Goal: Transaction & Acquisition: Book appointment/travel/reservation

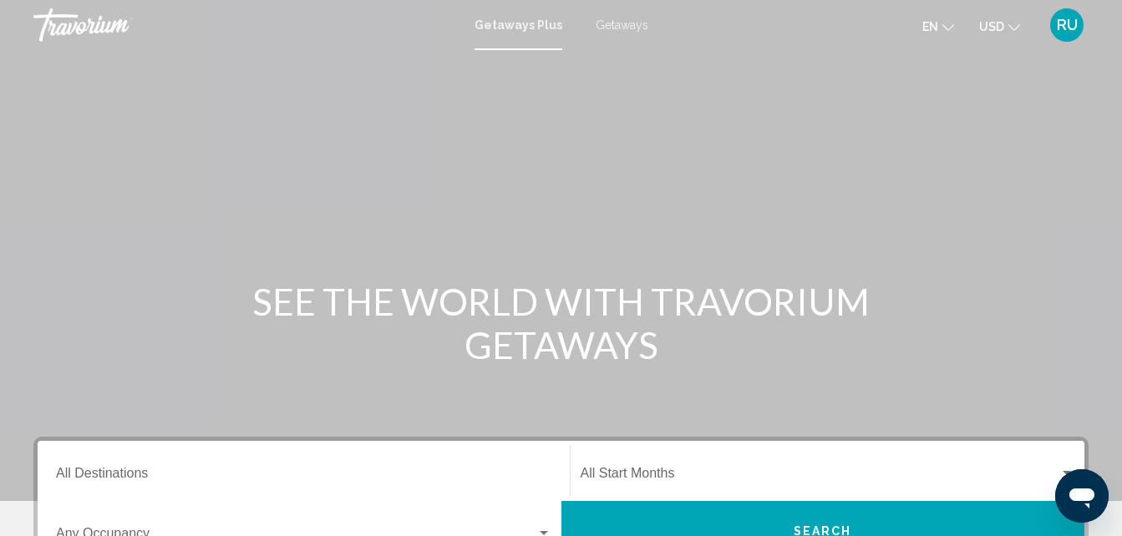
click at [614, 18] on span "Getaways" at bounding box center [621, 24] width 53 height 13
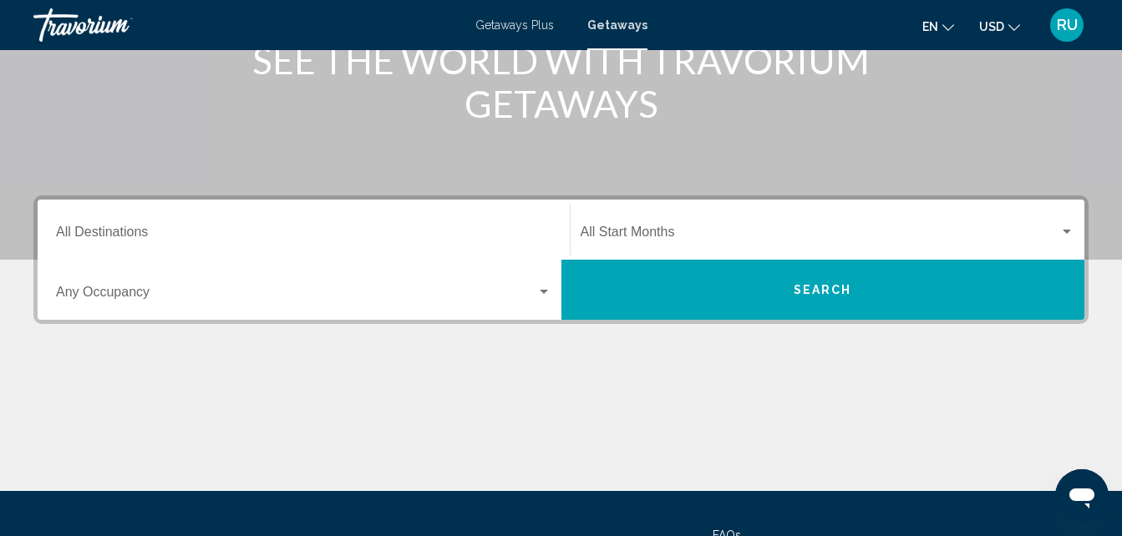
scroll to position [251, 0]
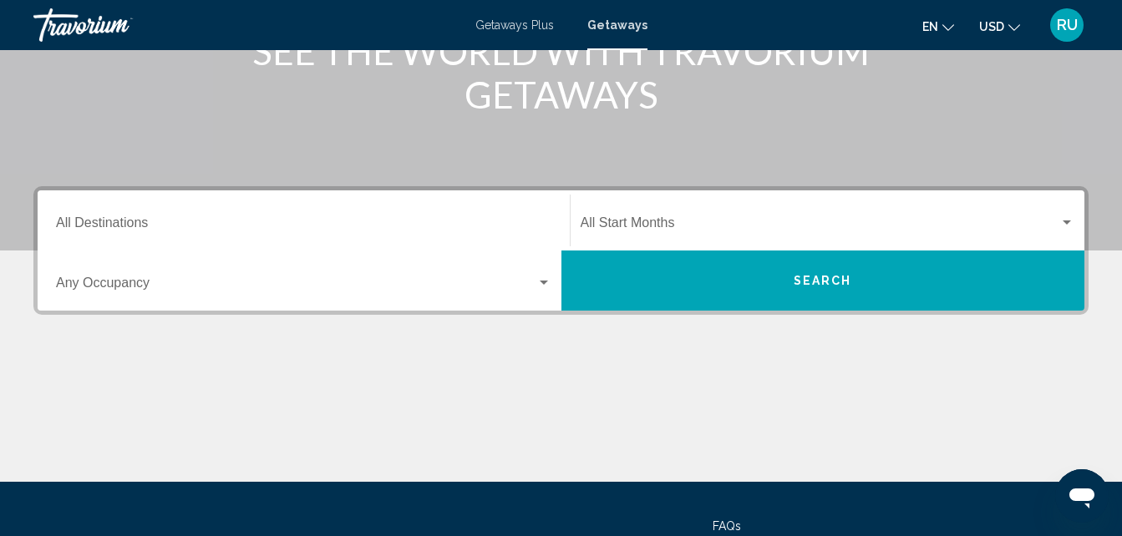
click at [241, 216] on div "Destination All Destinations" at bounding box center [303, 221] width 495 height 53
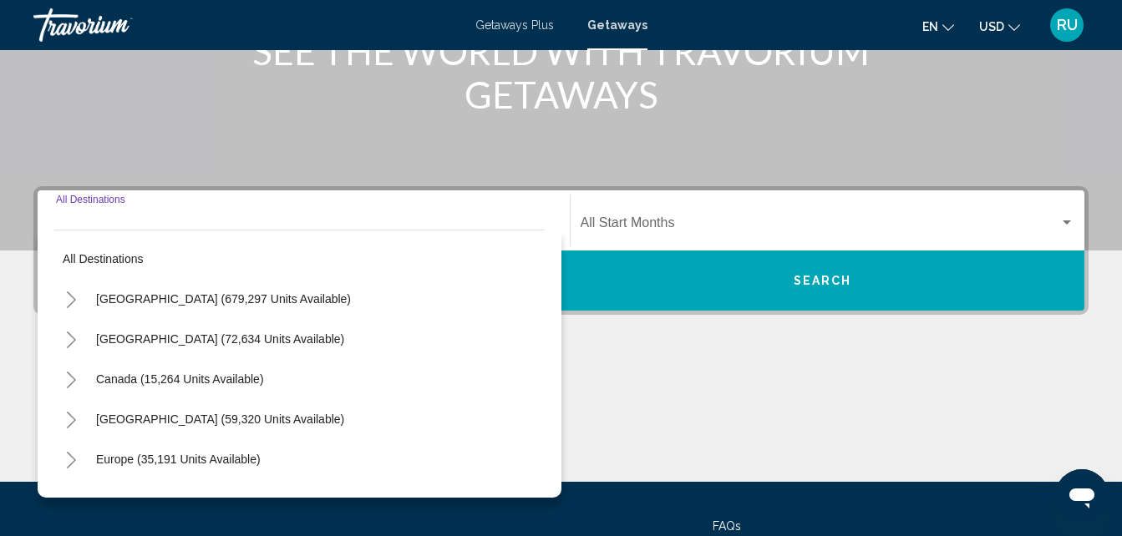
scroll to position [382, 0]
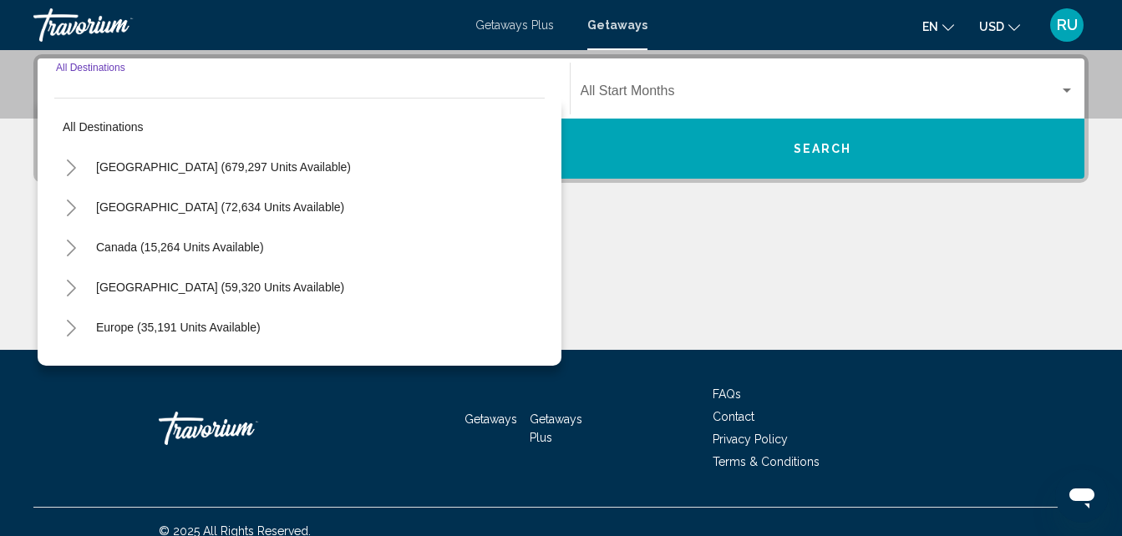
click at [75, 165] on icon "Toggle United States (679,297 units available)" at bounding box center [71, 168] width 13 height 17
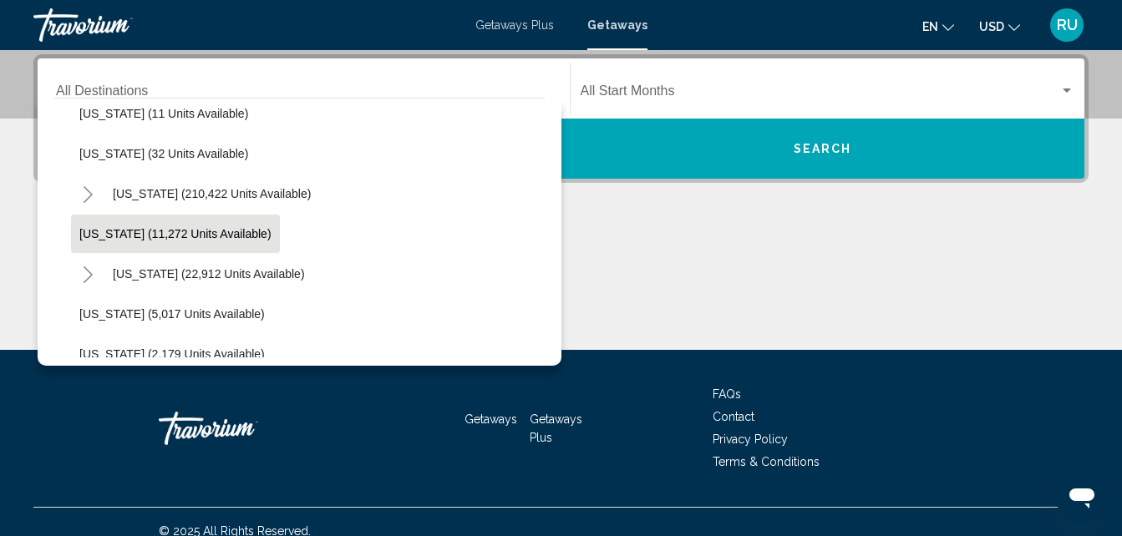
scroll to position [334, 0]
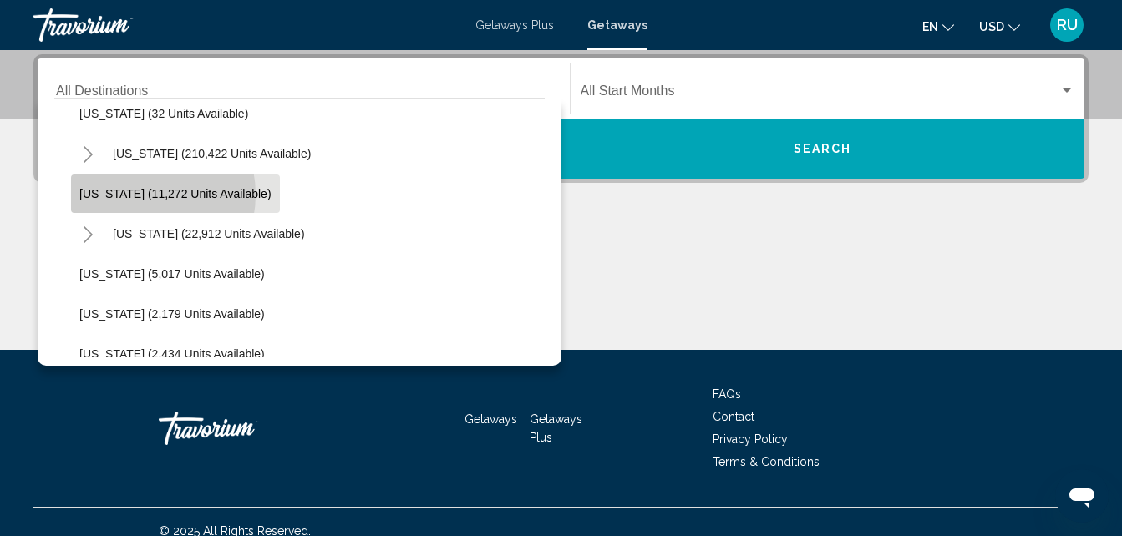
click at [136, 195] on span "[US_STATE] (11,272 units available)" at bounding box center [175, 193] width 192 height 13
type input "**********"
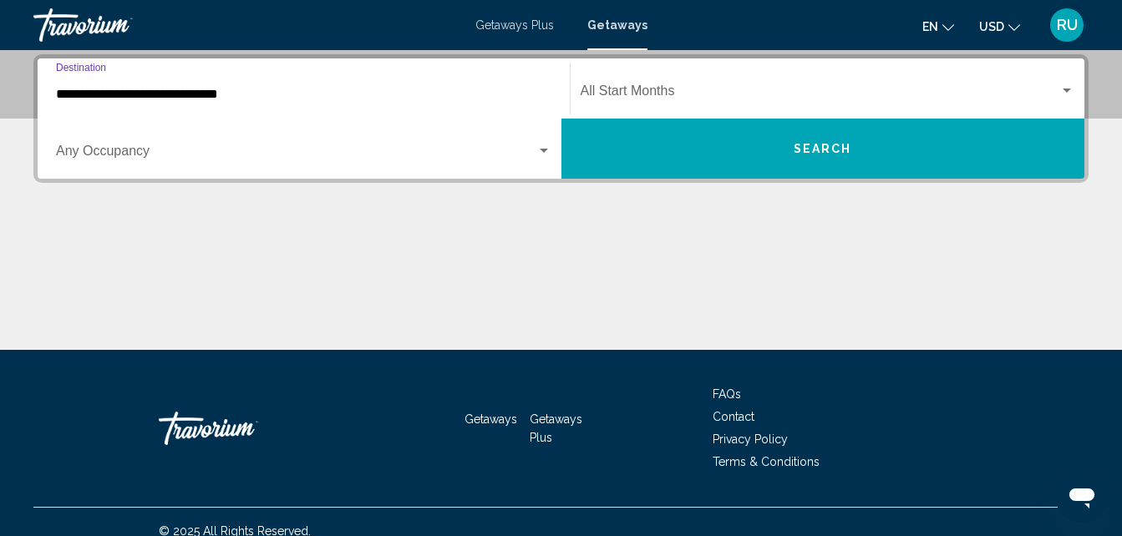
click at [230, 156] on span "Search widget" at bounding box center [296, 154] width 480 height 15
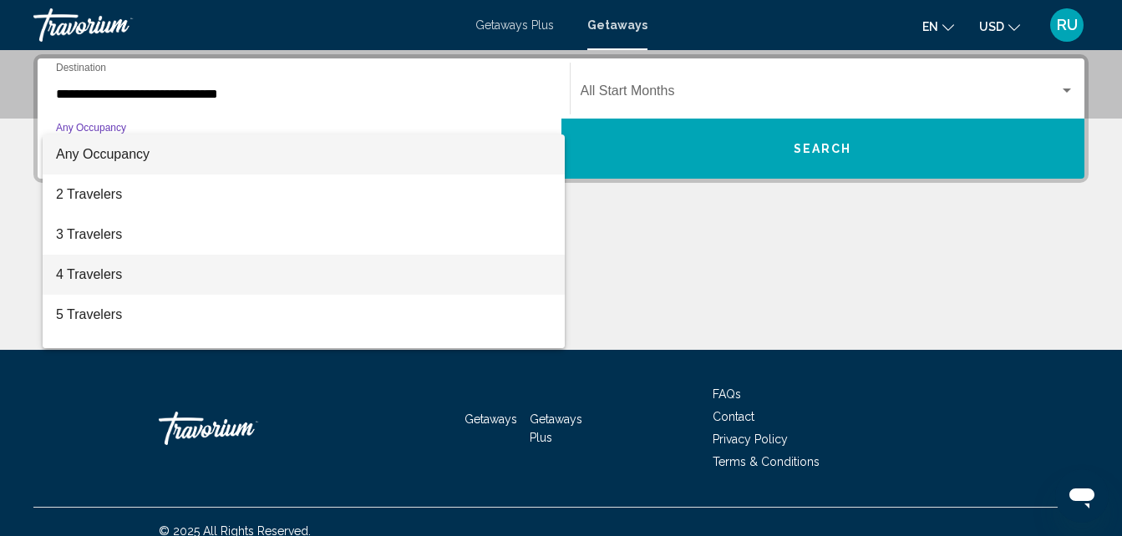
click at [102, 267] on span "4 Travelers" at bounding box center [303, 275] width 495 height 40
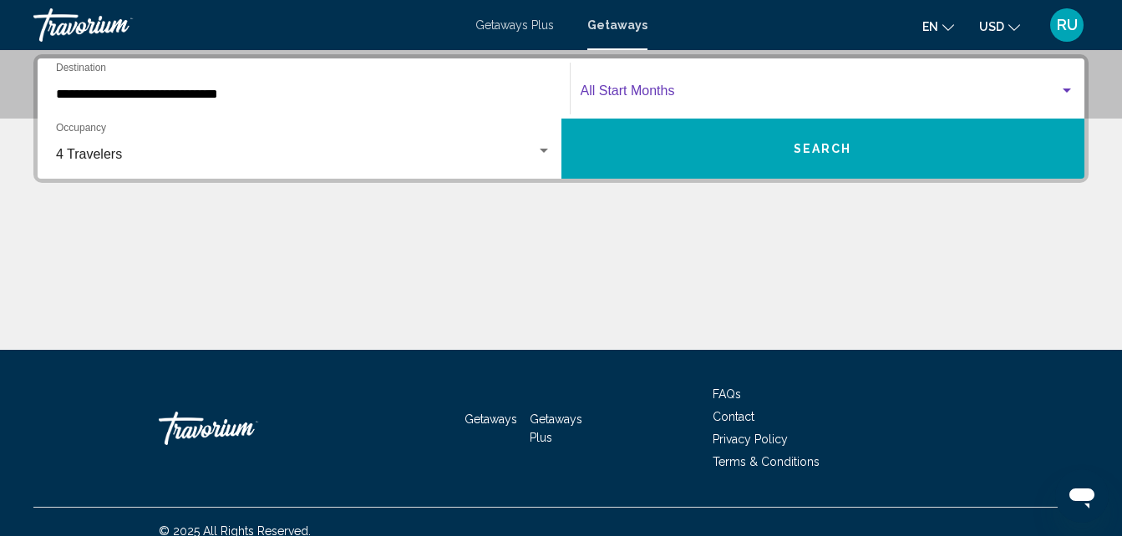
click at [861, 92] on span "Search widget" at bounding box center [819, 94] width 479 height 15
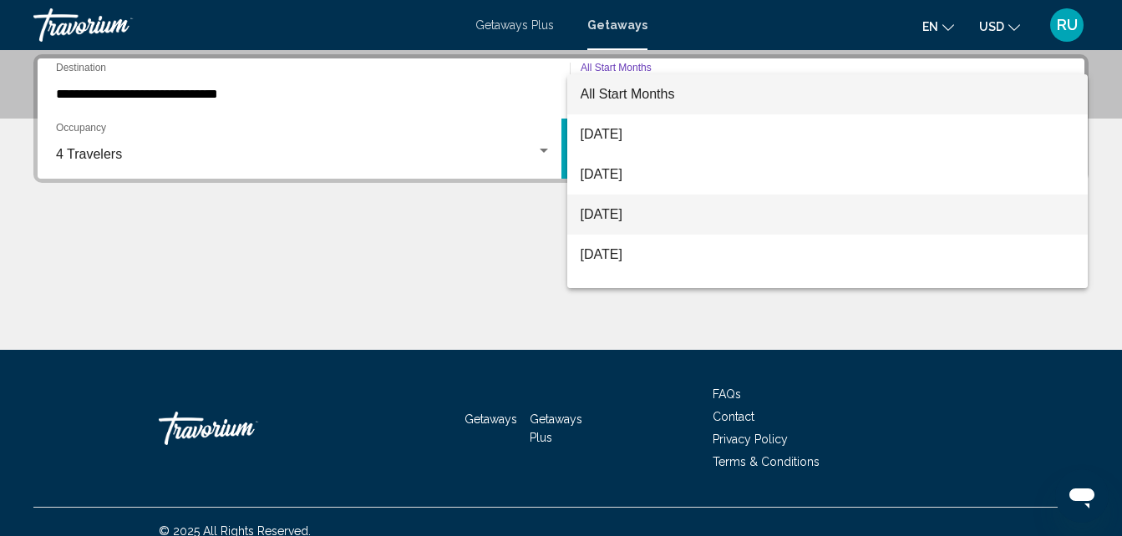
click at [705, 201] on span "[DATE]" at bounding box center [827, 215] width 494 height 40
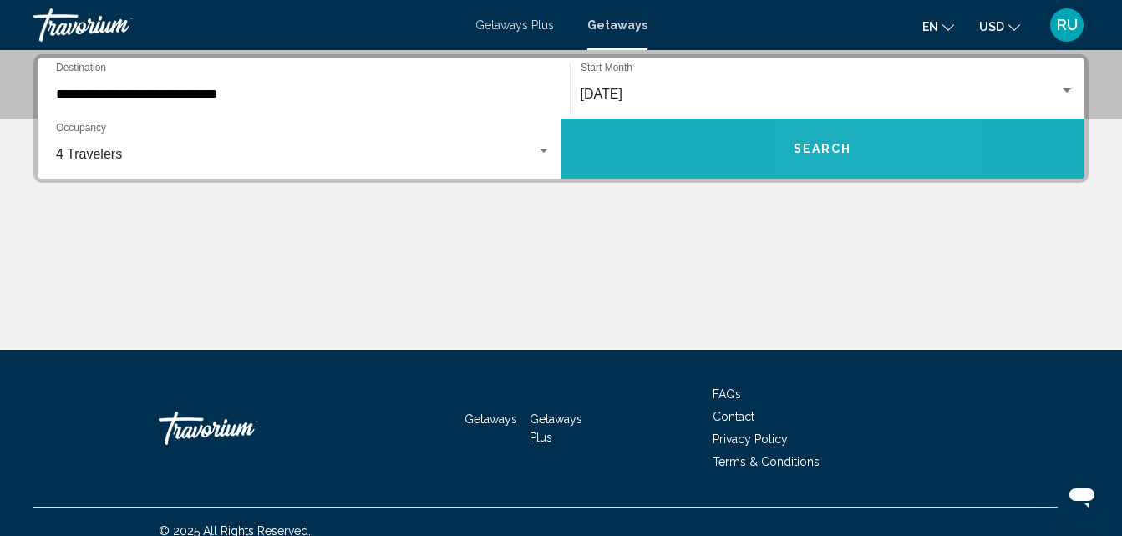
click at [842, 147] on span "Search" at bounding box center [822, 149] width 58 height 13
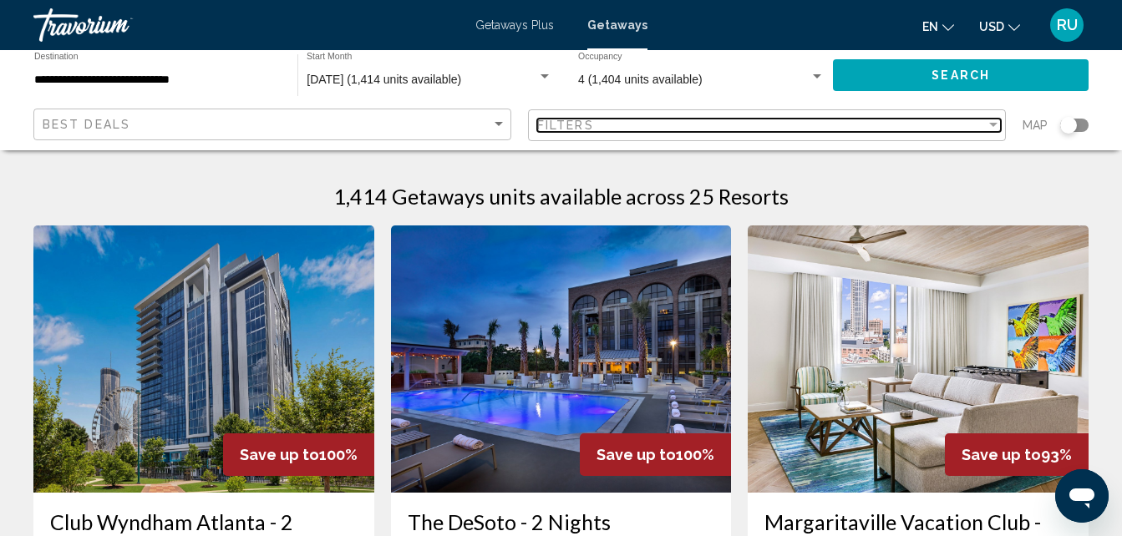
click at [835, 119] on div "Filters" at bounding box center [761, 125] width 448 height 13
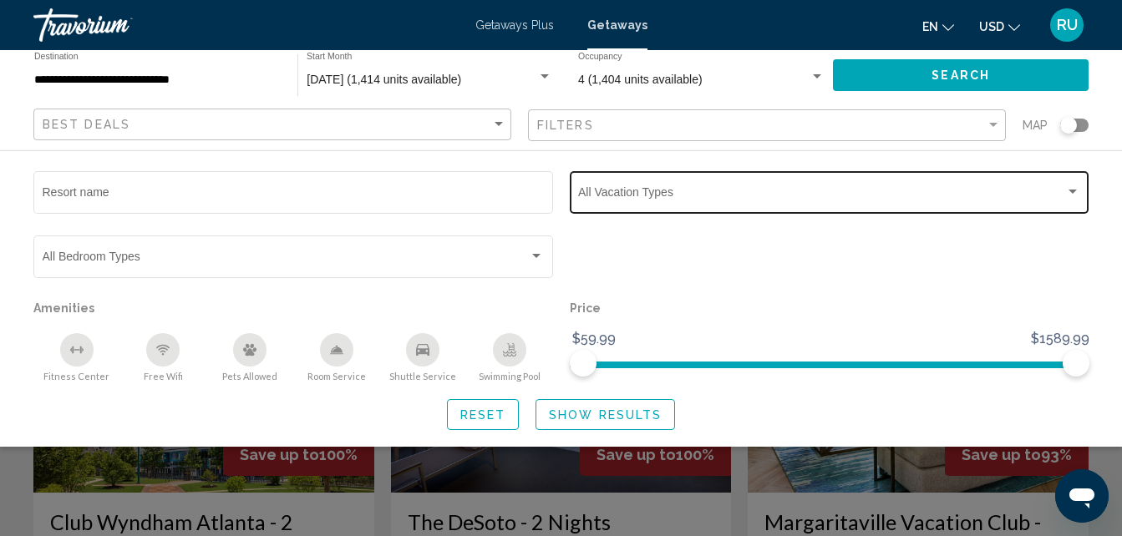
click at [685, 199] on span "Search widget" at bounding box center [821, 195] width 487 height 13
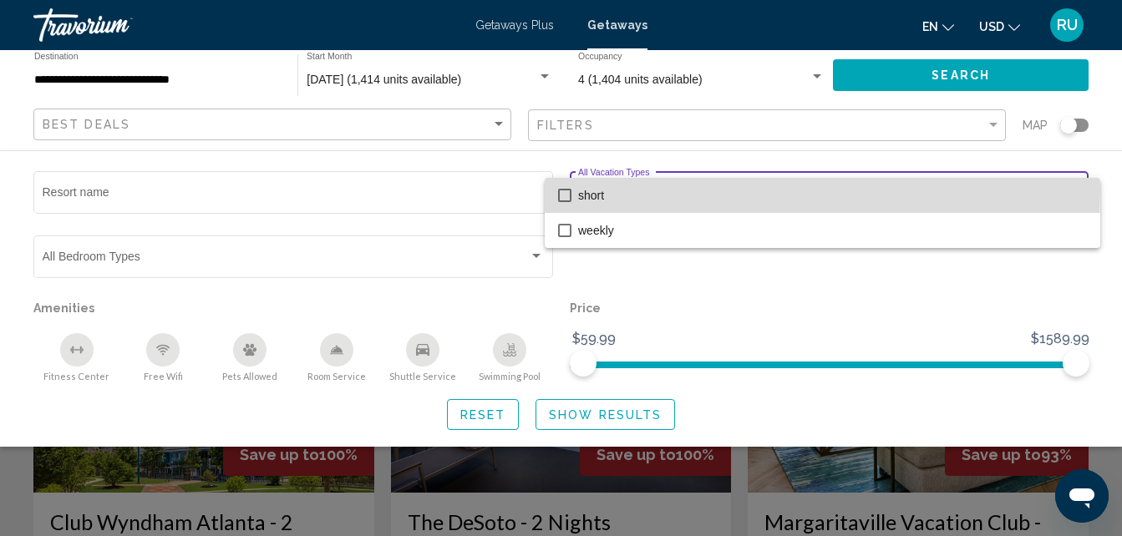
click at [620, 189] on span "short" at bounding box center [832, 195] width 509 height 35
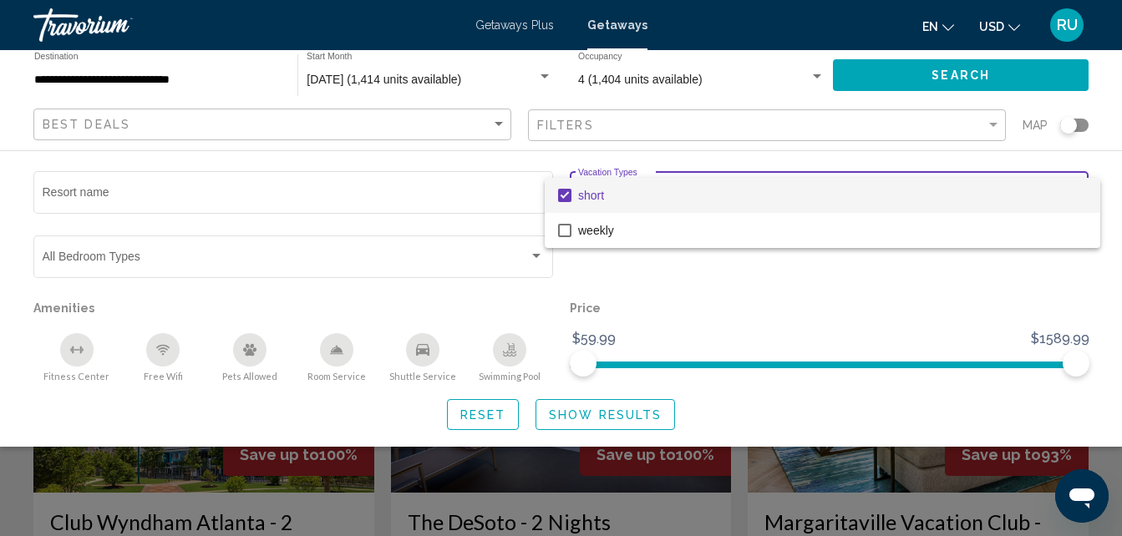
click at [475, 414] on div at bounding box center [561, 268] width 1122 height 536
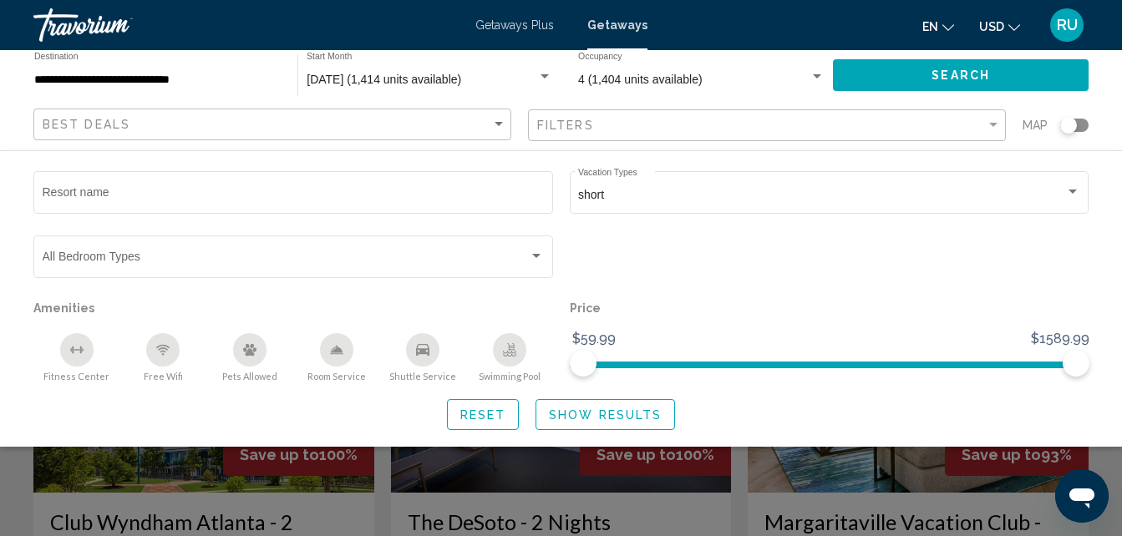
click at [585, 412] on span "Show Results" at bounding box center [605, 414] width 113 height 13
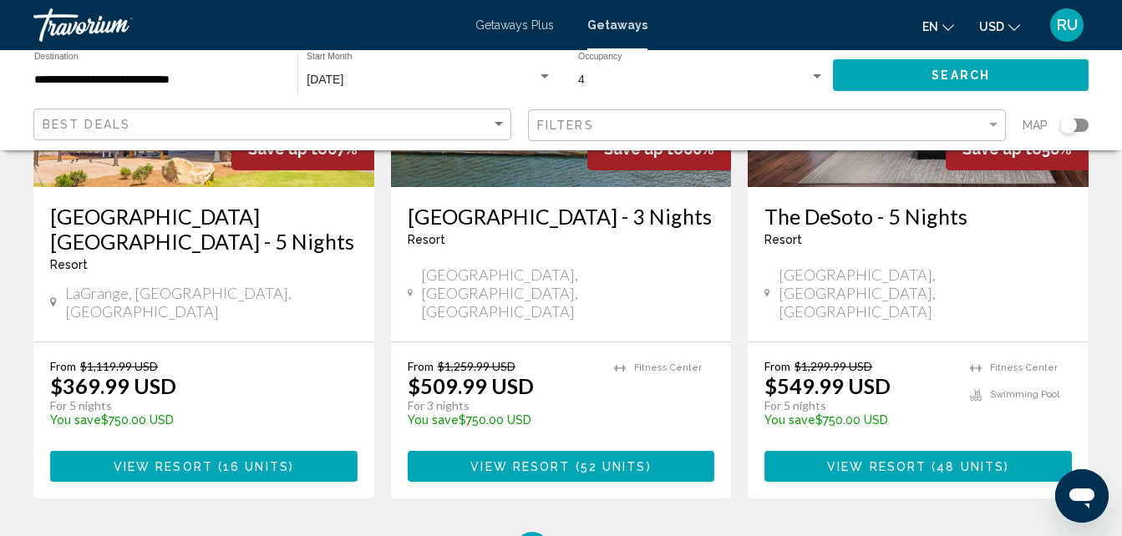
scroll to position [2255, 0]
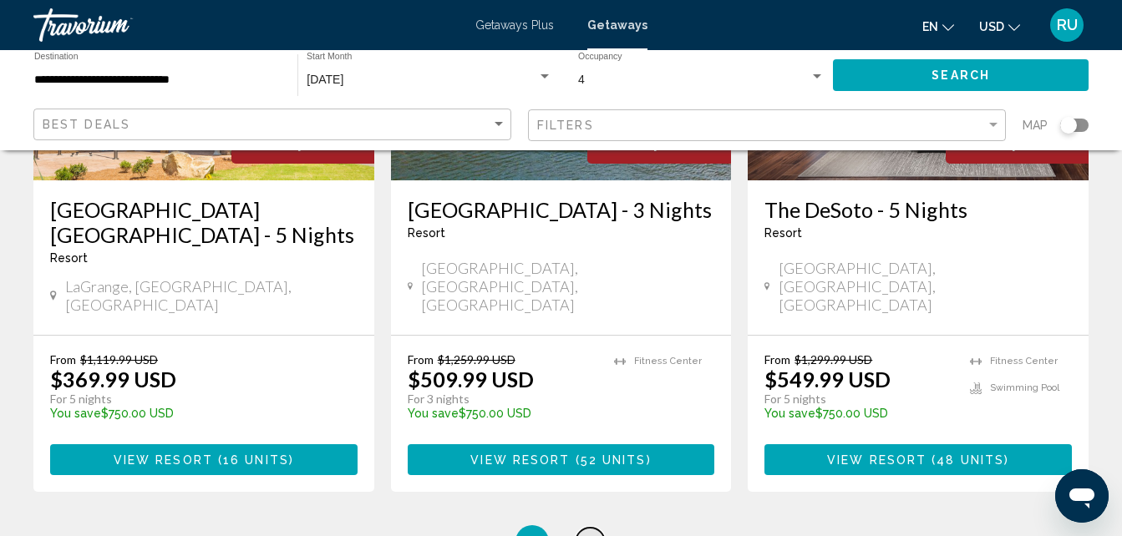
click at [586, 533] on span "2" at bounding box center [590, 542] width 8 height 18
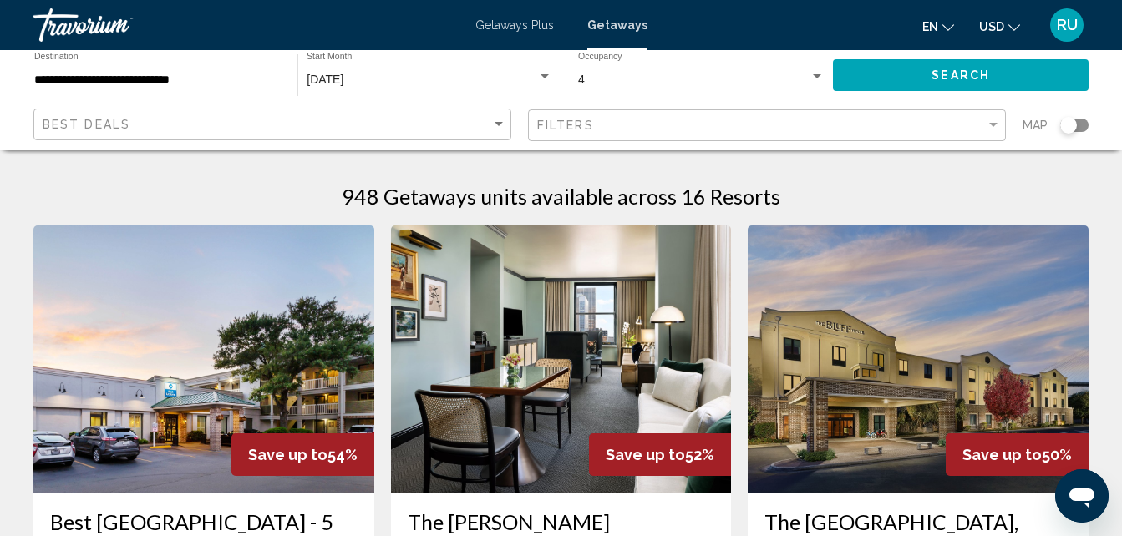
click at [500, 68] on div "[DATE] Start Month All Start Months" at bounding box center [429, 76] width 246 height 46
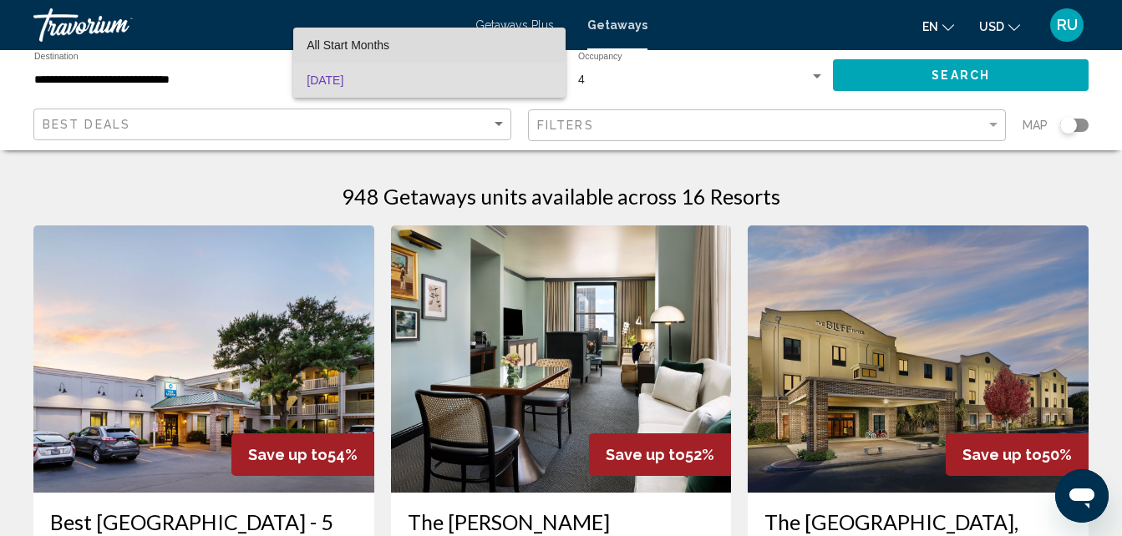
click at [400, 32] on span "All Start Months" at bounding box center [429, 45] width 246 height 35
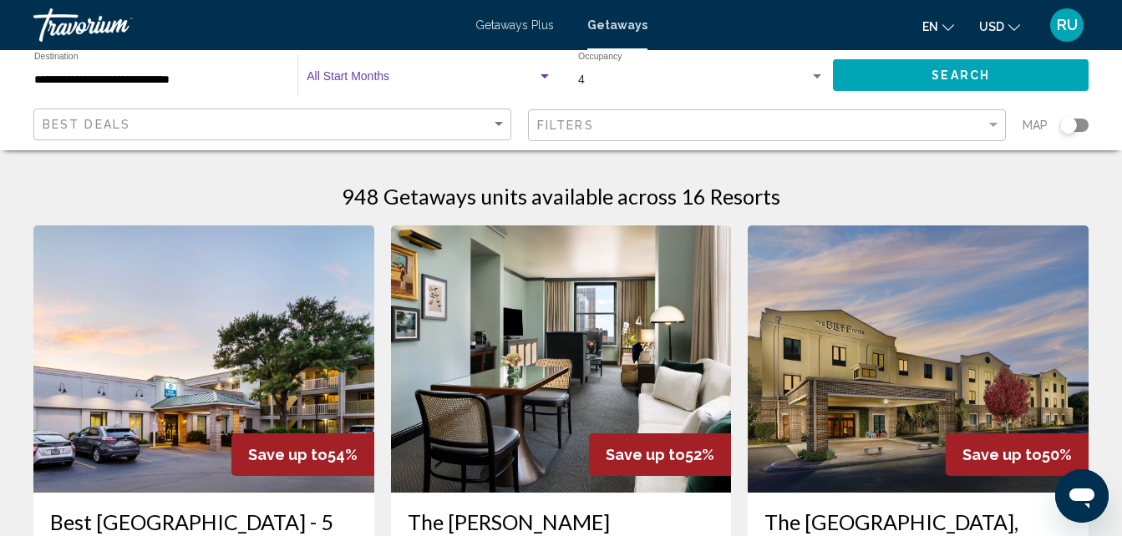
click at [81, 83] on input "**********" at bounding box center [157, 79] width 246 height 13
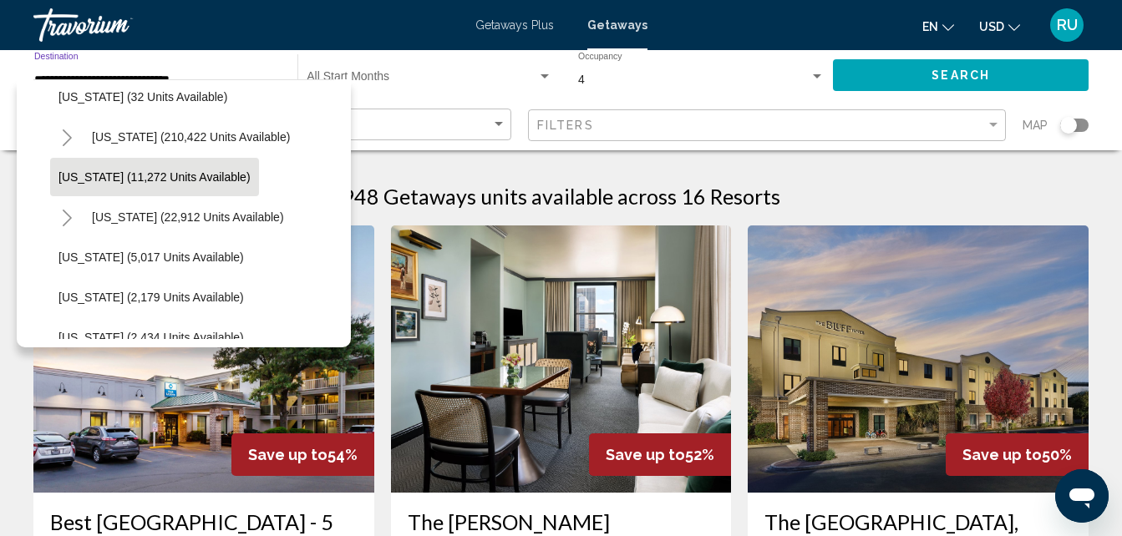
scroll to position [334, 0]
click at [62, 134] on icon "Toggle Florida (210,422 units available)" at bounding box center [67, 136] width 13 height 17
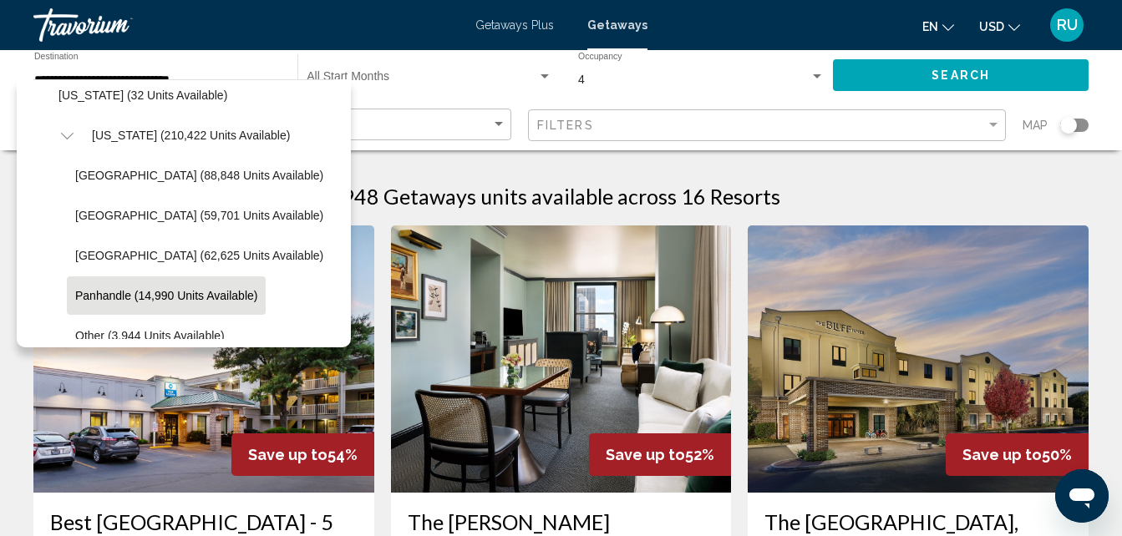
click at [107, 292] on span "Panhandle (14,990 units available)" at bounding box center [166, 295] width 182 height 13
type input "**********"
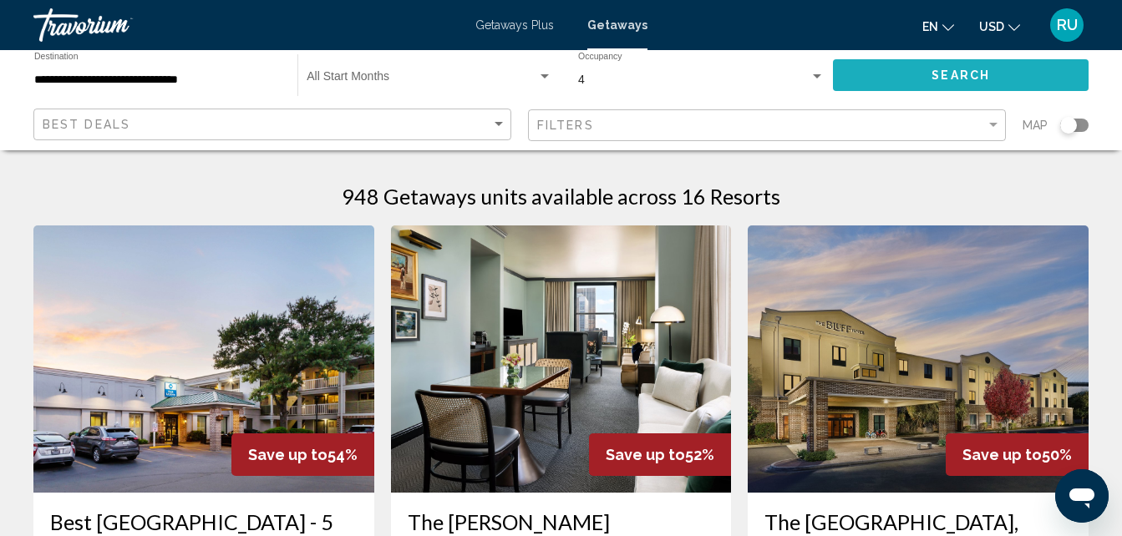
click at [978, 73] on span "Search" at bounding box center [960, 75] width 58 height 13
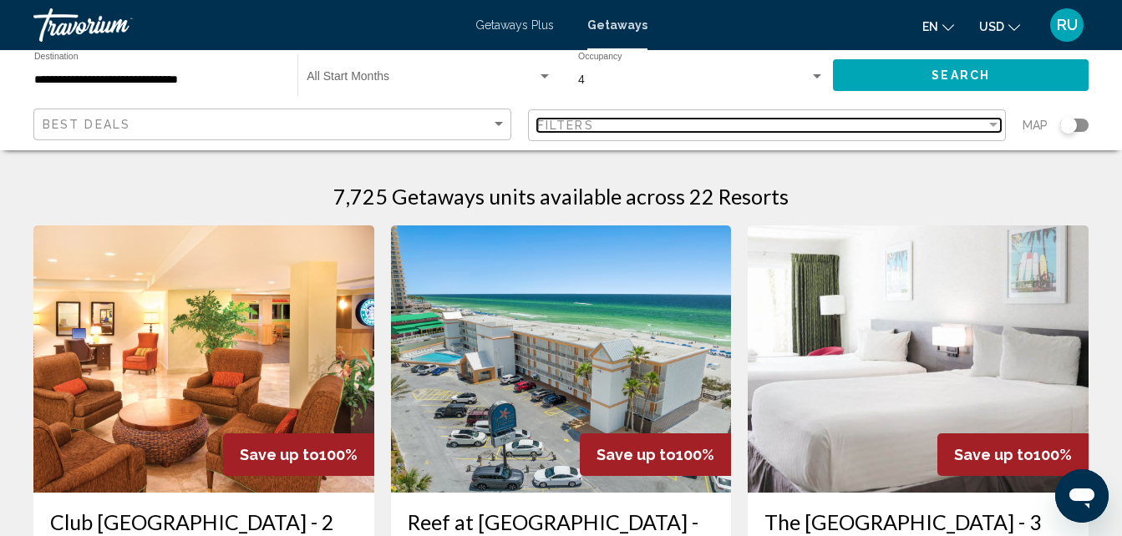
click at [717, 123] on div "Filters" at bounding box center [761, 125] width 448 height 13
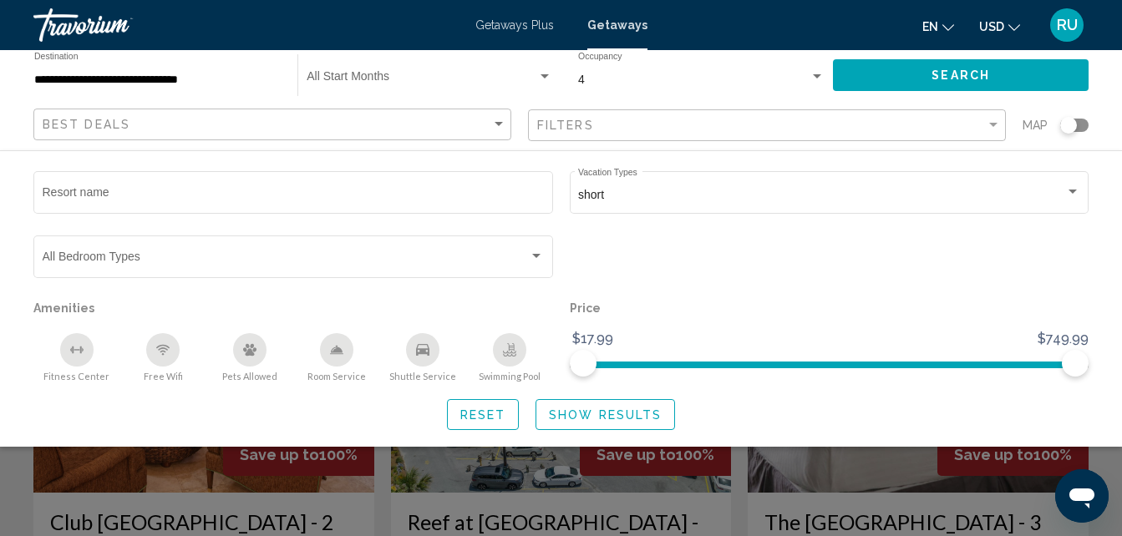
click at [503, 412] on span "Reset" at bounding box center [483, 414] width 46 height 13
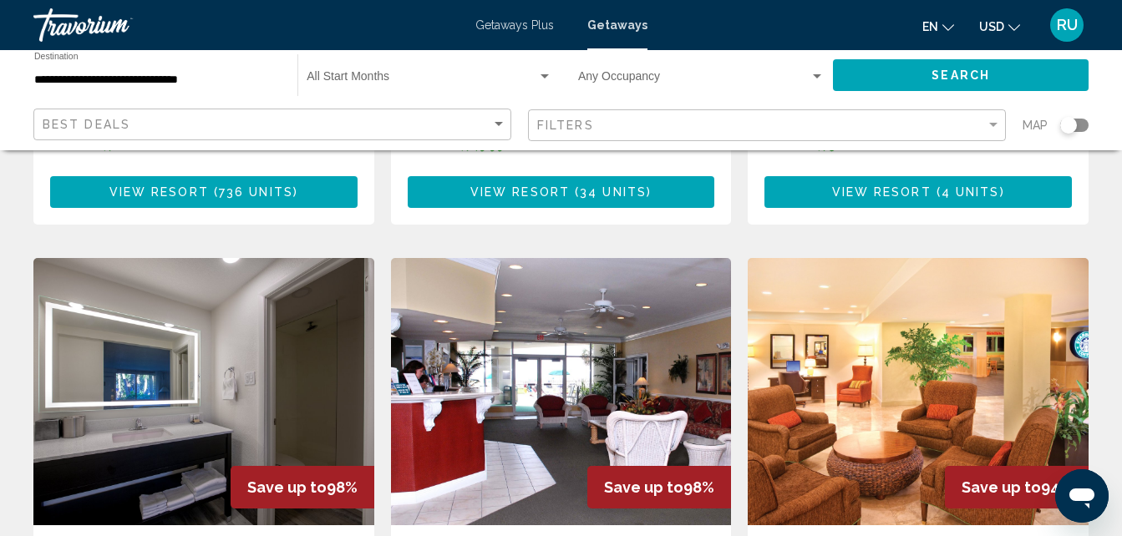
scroll to position [1253, 0]
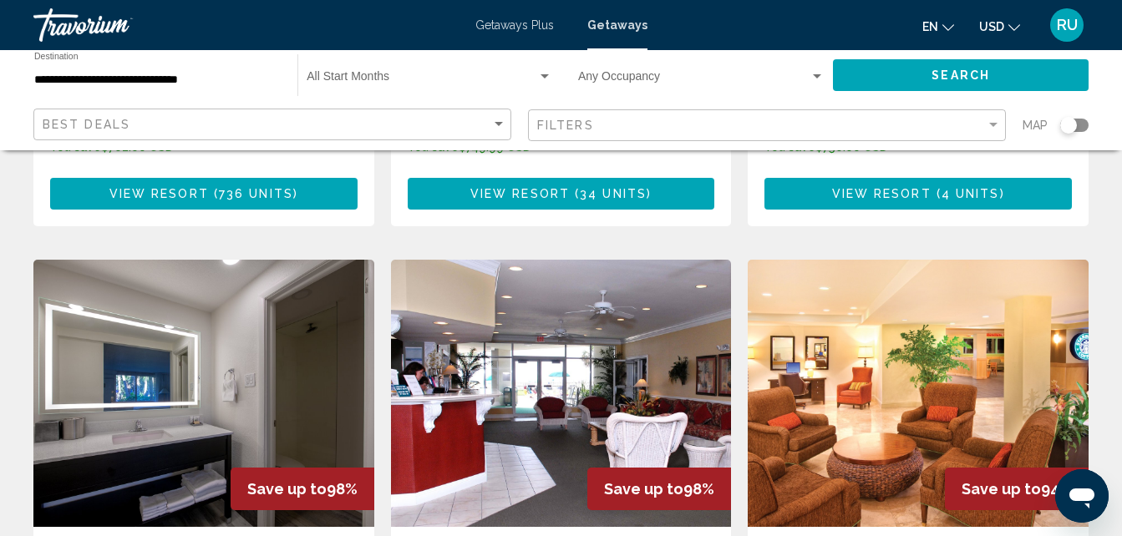
click at [129, 284] on img "Main content" at bounding box center [203, 393] width 341 height 267
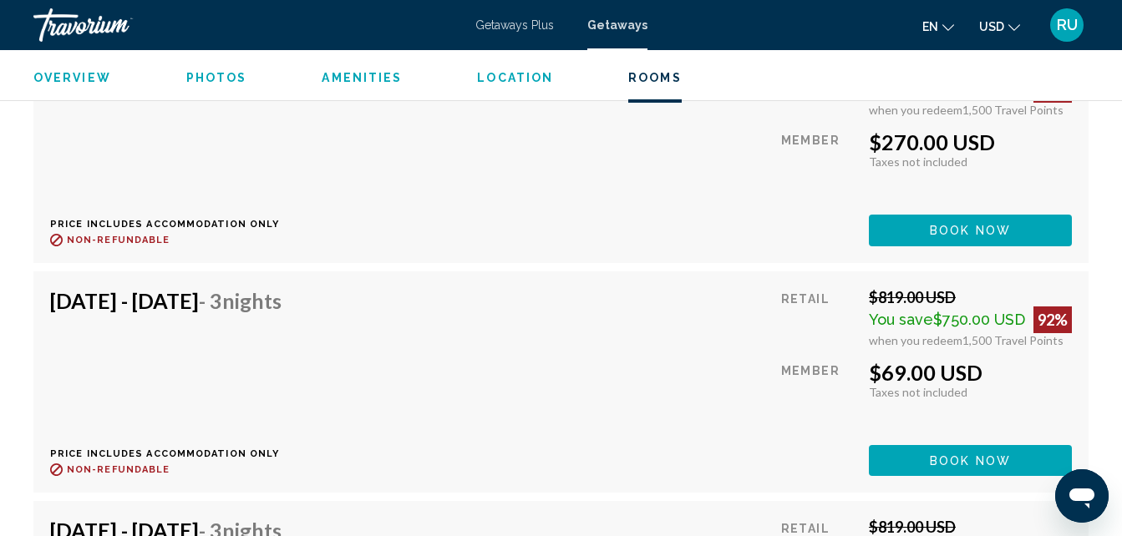
scroll to position [12288, 0]
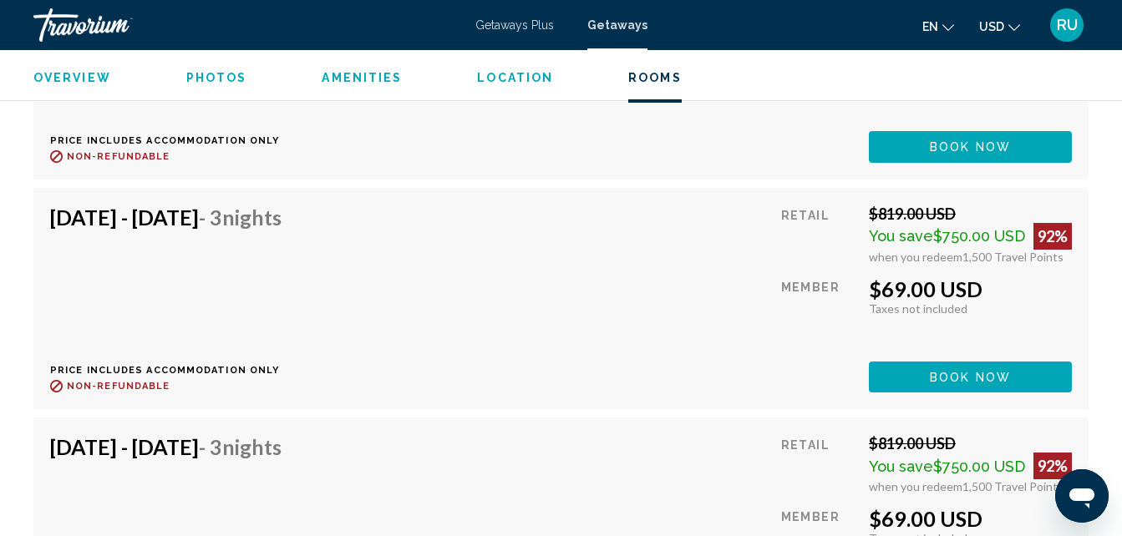
click at [294, 311] on div "[DATE] - [DATE] - 3 Nights Price includes accommodation only Refundable until :…" at bounding box center [172, 299] width 244 height 188
click at [585, 214] on div "[DATE] - [DATE] - 3 Nights Price includes accommodation only Refundable until :…" at bounding box center [560, 299] width 1021 height 188
drag, startPoint x: 474, startPoint y: 271, endPoint x: 505, endPoint y: 271, distance: 30.9
click at [476, 271] on div "[DATE] - [DATE] - 3 Nights Price includes accommodation only Refundable until :…" at bounding box center [560, 299] width 1021 height 188
click at [977, 353] on div "Retail $819.00 USD You save $750.00 USD 92% when you redeem 1,500 Travel Points…" at bounding box center [926, 299] width 291 height 188
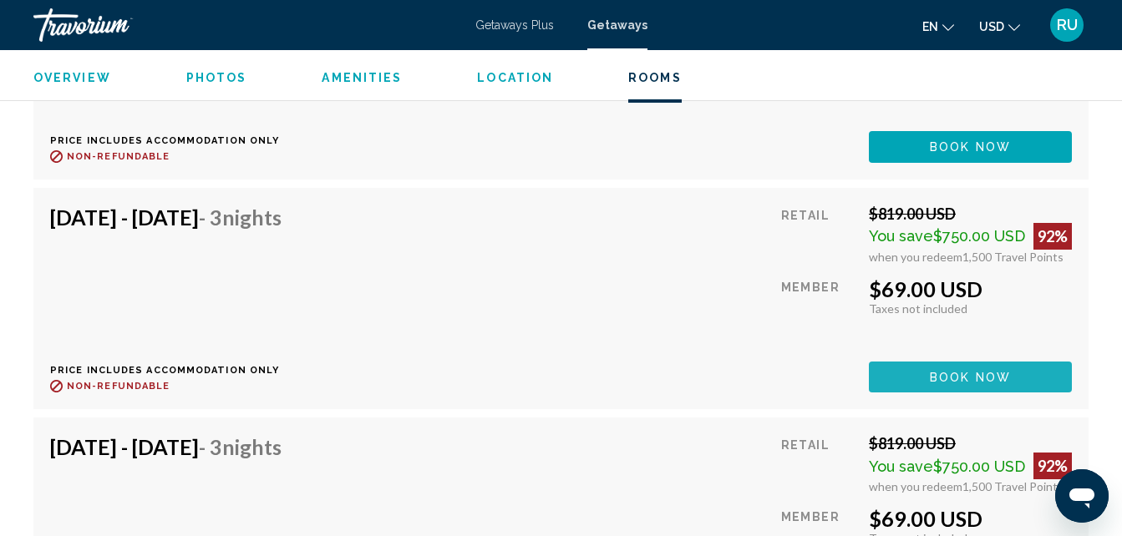
click at [967, 379] on span "Book now" at bounding box center [969, 377] width 81 height 13
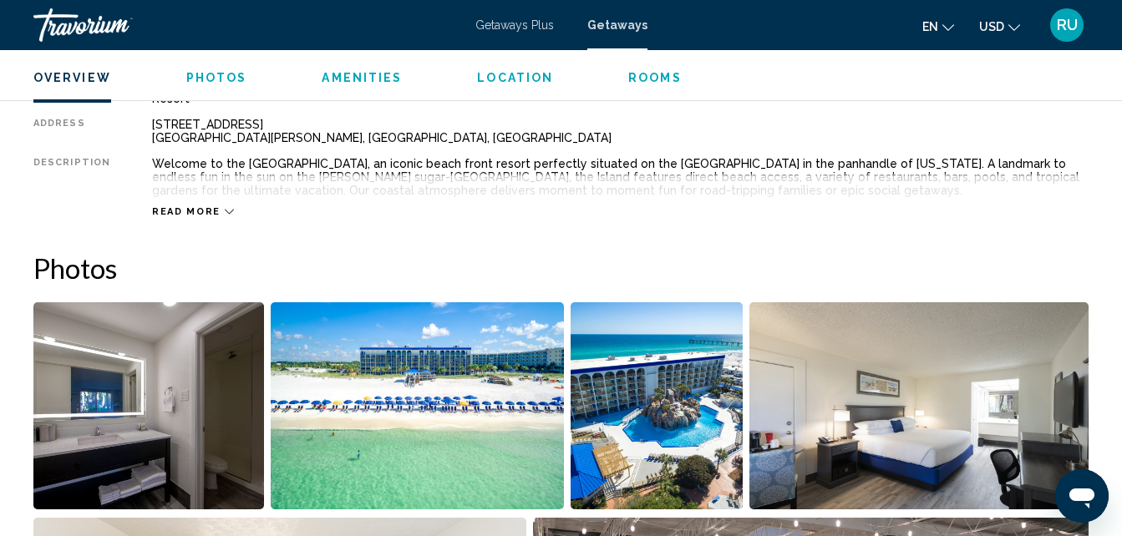
scroll to position [1014, 0]
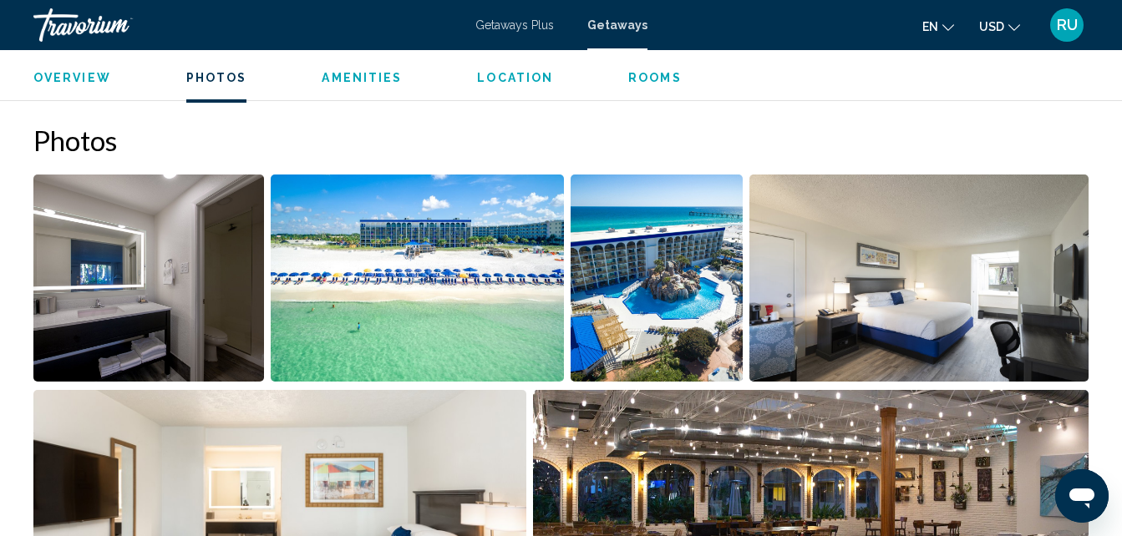
click at [118, 266] on img "Open full-screen image slider" at bounding box center [148, 278] width 230 height 207
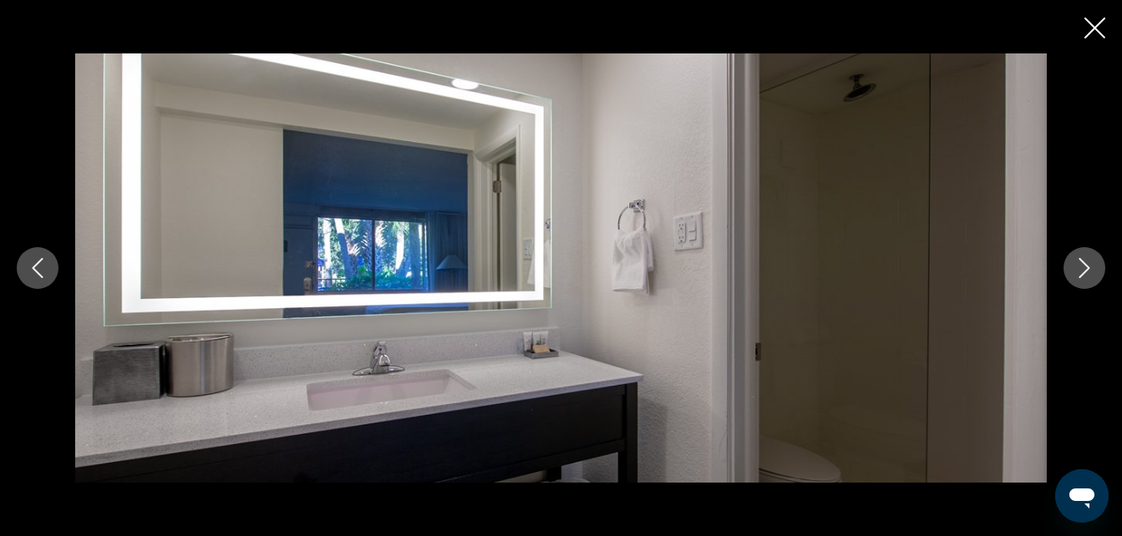
click at [1085, 268] on icon "Next image" at bounding box center [1084, 268] width 20 height 20
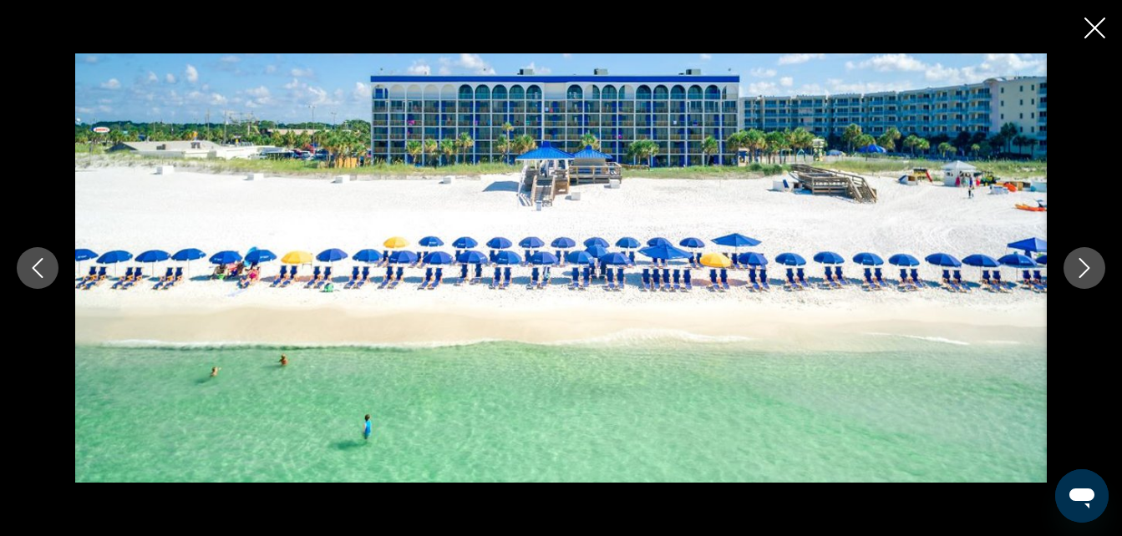
click at [1085, 268] on icon "Next image" at bounding box center [1084, 268] width 20 height 20
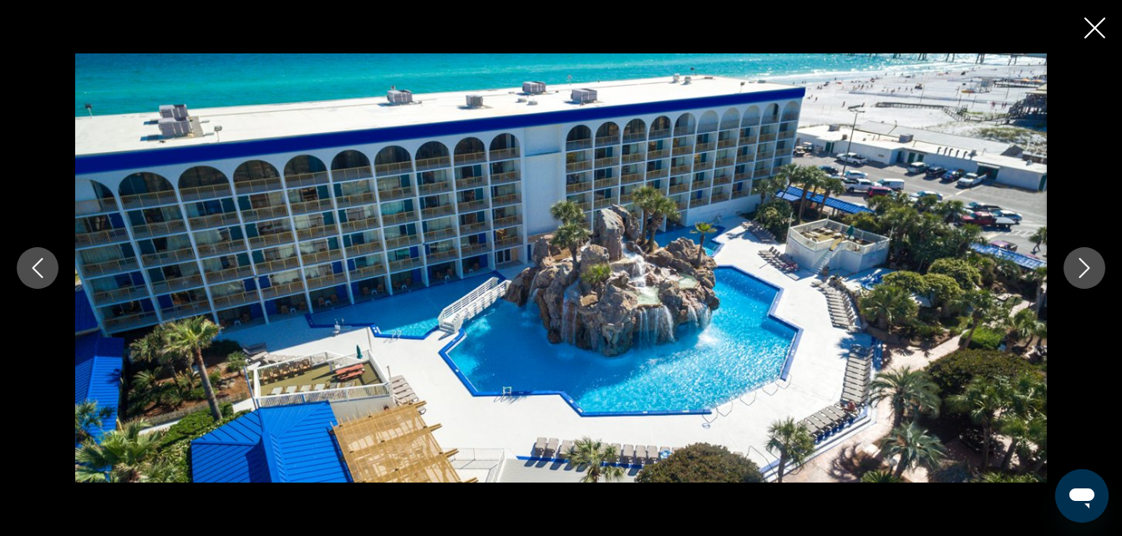
click at [1082, 267] on icon "Next image" at bounding box center [1084, 268] width 20 height 20
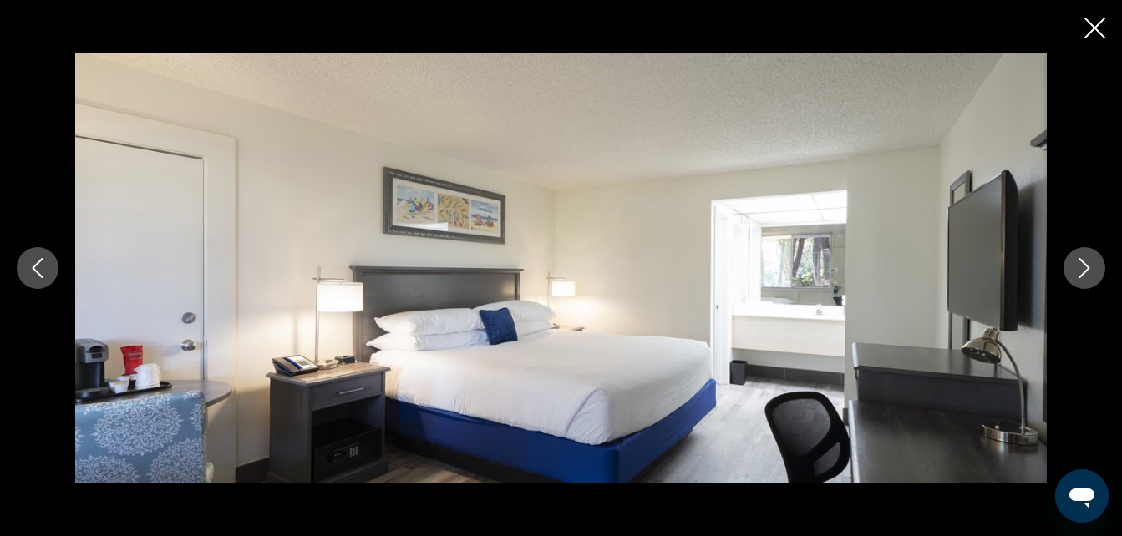
click at [1082, 267] on icon "Next image" at bounding box center [1084, 268] width 20 height 20
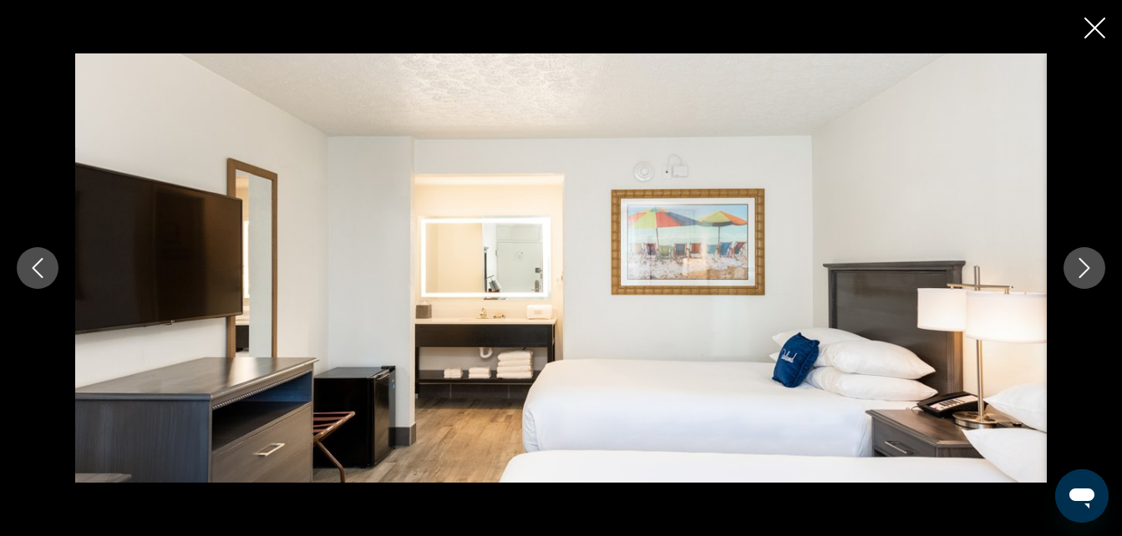
click at [1082, 267] on icon "Next image" at bounding box center [1084, 268] width 20 height 20
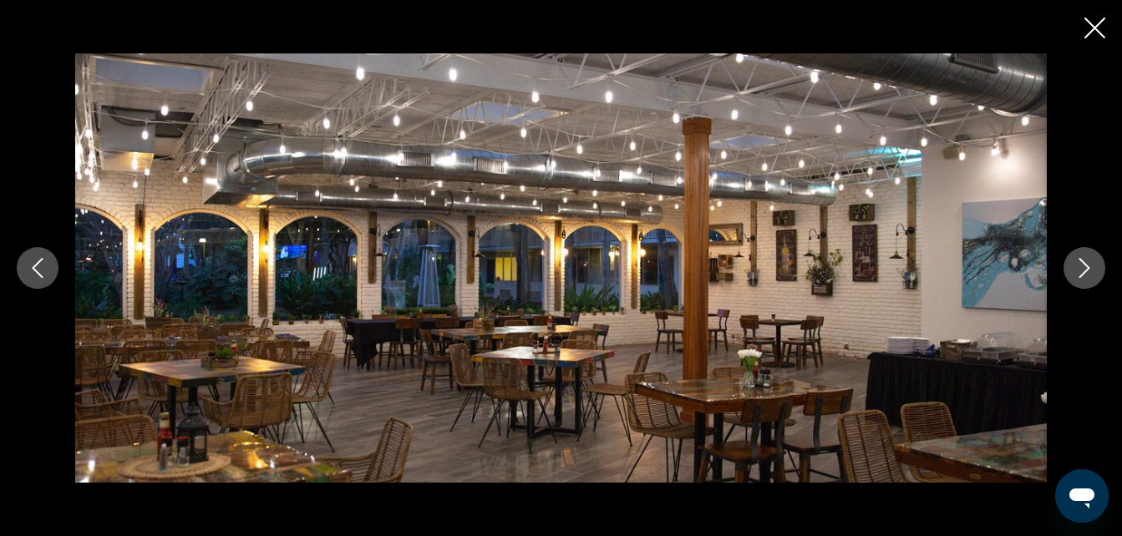
click at [1082, 267] on icon "Next image" at bounding box center [1084, 268] width 20 height 20
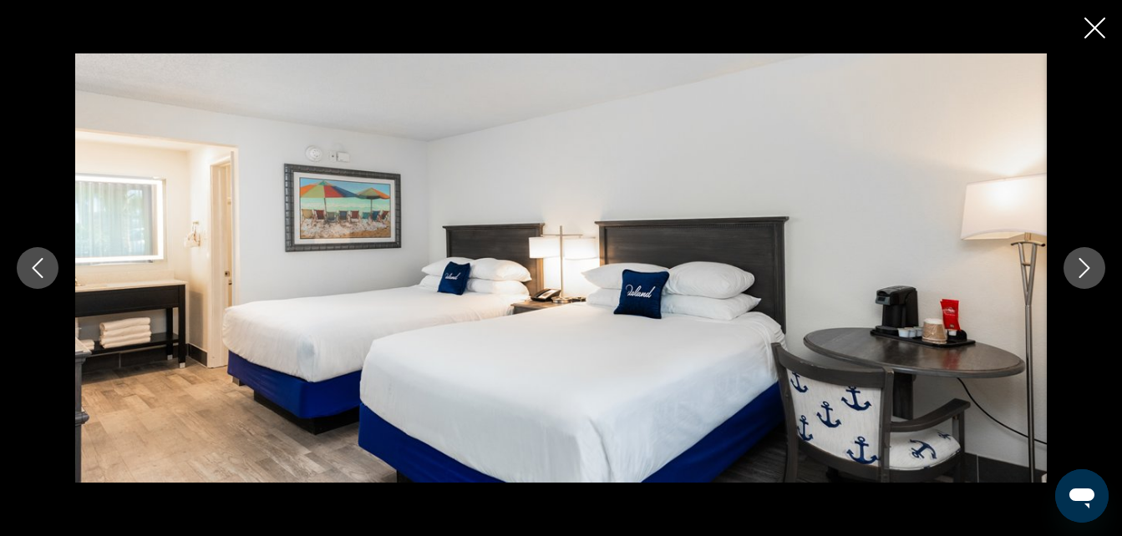
click at [1082, 267] on icon "Next image" at bounding box center [1084, 268] width 20 height 20
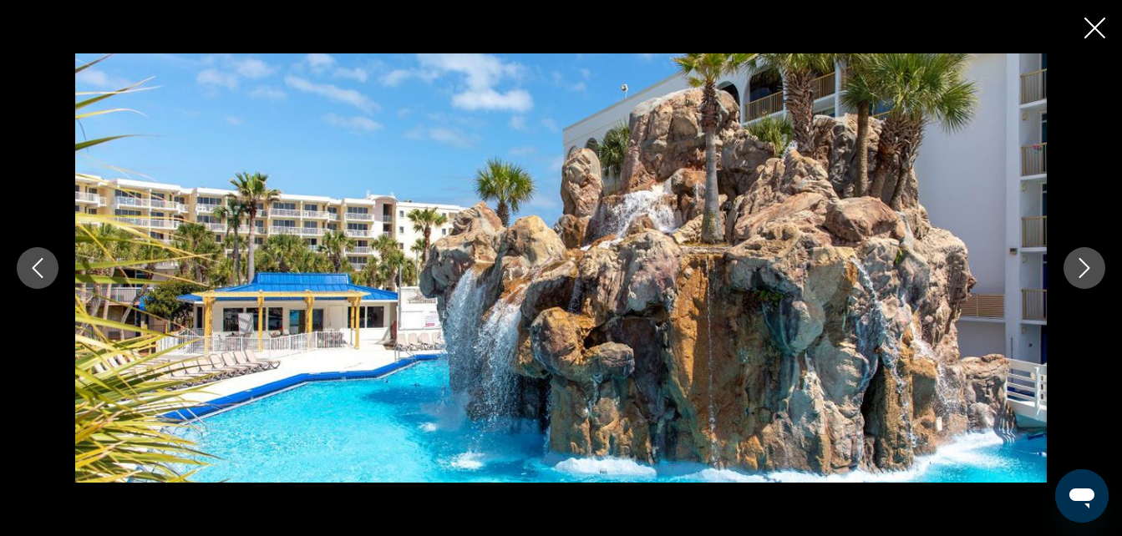
click at [1082, 267] on icon "Next image" at bounding box center [1084, 268] width 20 height 20
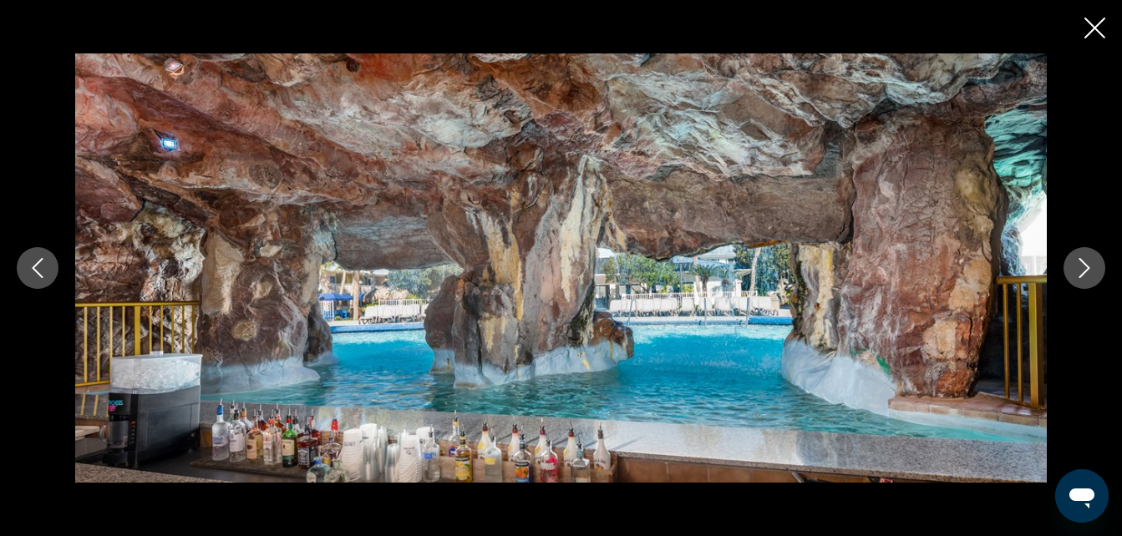
click at [1082, 267] on icon "Next image" at bounding box center [1084, 268] width 20 height 20
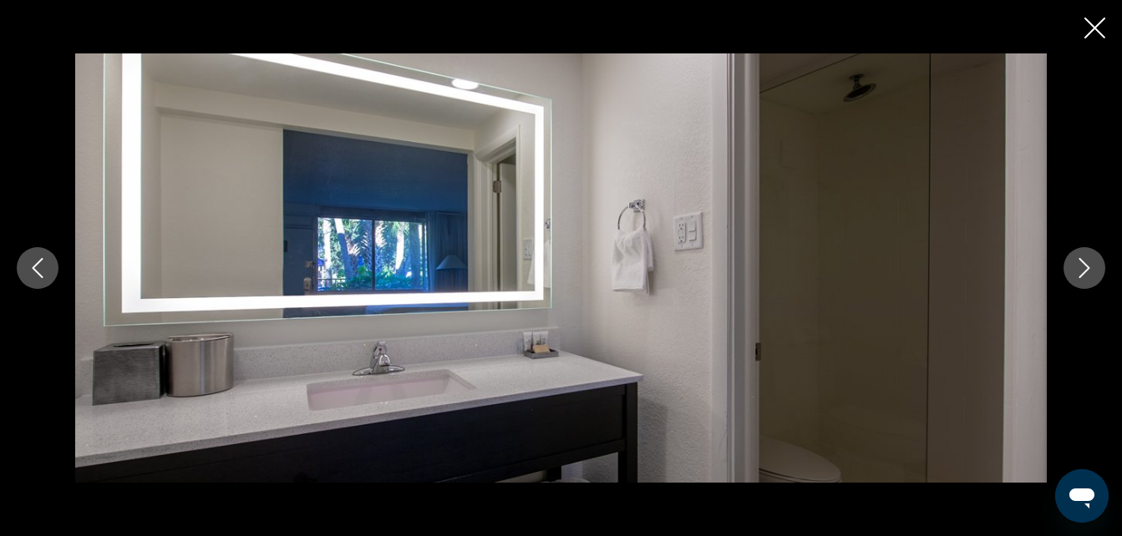
click at [1082, 267] on icon "Next image" at bounding box center [1084, 268] width 20 height 20
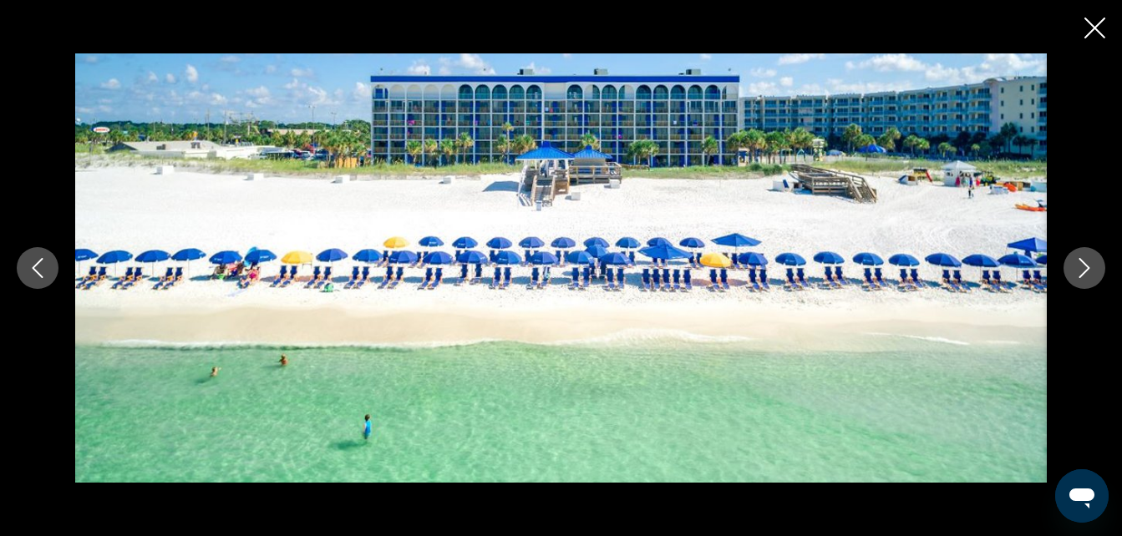
click at [1100, 23] on icon "Close slideshow" at bounding box center [1094, 28] width 21 height 21
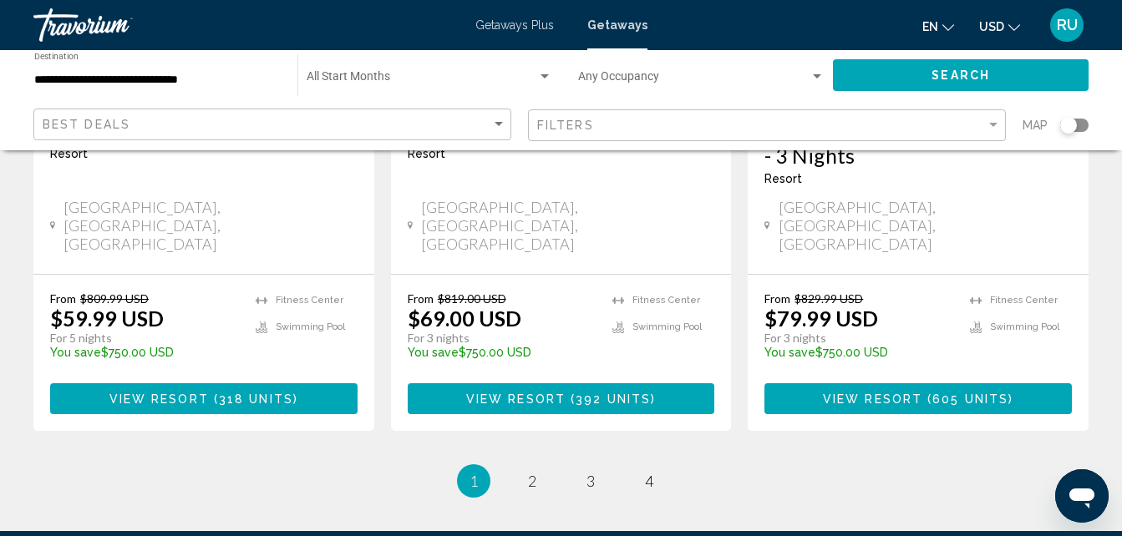
scroll to position [2337, 0]
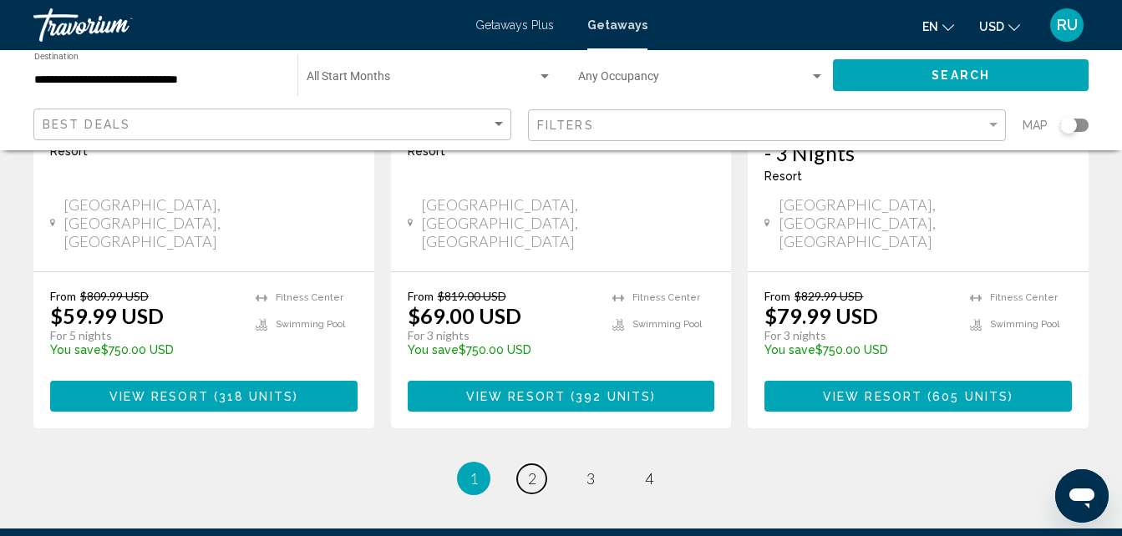
click at [532, 469] on span "2" at bounding box center [532, 478] width 8 height 18
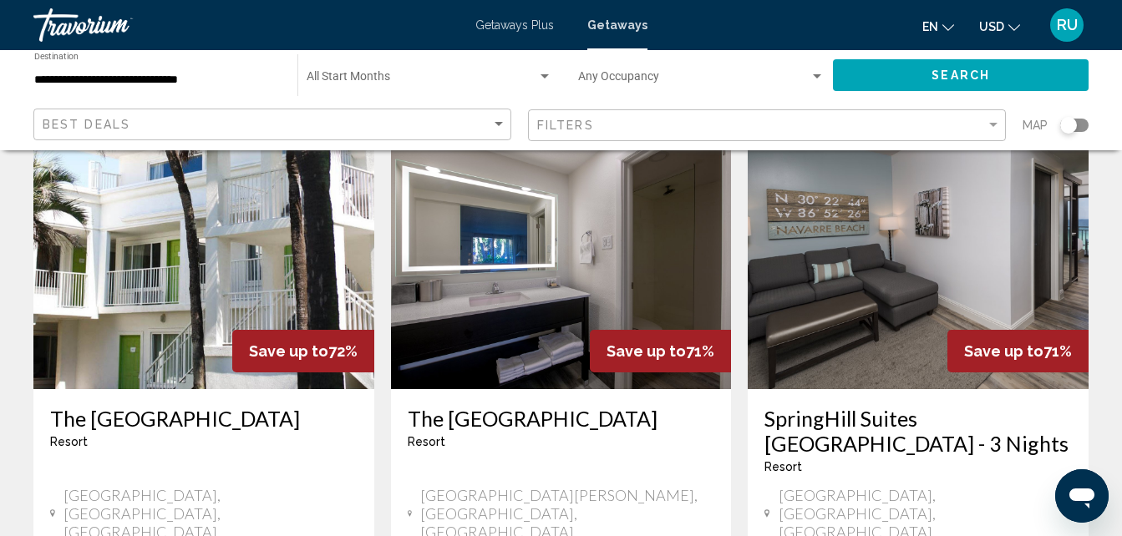
scroll to position [1921, 0]
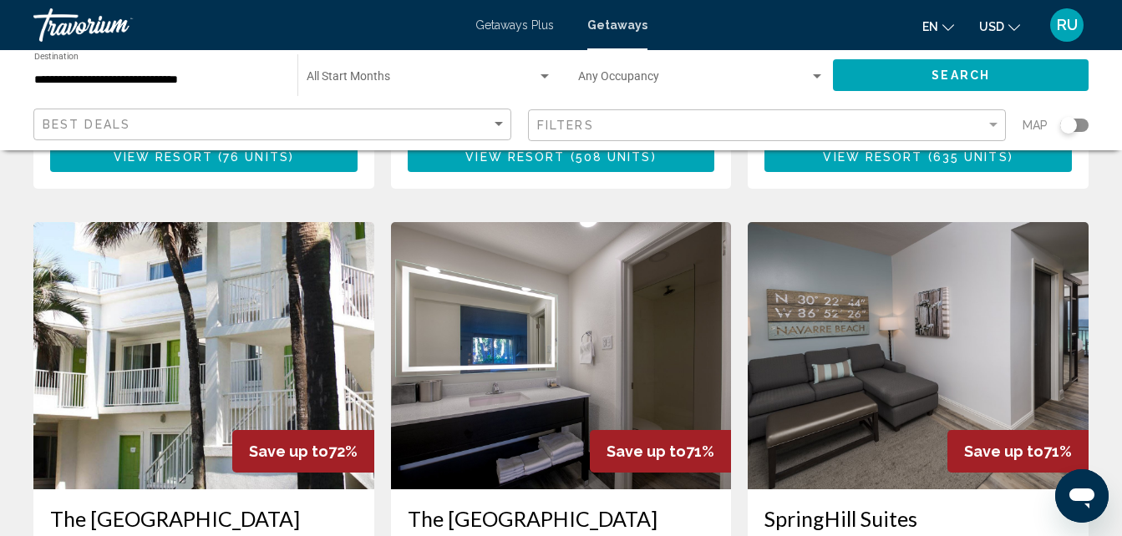
click at [928, 246] on img "Main content" at bounding box center [917, 355] width 341 height 267
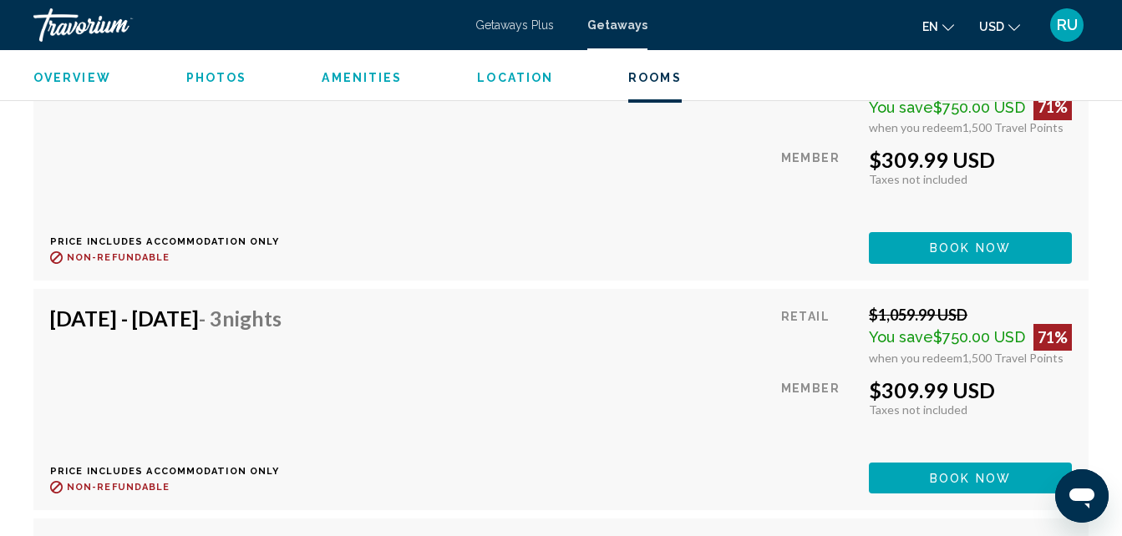
scroll to position [19637, 0]
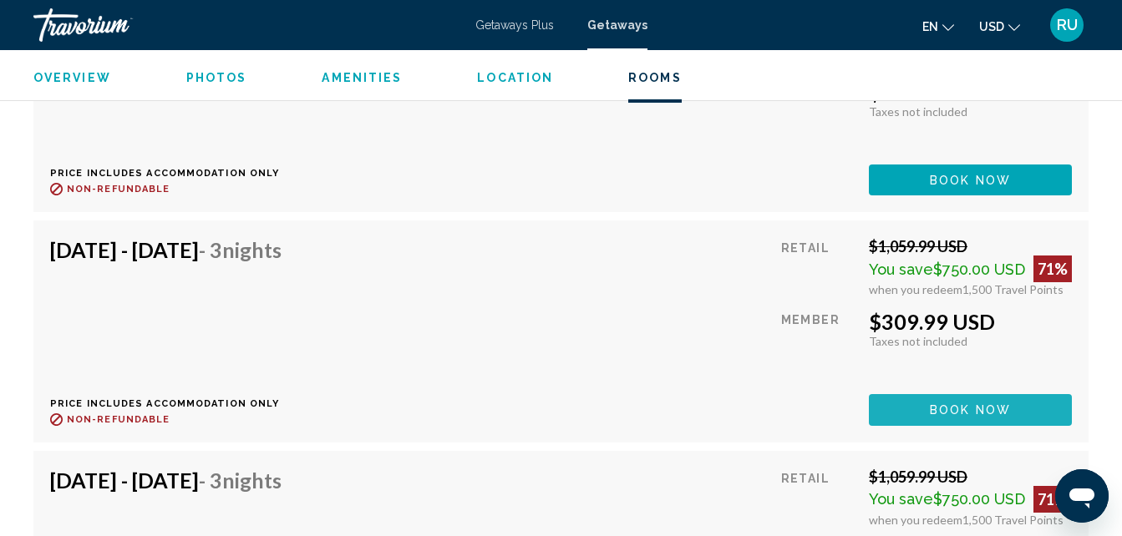
click at [959, 405] on span "Book now" at bounding box center [969, 410] width 81 height 13
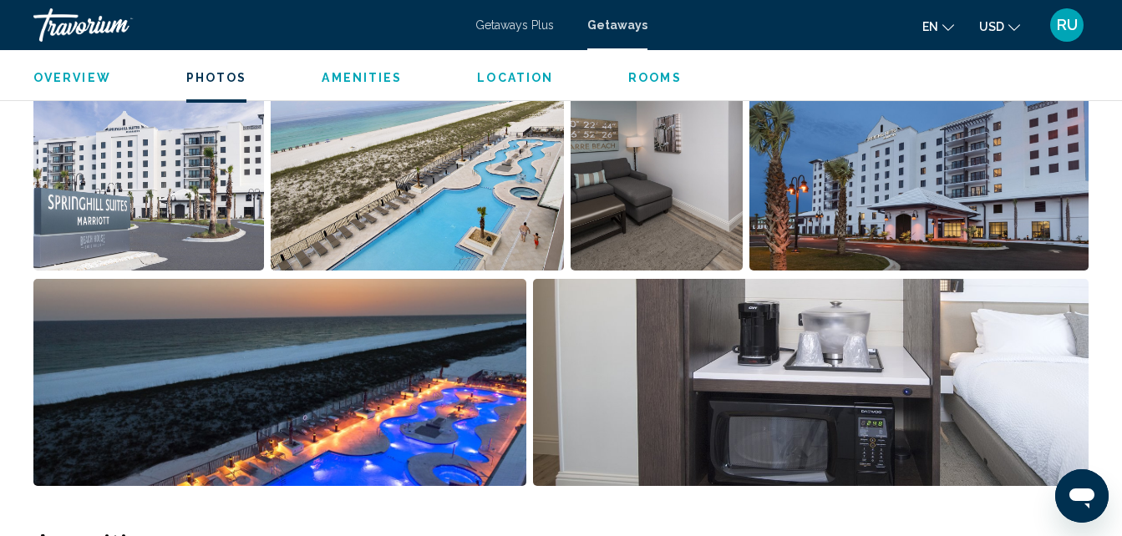
scroll to position [1181, 0]
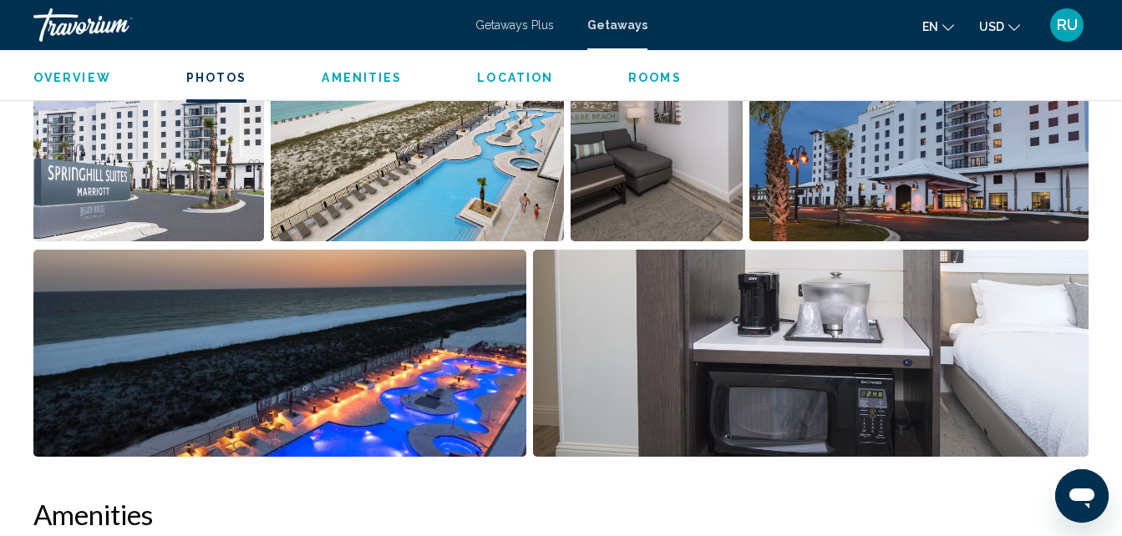
click at [129, 150] on img "Open full-screen image slider" at bounding box center [148, 137] width 230 height 207
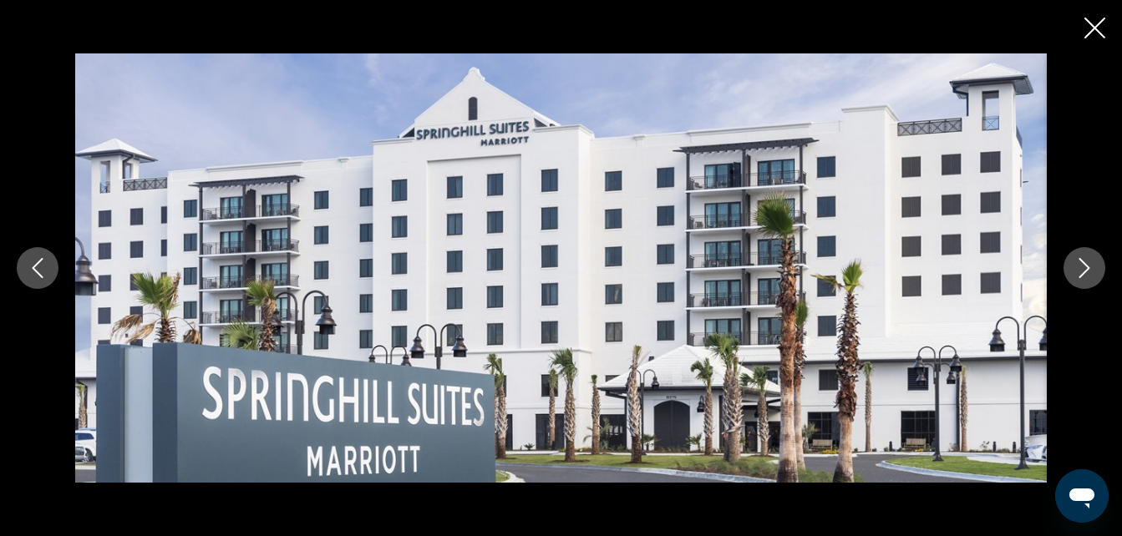
click at [1100, 270] on button "Next image" at bounding box center [1084, 268] width 42 height 42
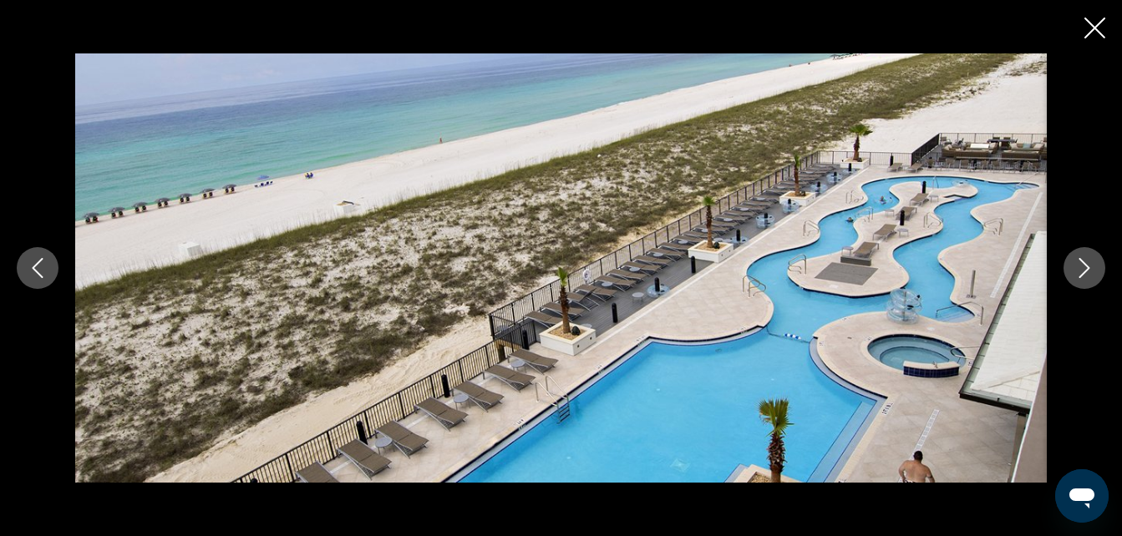
click at [1098, 270] on button "Next image" at bounding box center [1084, 268] width 42 height 42
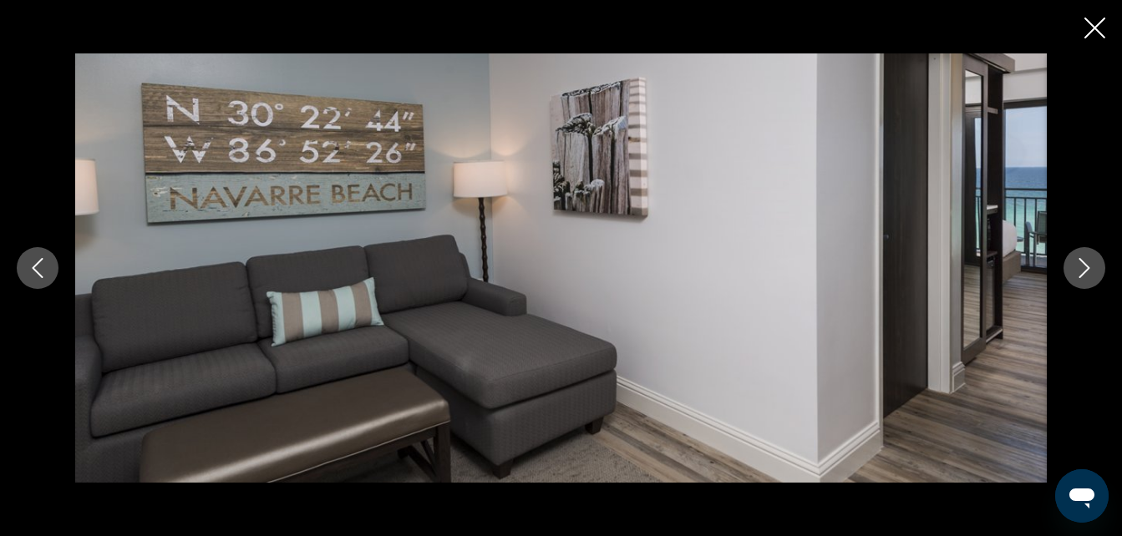
click at [1096, 270] on button "Next image" at bounding box center [1084, 268] width 42 height 42
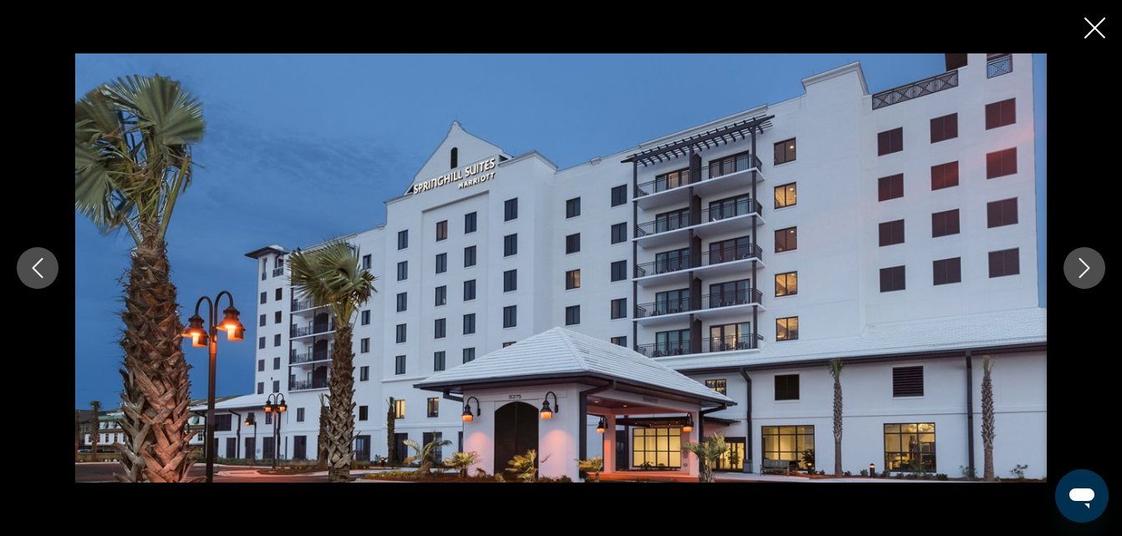
click at [1091, 269] on button "Next image" at bounding box center [1084, 268] width 42 height 42
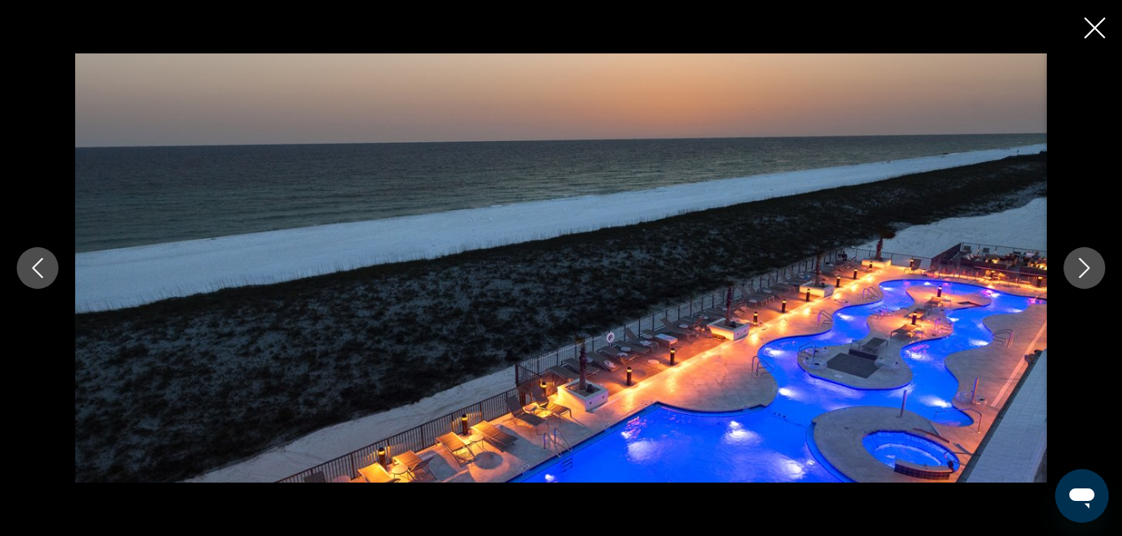
click at [1091, 269] on icon "Next image" at bounding box center [1084, 268] width 20 height 20
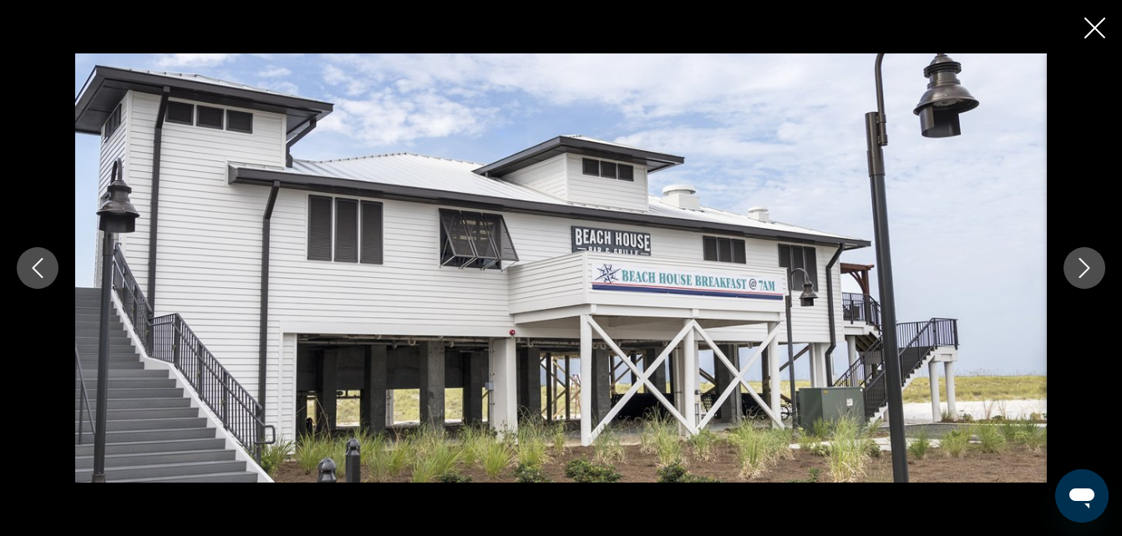
click at [1087, 266] on icon "Next image" at bounding box center [1084, 268] width 11 height 20
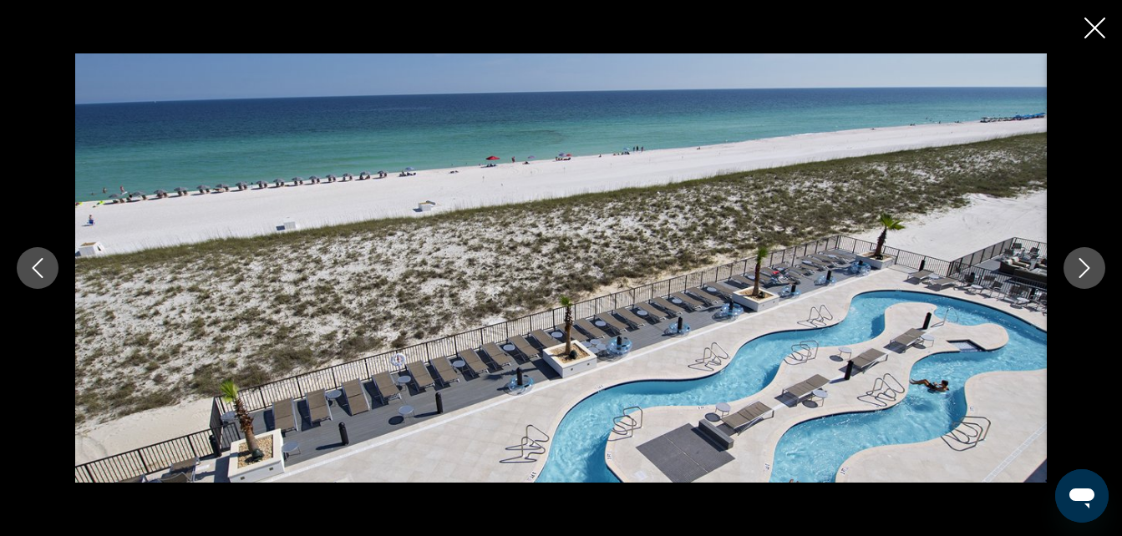
click at [1086, 266] on icon "Next image" at bounding box center [1084, 268] width 11 height 20
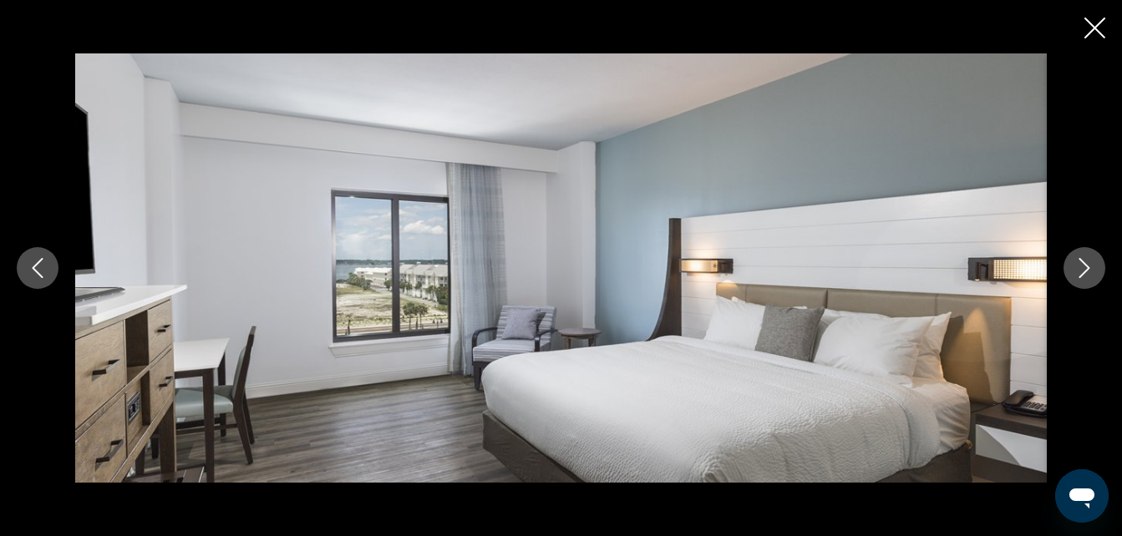
click at [1085, 266] on icon "Next image" at bounding box center [1084, 268] width 20 height 20
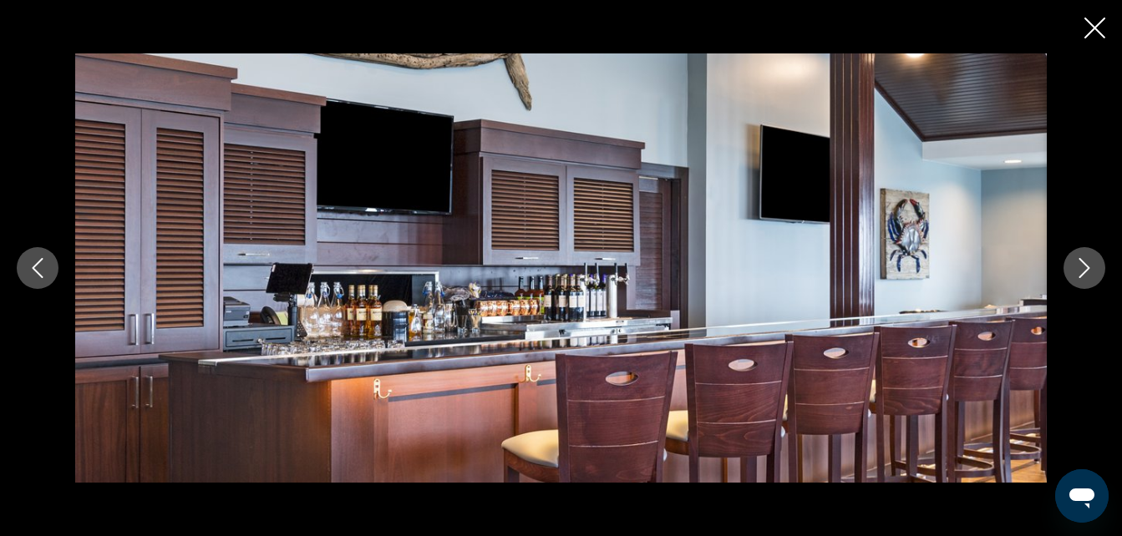
click at [1085, 266] on icon "Next image" at bounding box center [1084, 268] width 20 height 20
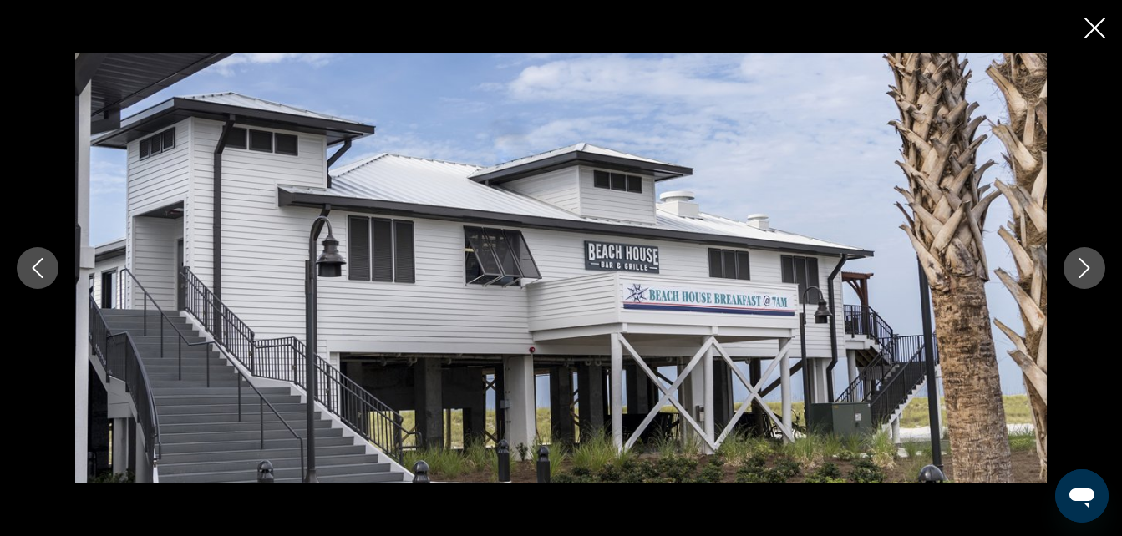
click at [1085, 265] on icon "Next image" at bounding box center [1084, 268] width 11 height 20
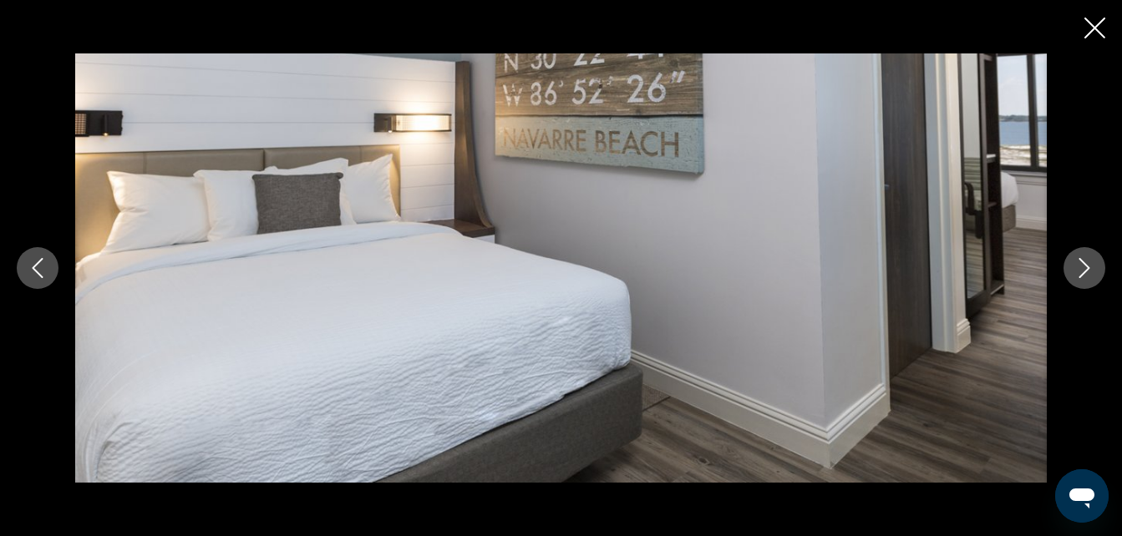
click at [1085, 265] on icon "Next image" at bounding box center [1084, 268] width 11 height 20
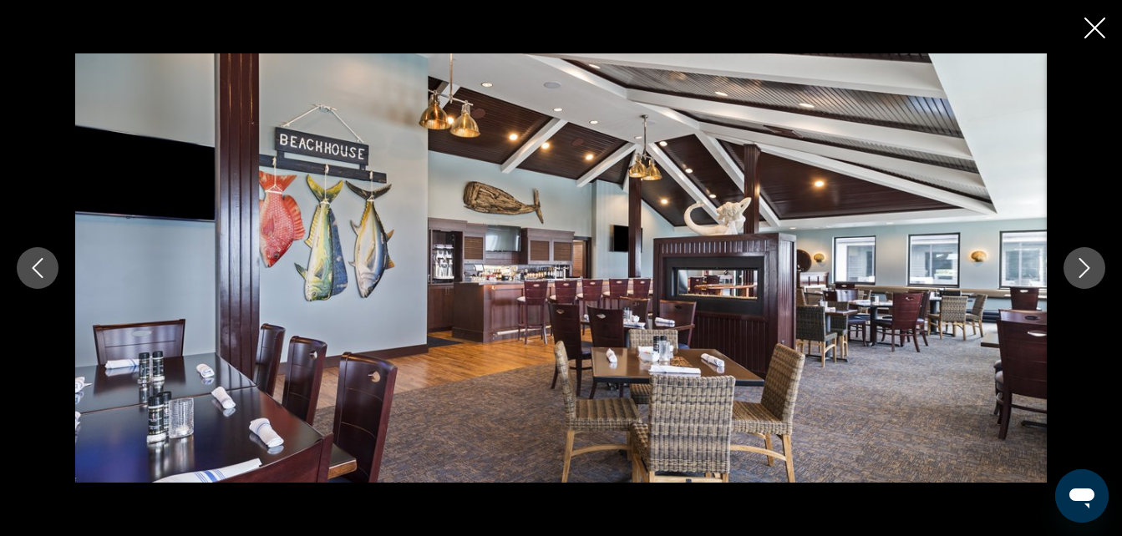
click at [1085, 265] on icon "Next image" at bounding box center [1084, 268] width 11 height 20
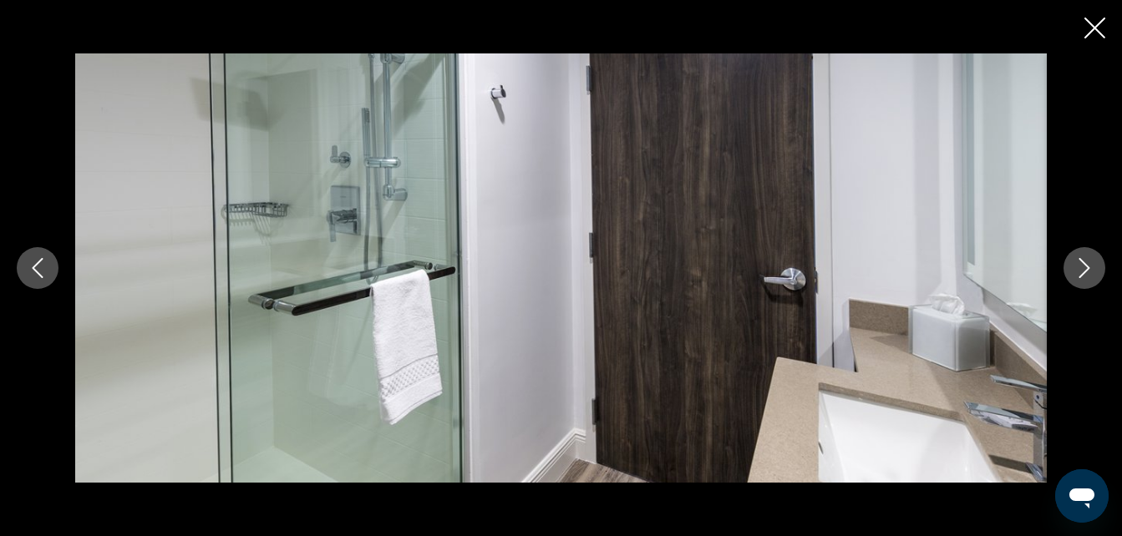
click at [1085, 265] on icon "Next image" at bounding box center [1084, 268] width 11 height 20
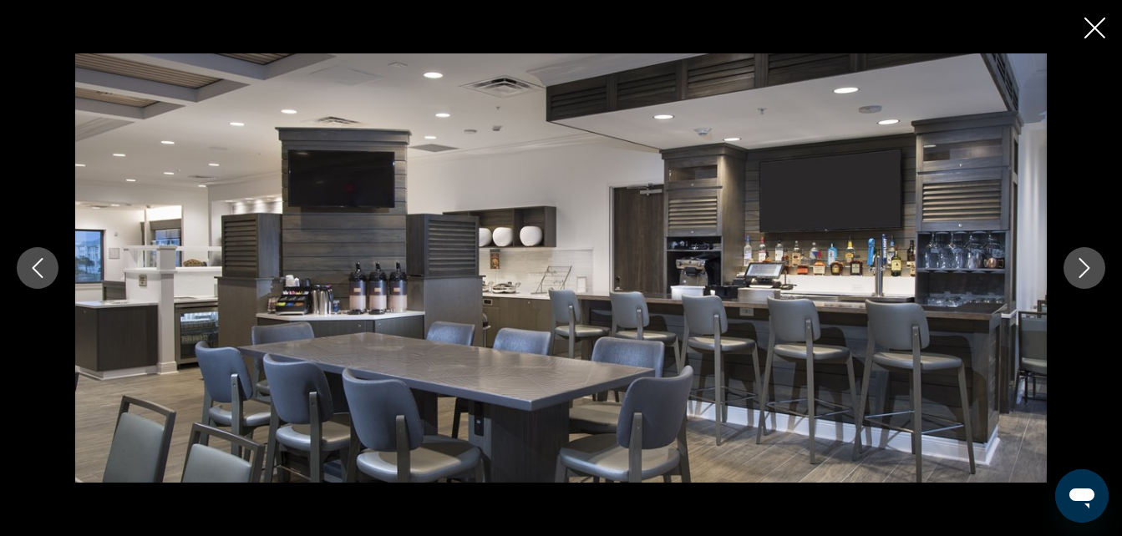
click at [1084, 265] on icon "Next image" at bounding box center [1084, 268] width 20 height 20
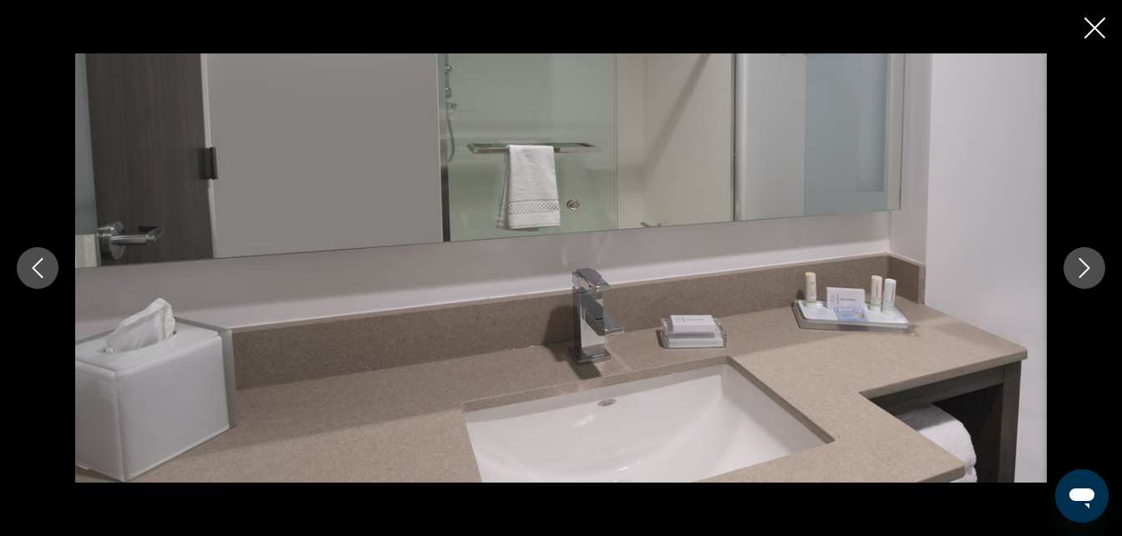
drag, startPoint x: 1084, startPoint y: 265, endPoint x: 1065, endPoint y: 263, distance: 19.3
click at [1082, 264] on icon "Next image" at bounding box center [1084, 268] width 20 height 20
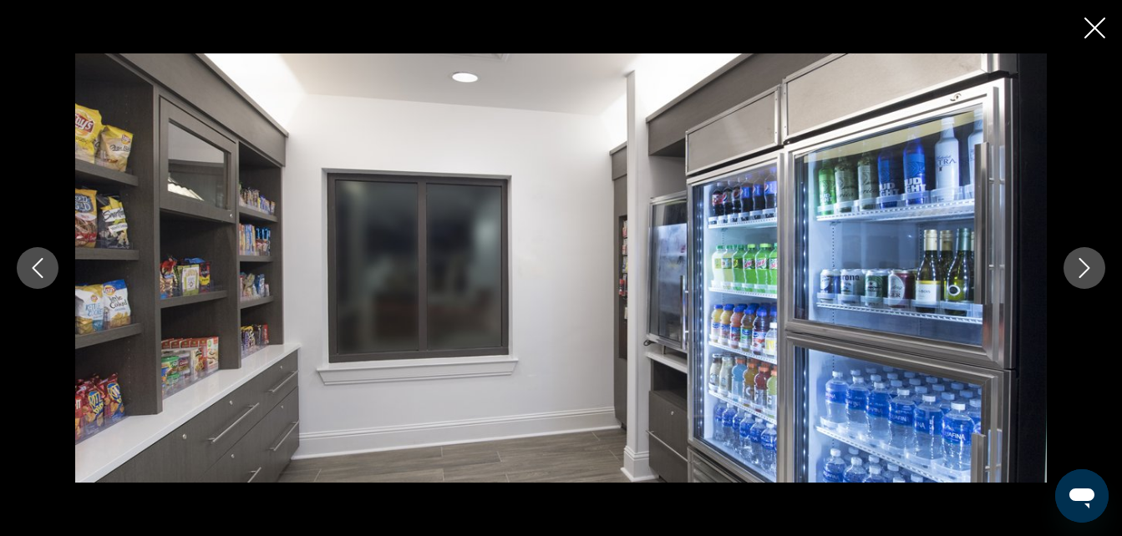
click at [1091, 22] on icon "Close slideshow" at bounding box center [1094, 28] width 21 height 21
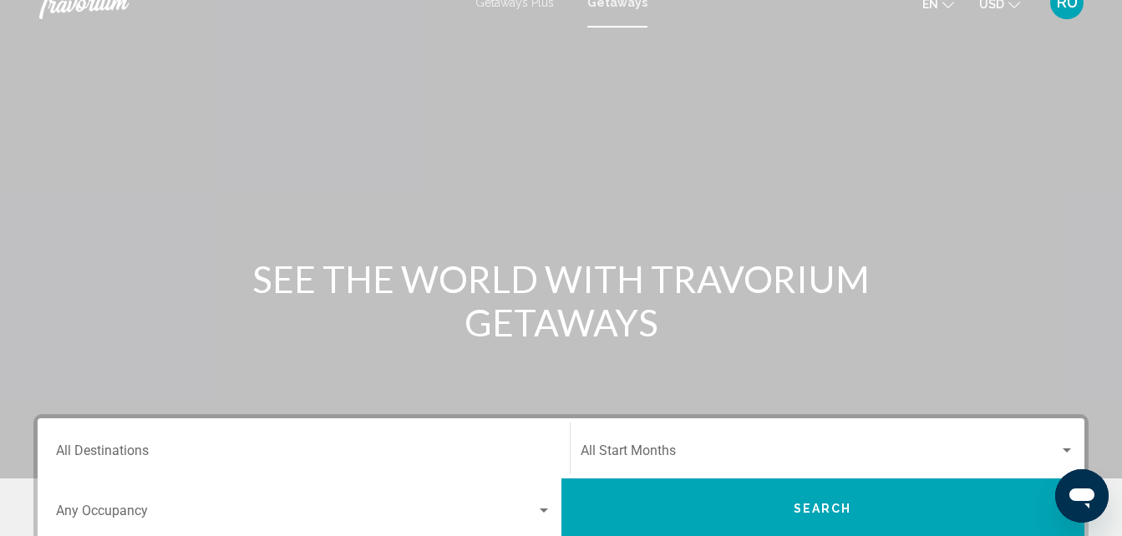
scroll to position [167, 0]
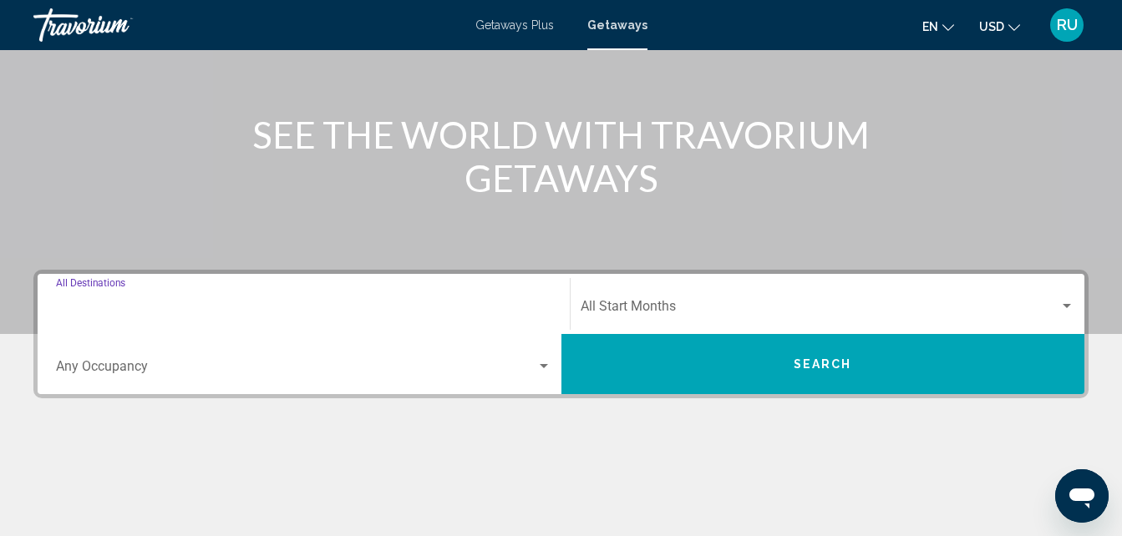
click at [299, 310] on input "Destination All Destinations" at bounding box center [303, 309] width 495 height 15
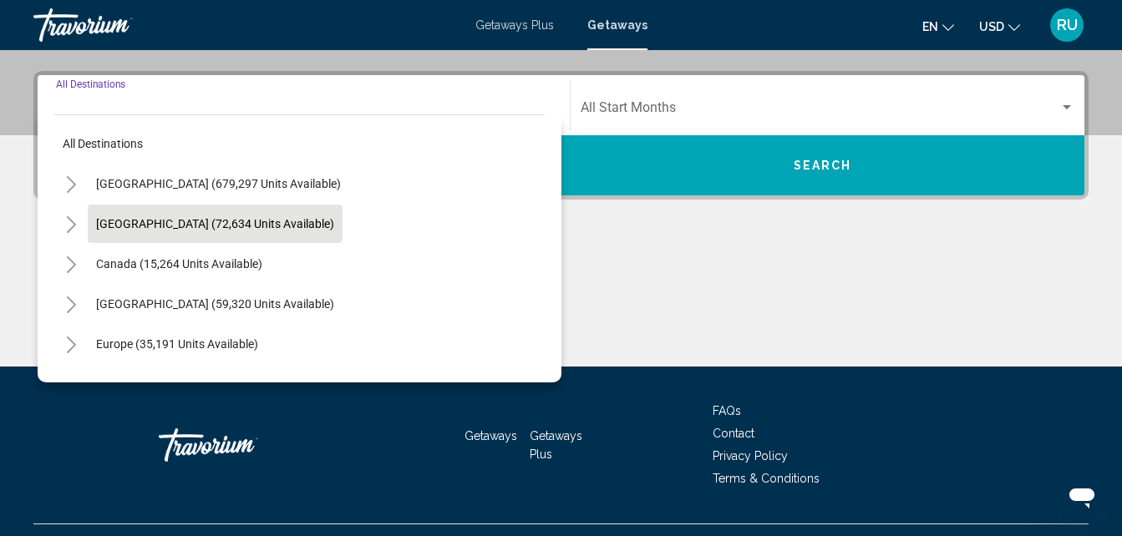
scroll to position [382, 0]
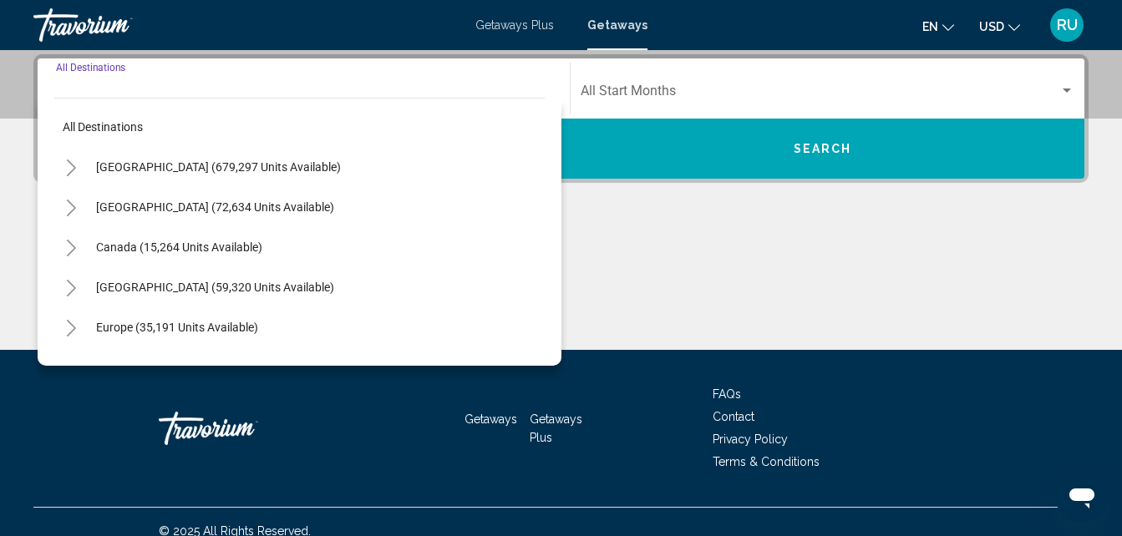
click at [73, 161] on icon "Toggle United States (679,297 units available)" at bounding box center [71, 168] width 13 height 17
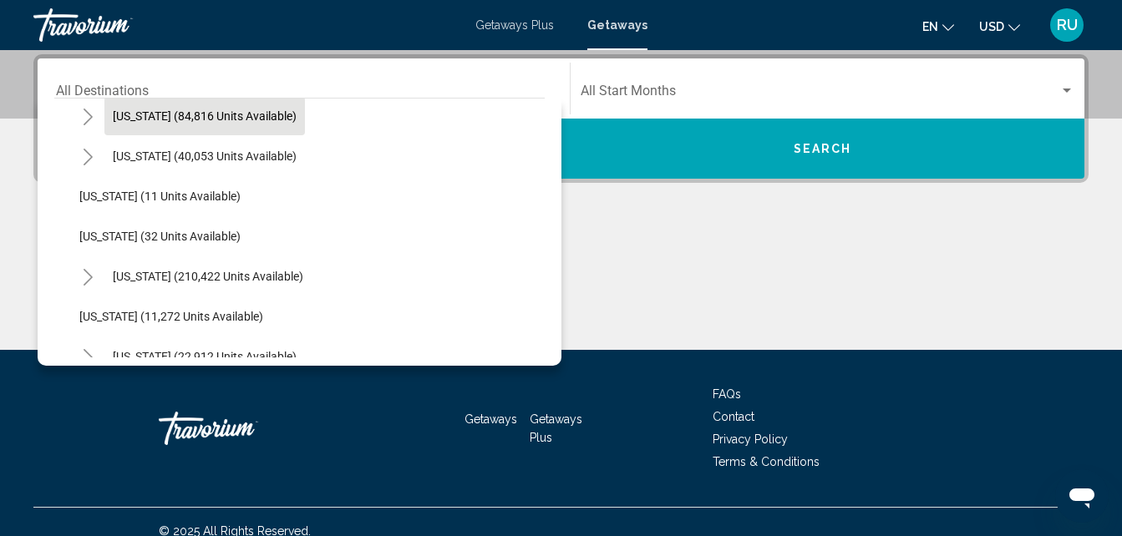
scroll to position [251, 0]
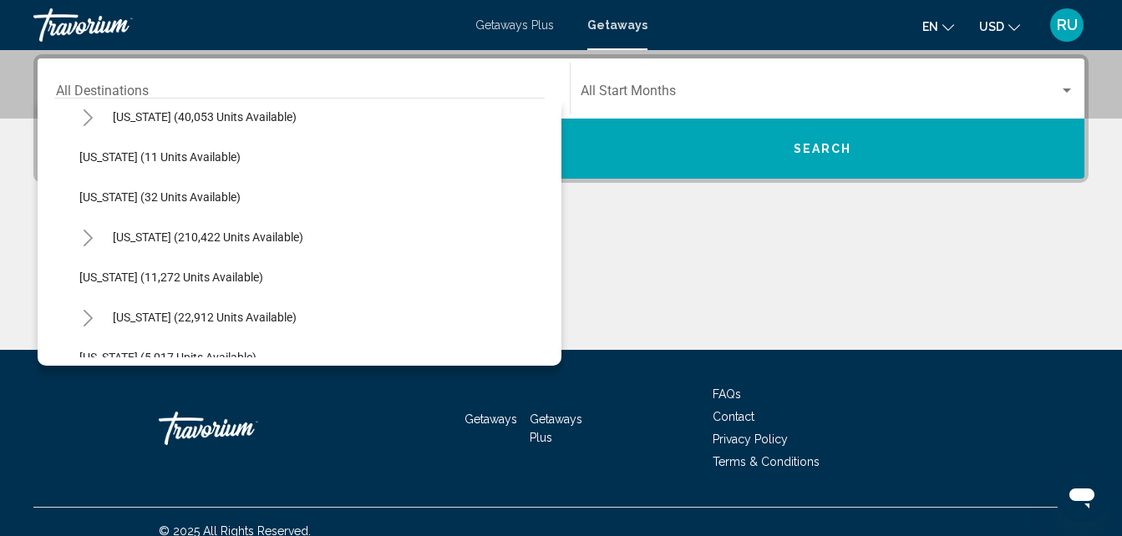
click at [91, 237] on icon "Toggle Florida (210,422 units available)" at bounding box center [88, 238] width 9 height 17
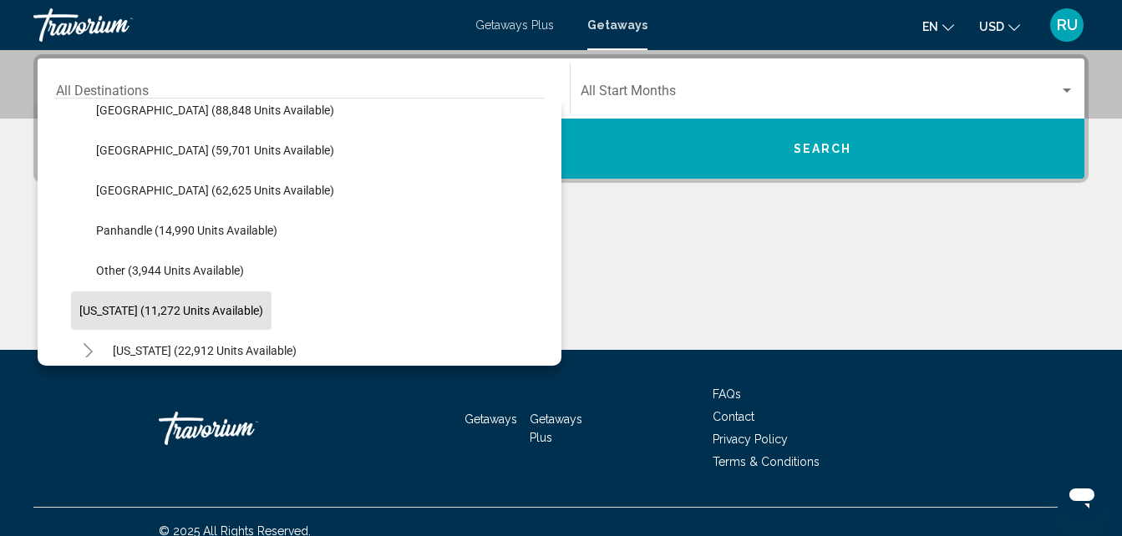
scroll to position [334, 0]
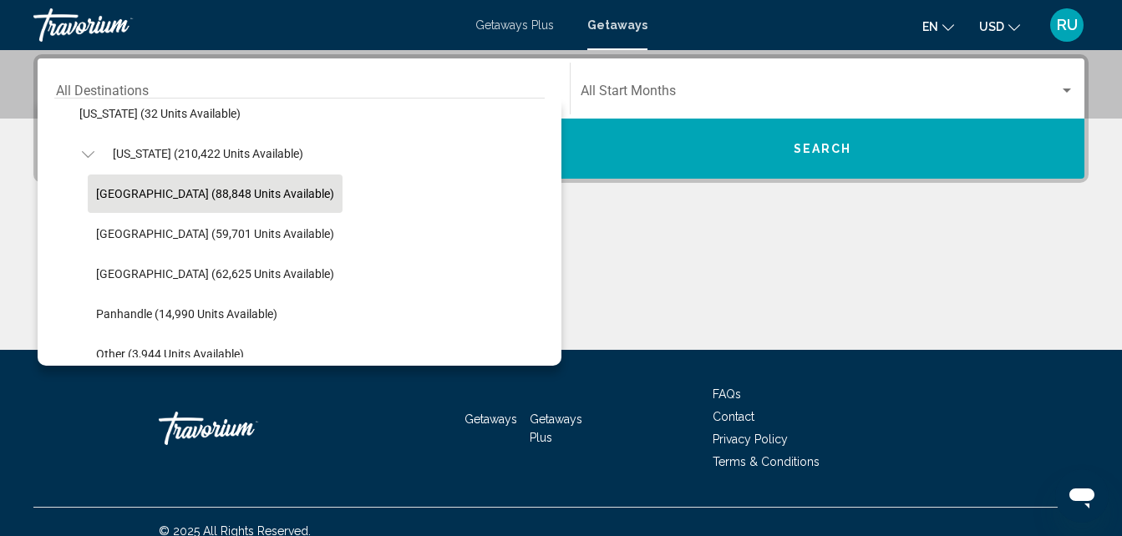
click at [183, 194] on span "[GEOGRAPHIC_DATA] (88,848 units available)" at bounding box center [215, 193] width 238 height 13
type input "**********"
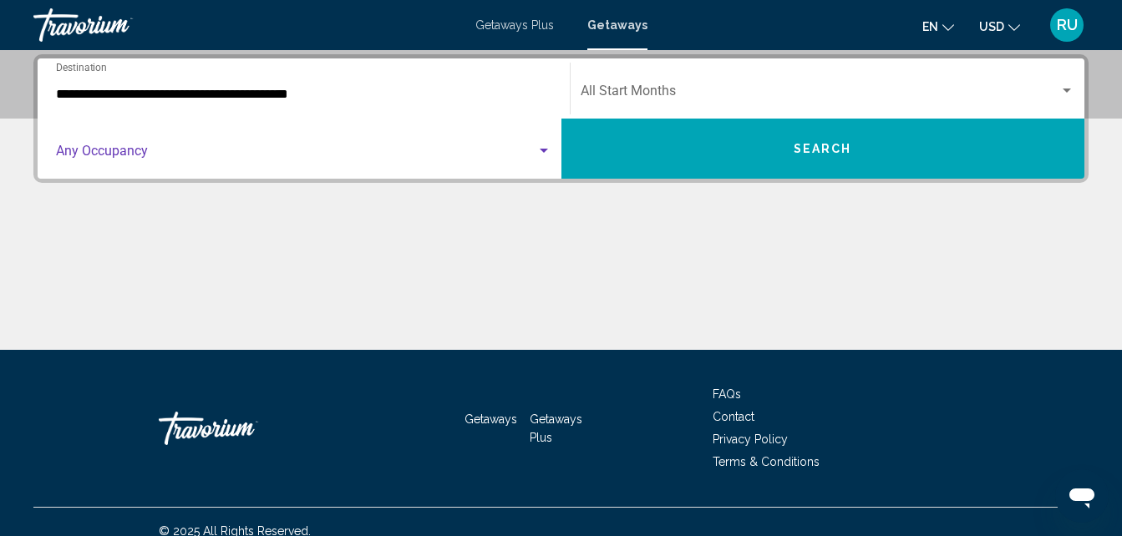
click at [357, 154] on span "Search widget" at bounding box center [296, 154] width 480 height 15
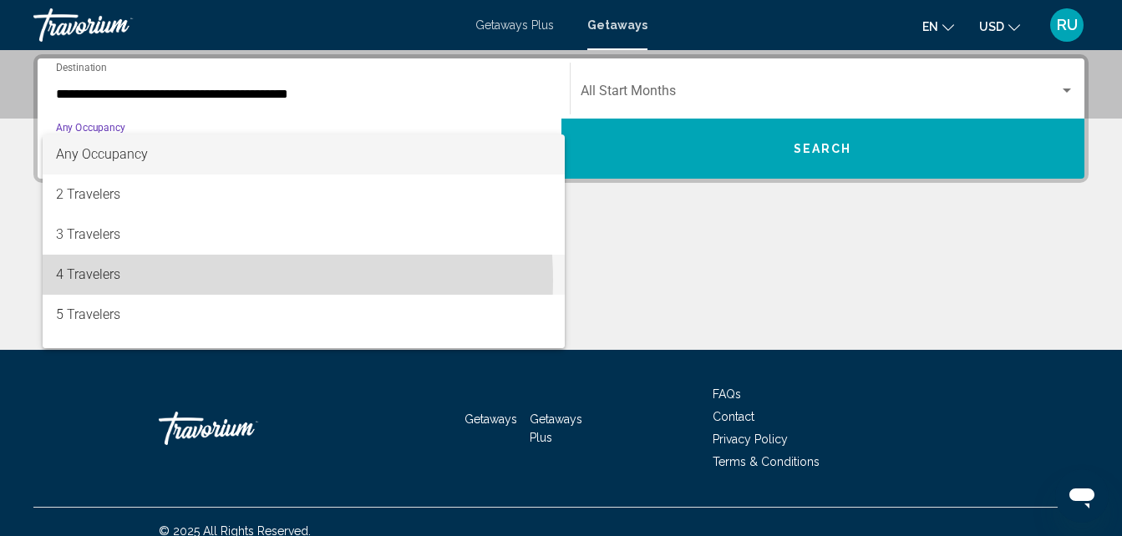
click at [114, 281] on span "4 Travelers" at bounding box center [303, 275] width 495 height 40
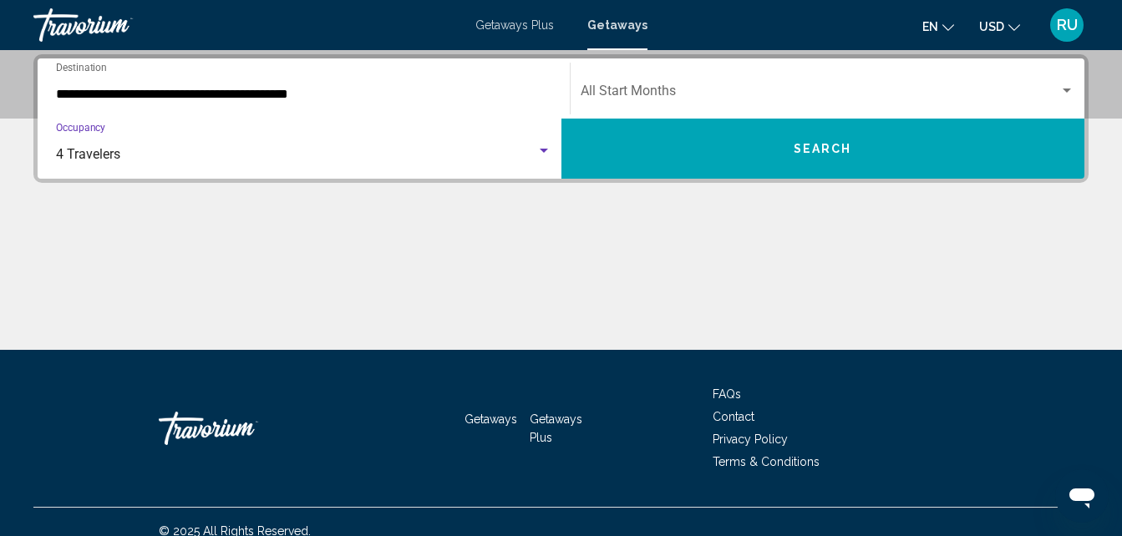
click at [828, 141] on span "Search" at bounding box center [822, 147] width 58 height 13
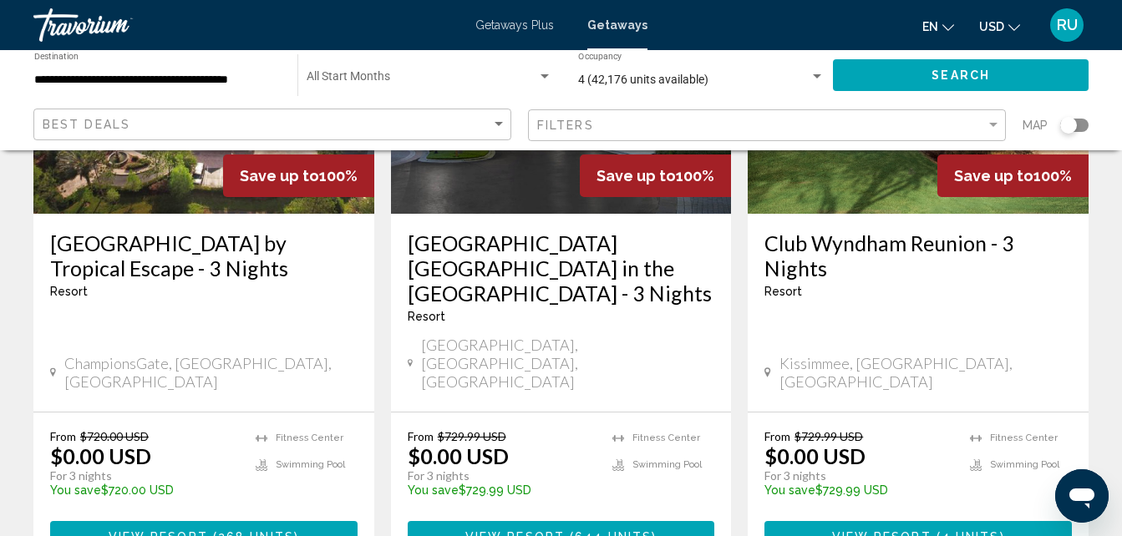
scroll to position [2255, 0]
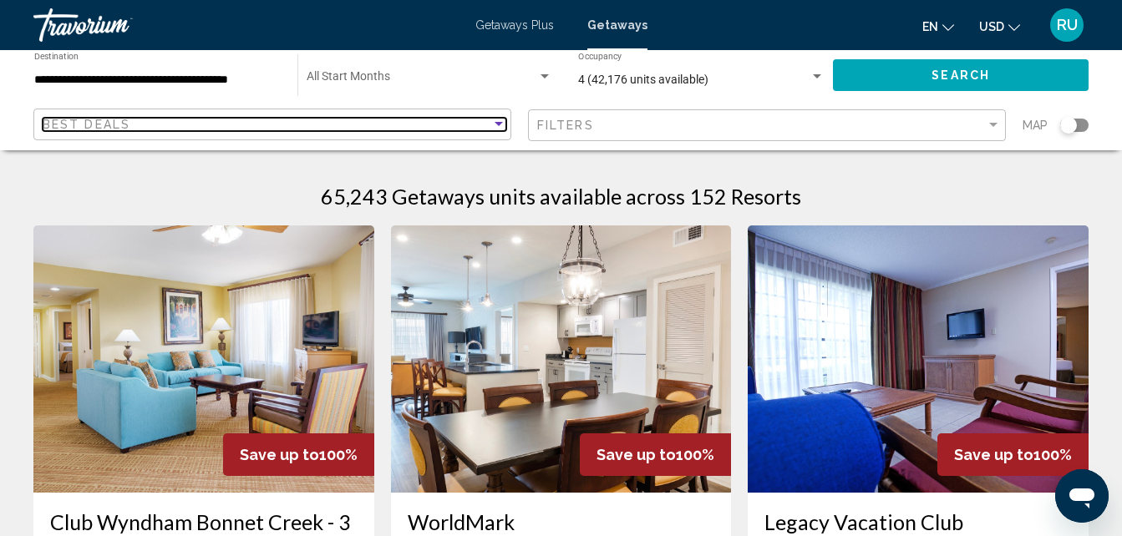
click at [281, 120] on div "Best Deals" at bounding box center [267, 124] width 448 height 13
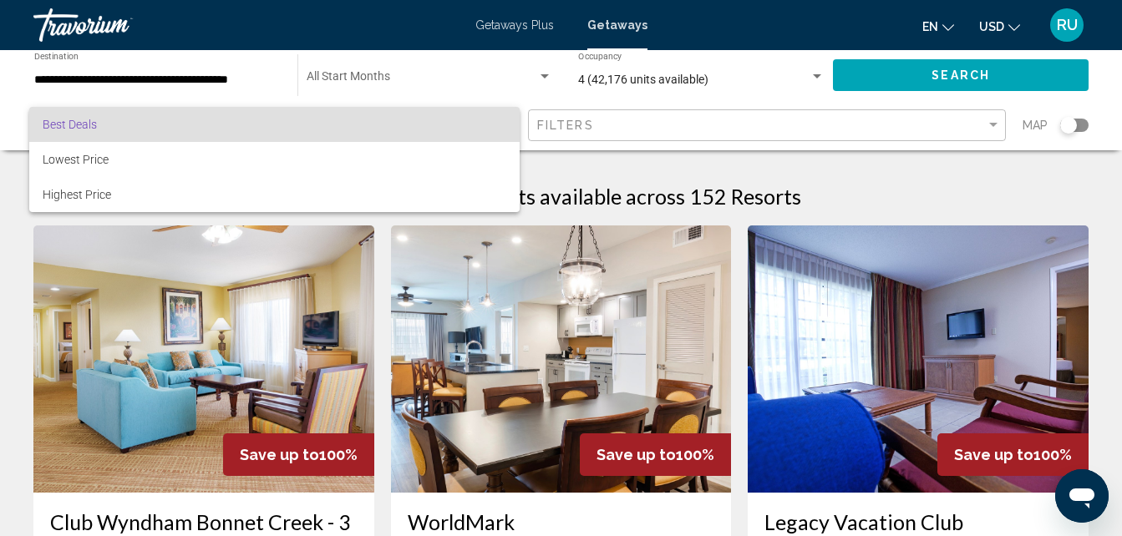
click at [154, 68] on div at bounding box center [561, 268] width 1122 height 536
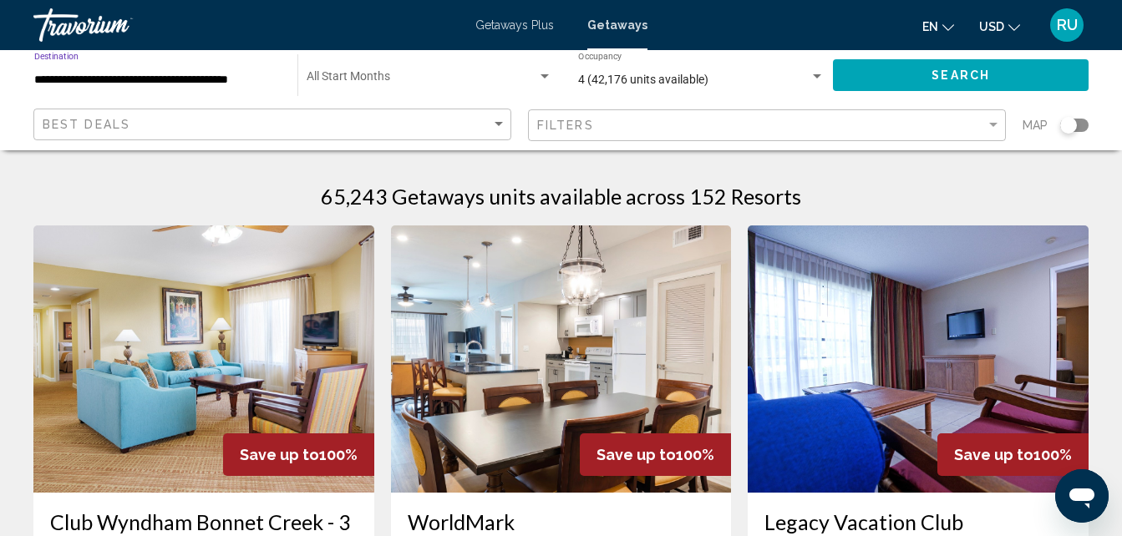
click at [130, 78] on input "**********" at bounding box center [157, 79] width 246 height 13
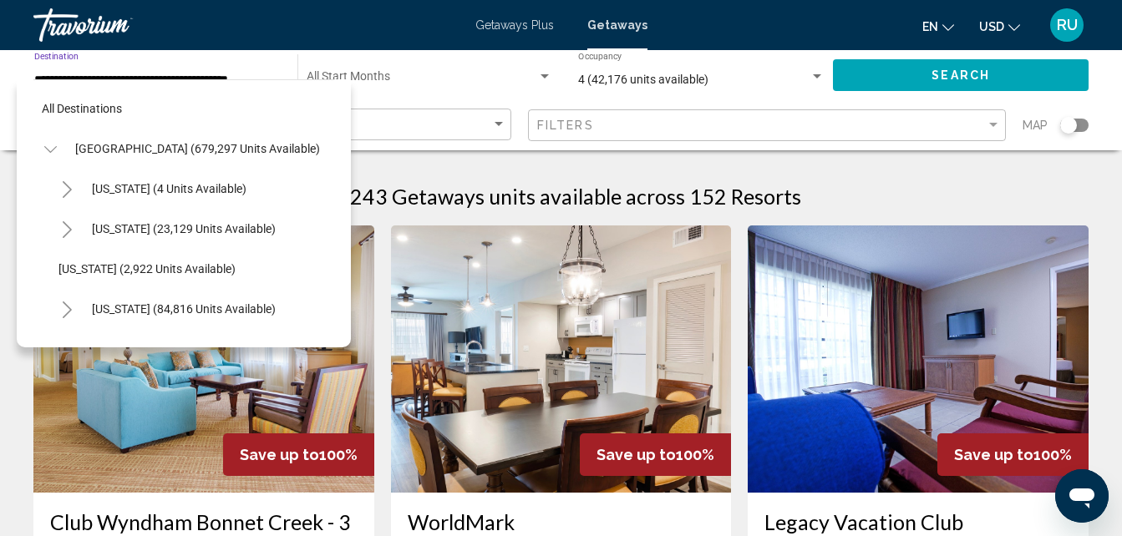
scroll to position [306, 3]
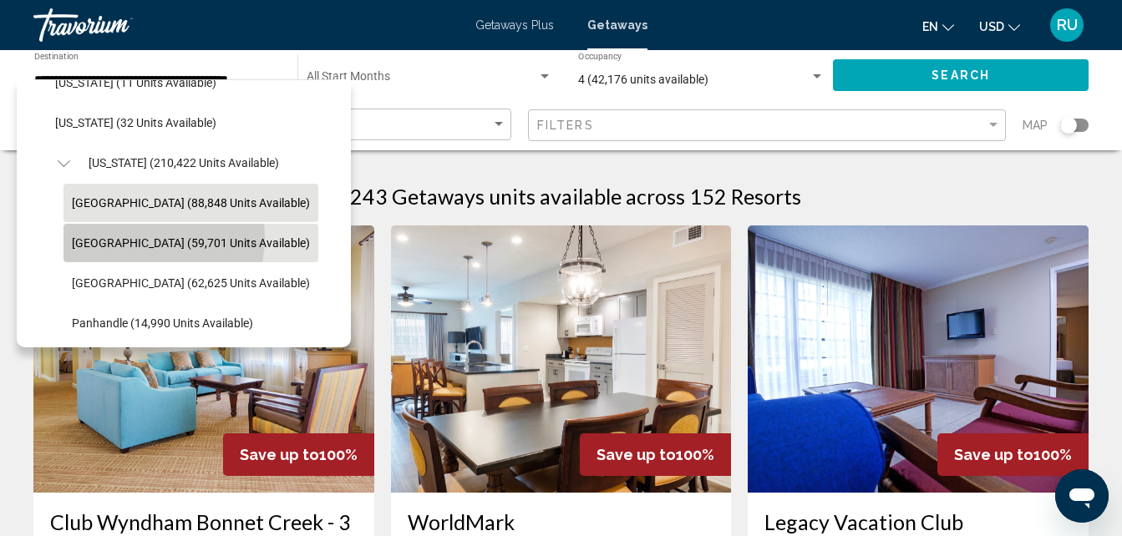
click at [144, 238] on span "[GEOGRAPHIC_DATA] (59,701 units available)" at bounding box center [191, 242] width 238 height 13
type input "**********"
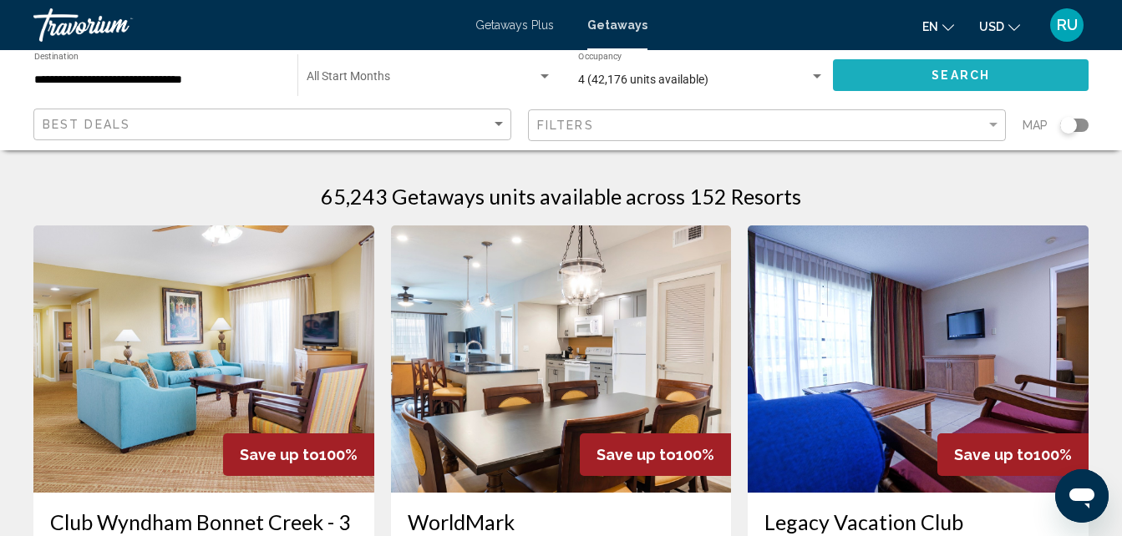
click at [988, 69] on span "Search" at bounding box center [960, 75] width 58 height 13
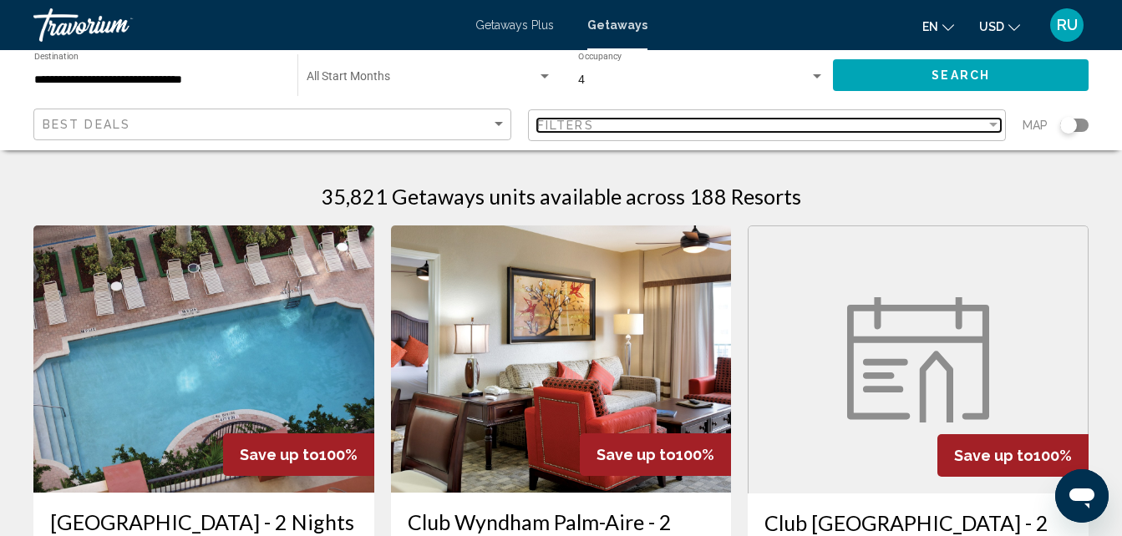
click at [740, 131] on div "Filters" at bounding box center [761, 125] width 448 height 13
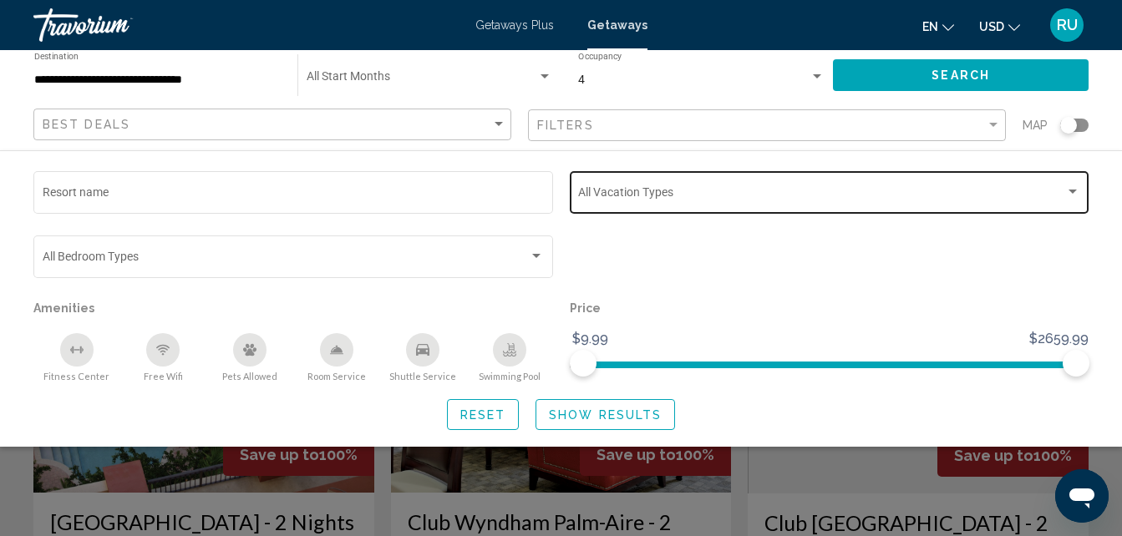
click at [686, 185] on div "Vacation Types All Vacation Types" at bounding box center [829, 191] width 502 height 46
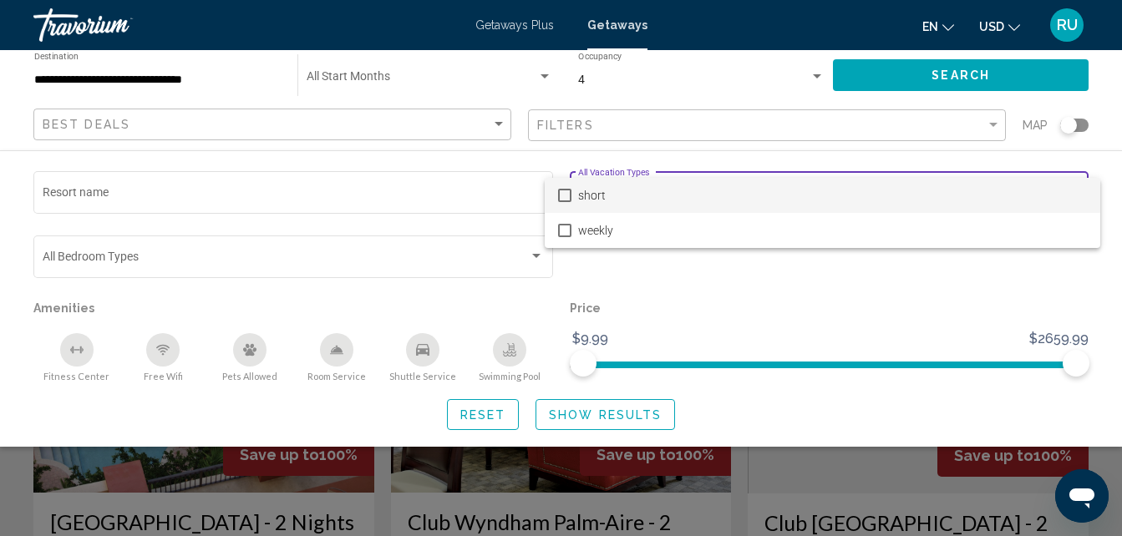
click at [627, 197] on span "short" at bounding box center [832, 195] width 509 height 35
click at [487, 415] on div at bounding box center [561, 268] width 1122 height 536
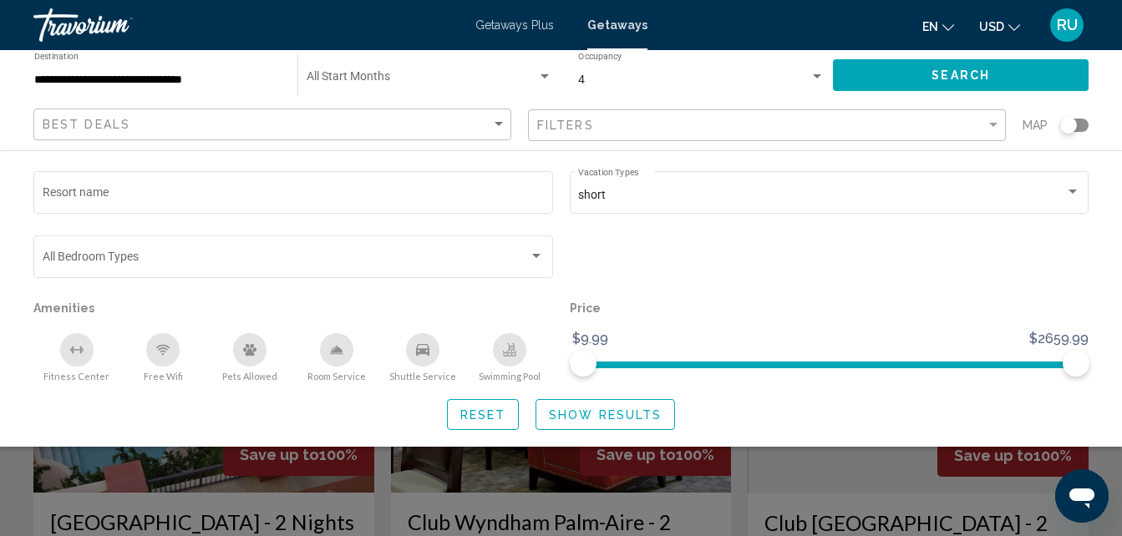
click at [593, 415] on span "Show Results" at bounding box center [605, 414] width 113 height 13
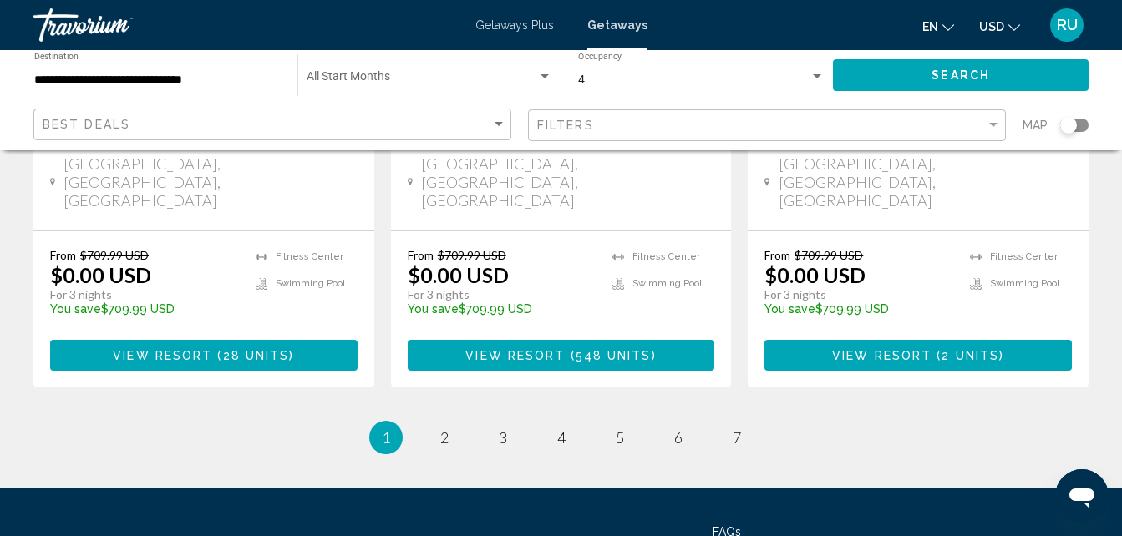
scroll to position [2337, 0]
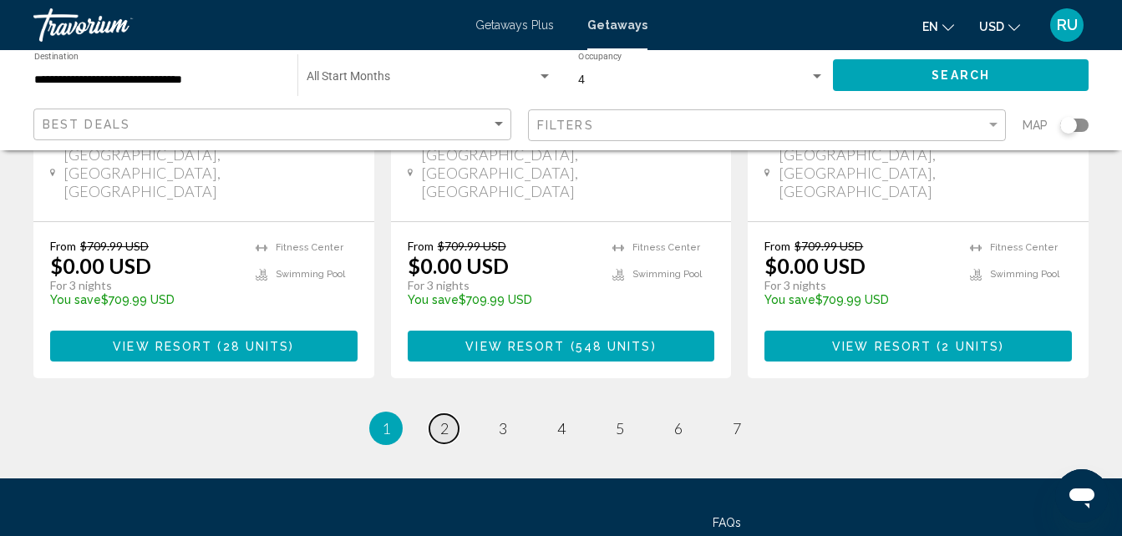
click at [437, 414] on link "page 2" at bounding box center [443, 428] width 29 height 29
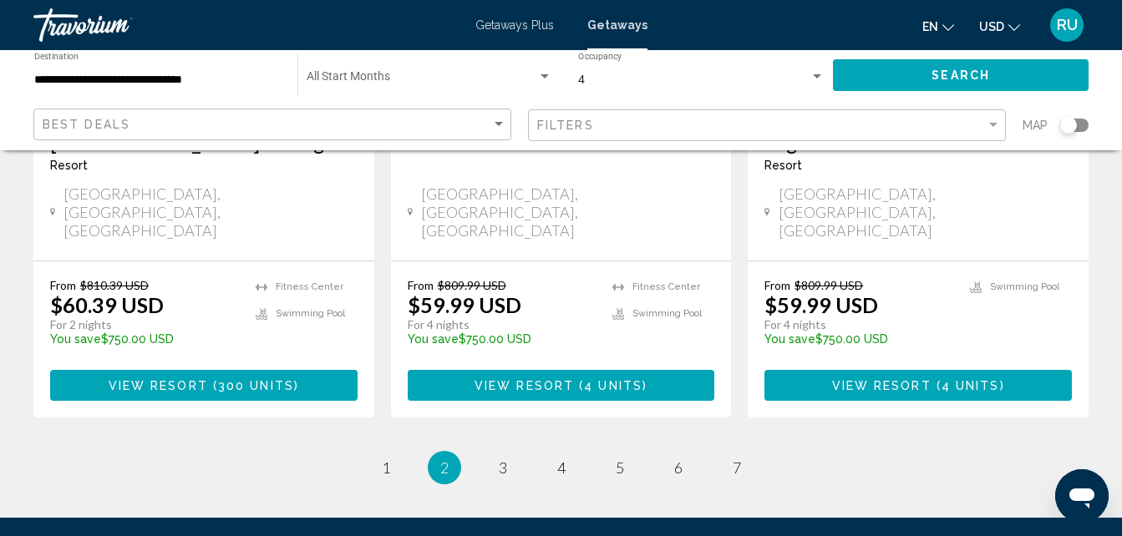
scroll to position [2338, 0]
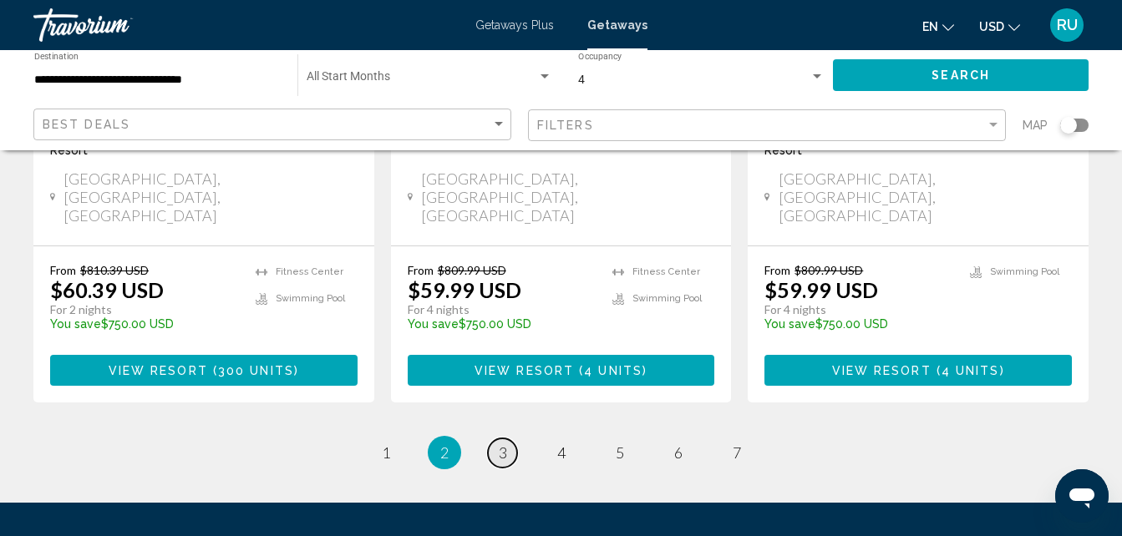
click at [499, 443] on span "3" at bounding box center [503, 452] width 8 height 18
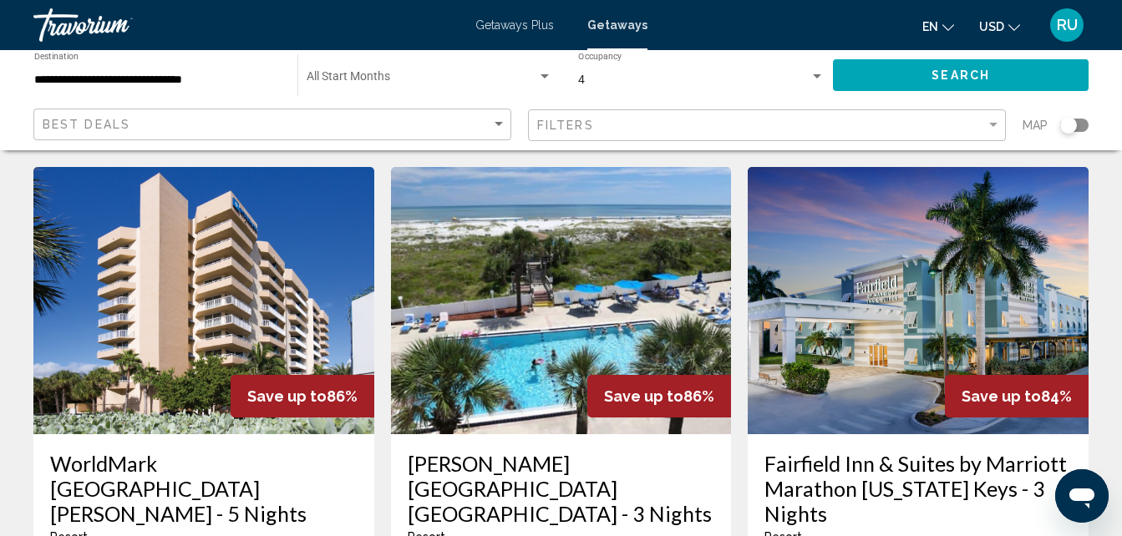
scroll to position [1336, 0]
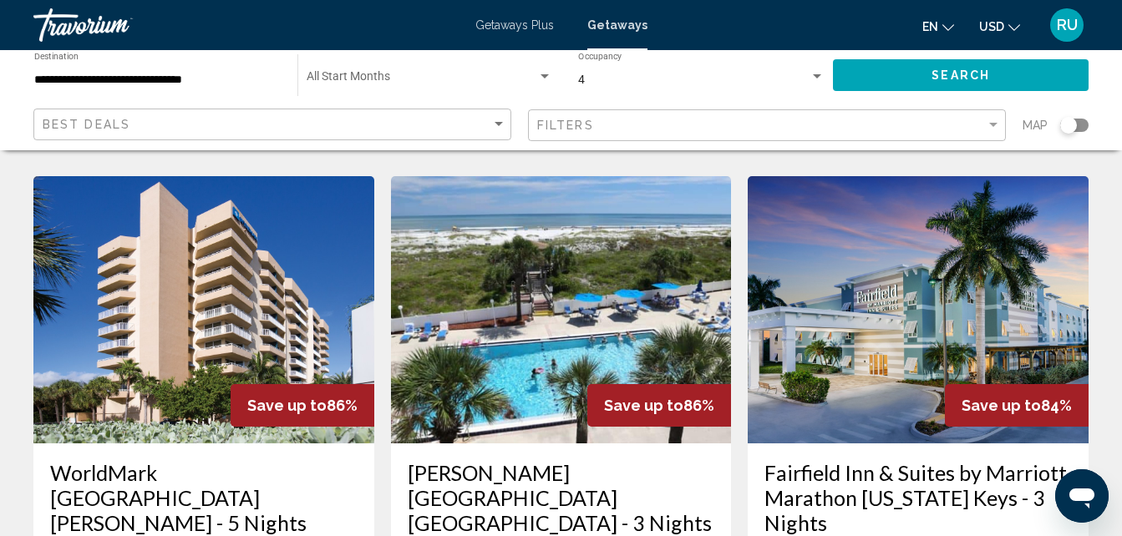
click at [546, 253] on img "Main content" at bounding box center [561, 309] width 341 height 267
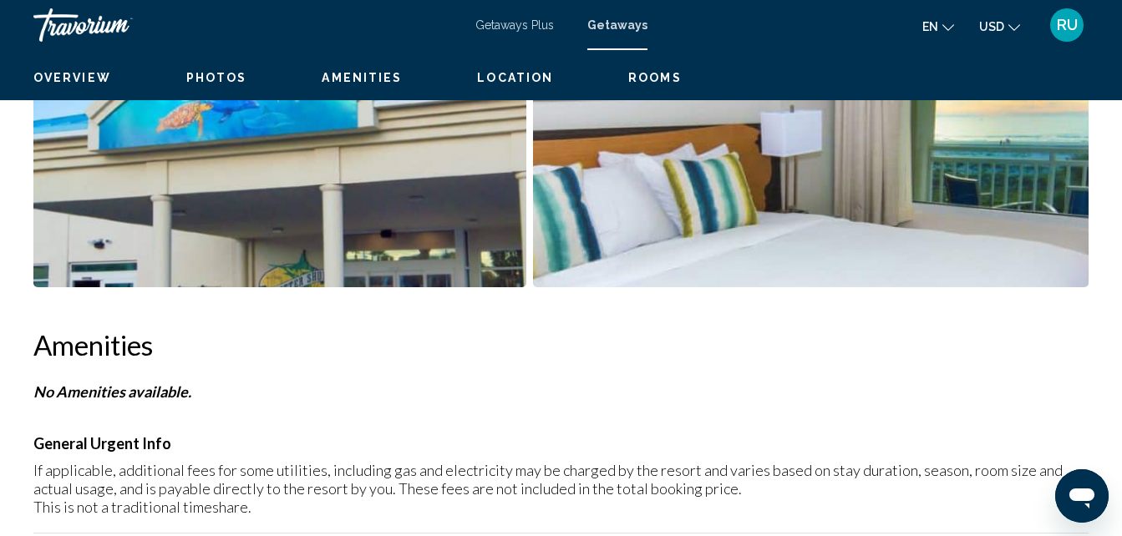
scroll to position [179, 0]
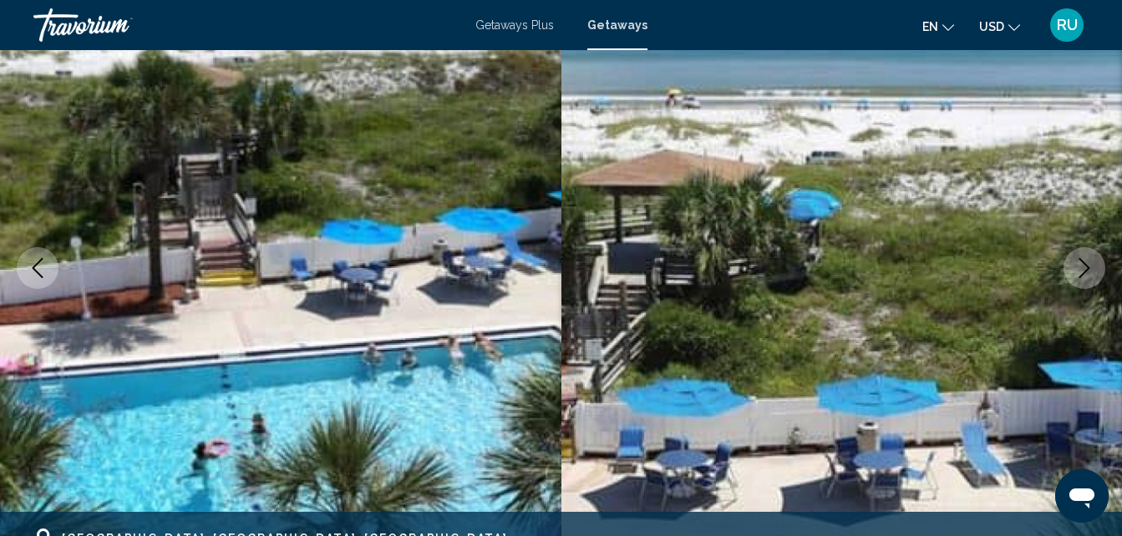
click at [1069, 267] on button "Next image" at bounding box center [1084, 268] width 42 height 42
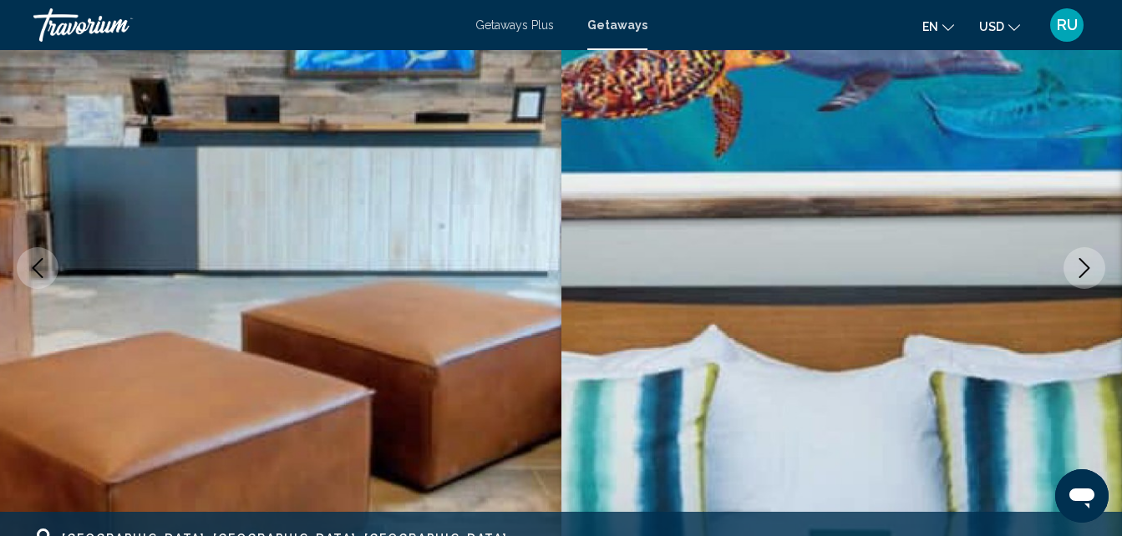
click at [1086, 260] on icon "Next image" at bounding box center [1084, 268] width 20 height 20
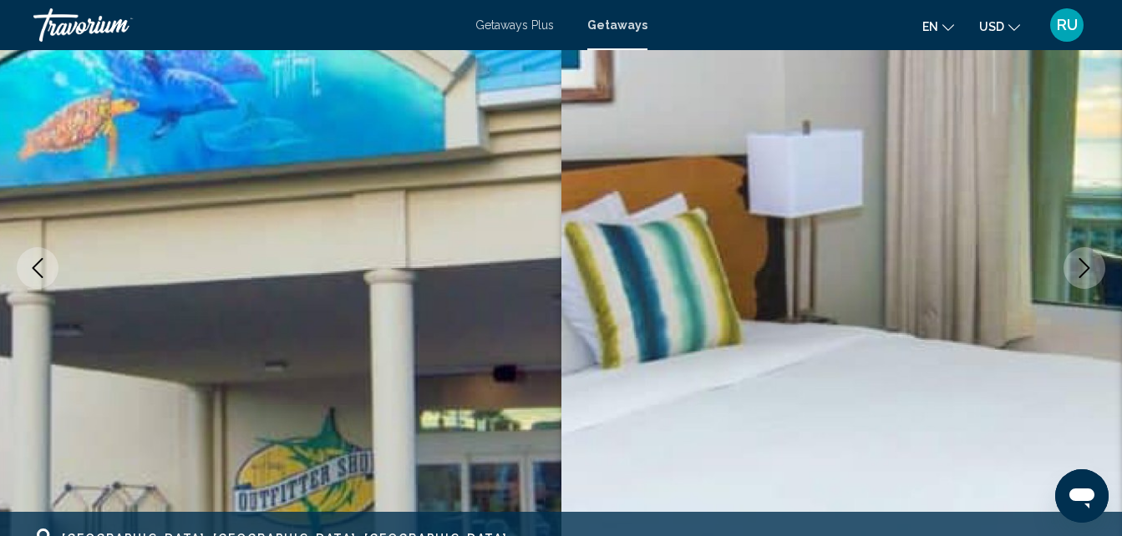
click at [1086, 261] on icon "Next image" at bounding box center [1084, 268] width 20 height 20
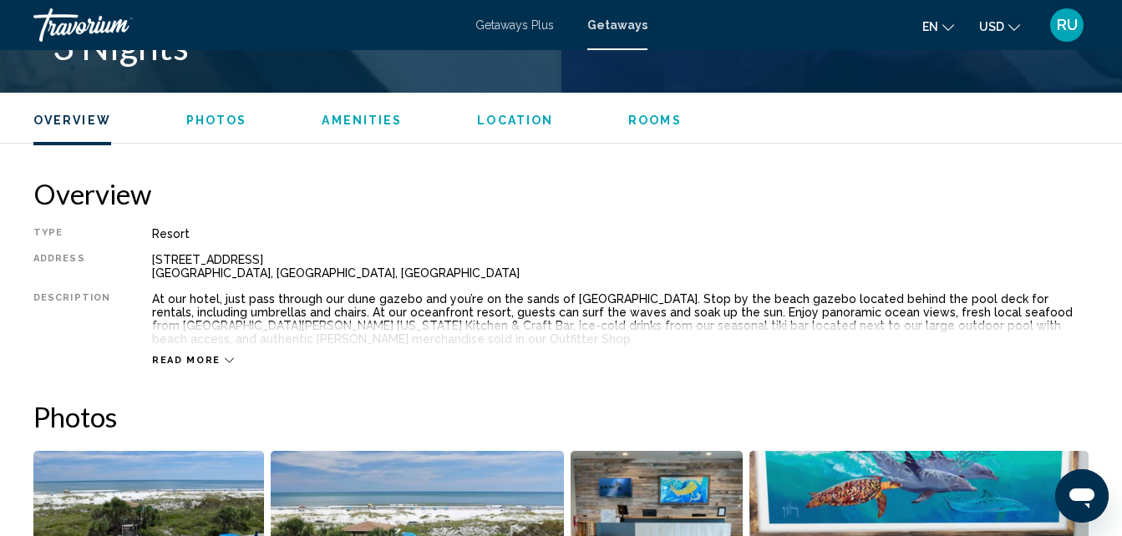
scroll to position [930, 0]
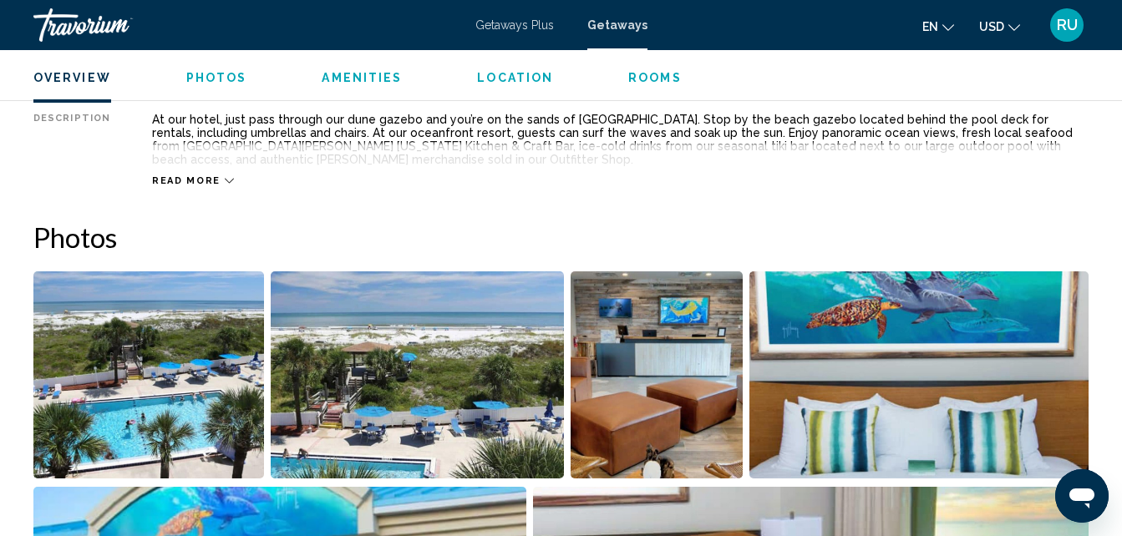
click at [190, 367] on img "Open full-screen image slider" at bounding box center [148, 374] width 230 height 207
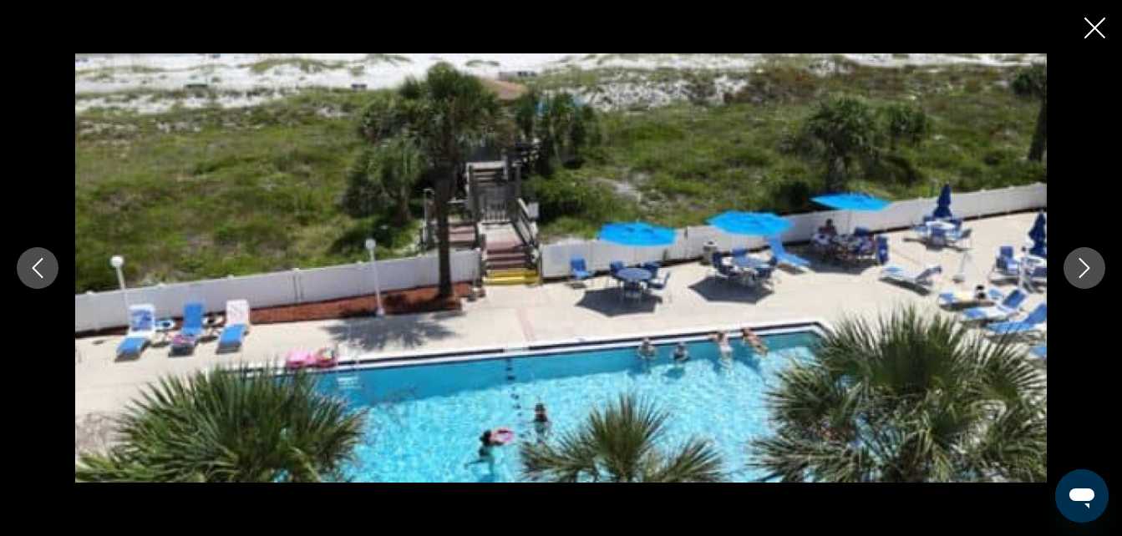
click at [1094, 259] on button "Next image" at bounding box center [1084, 268] width 42 height 42
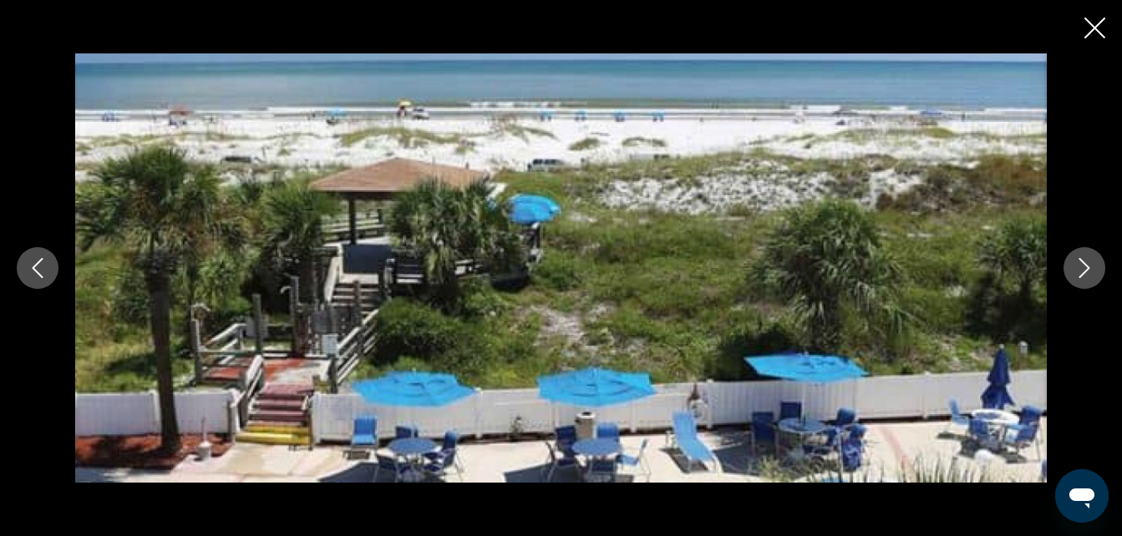
click at [1094, 259] on button "Next image" at bounding box center [1084, 268] width 42 height 42
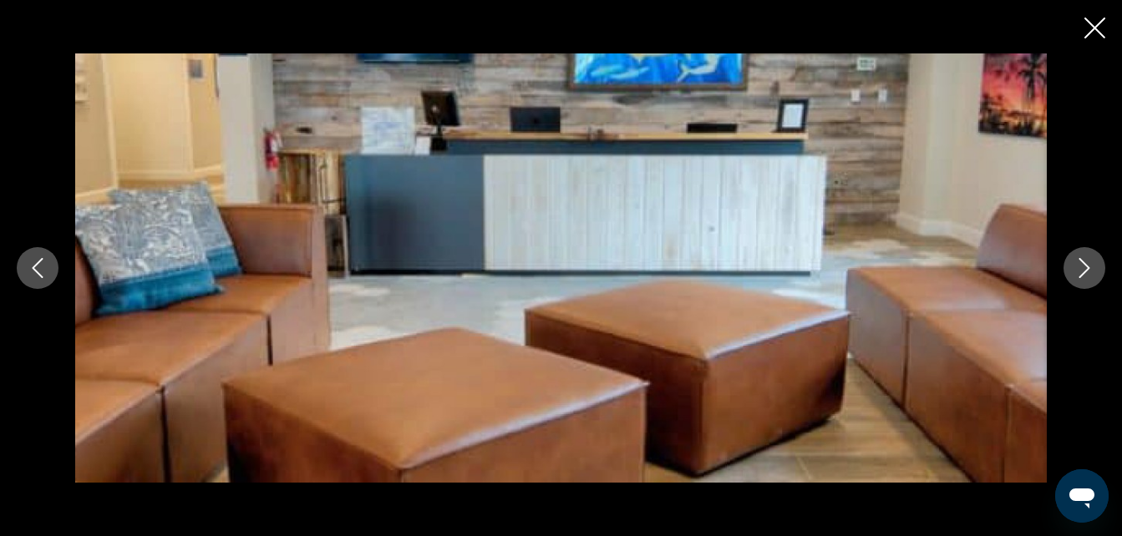
click at [1093, 261] on icon "Next image" at bounding box center [1084, 268] width 20 height 20
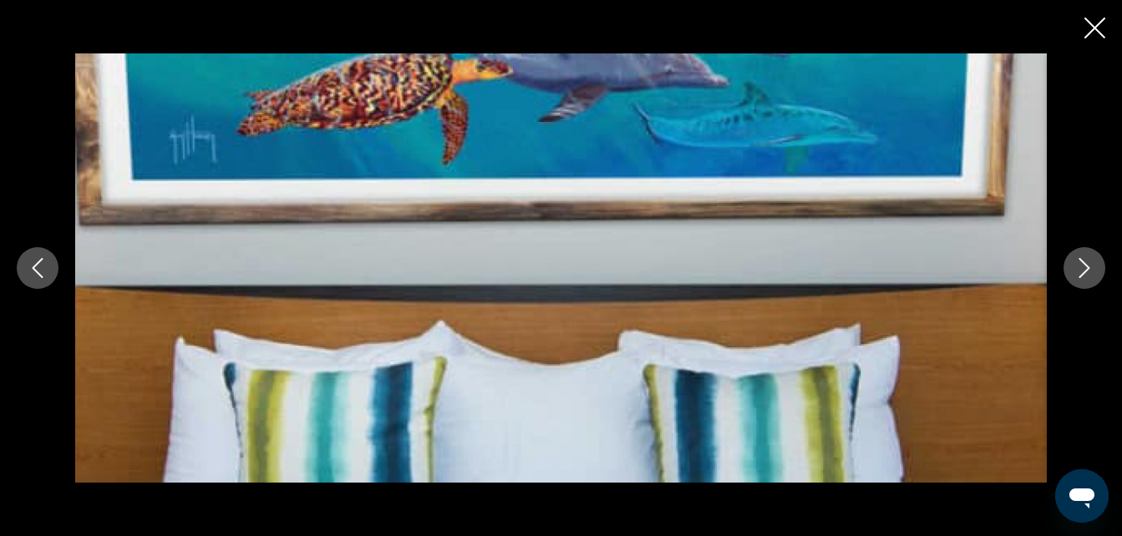
click at [1093, 261] on icon "Next image" at bounding box center [1084, 268] width 20 height 20
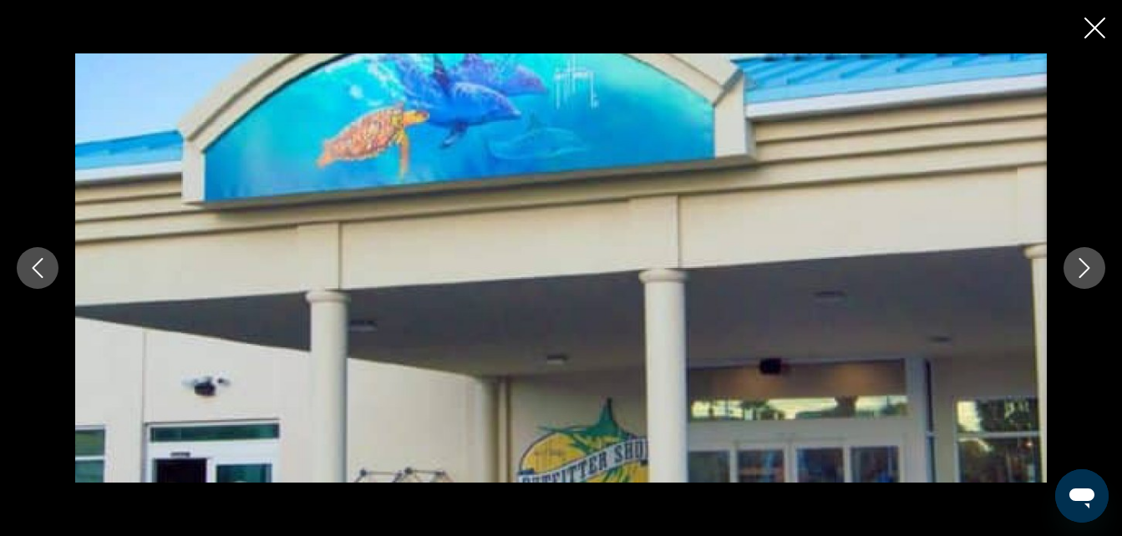
click at [1093, 261] on icon "Next image" at bounding box center [1084, 268] width 20 height 20
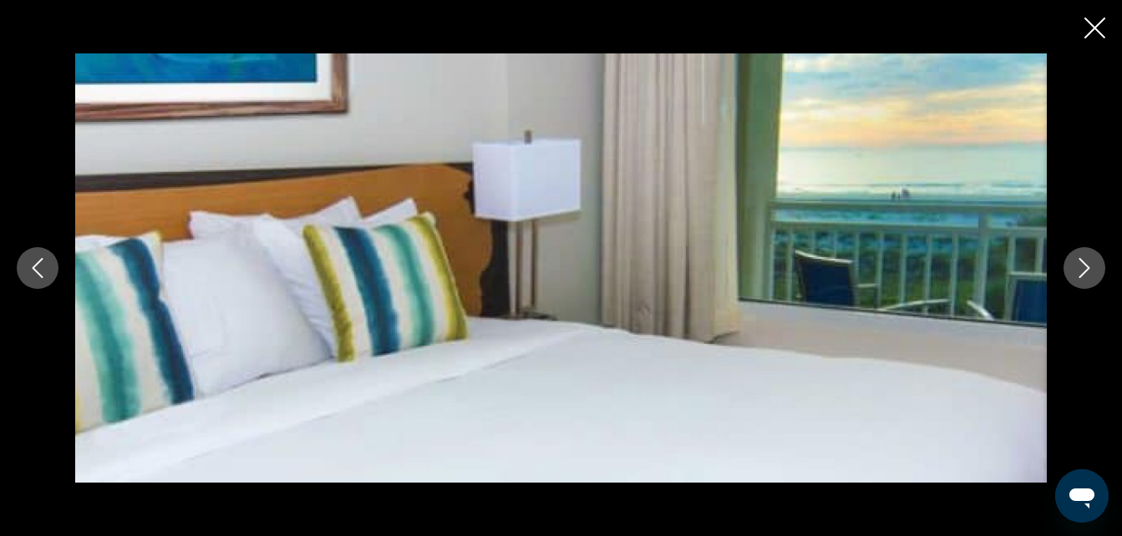
click at [1093, 261] on icon "Next image" at bounding box center [1084, 268] width 20 height 20
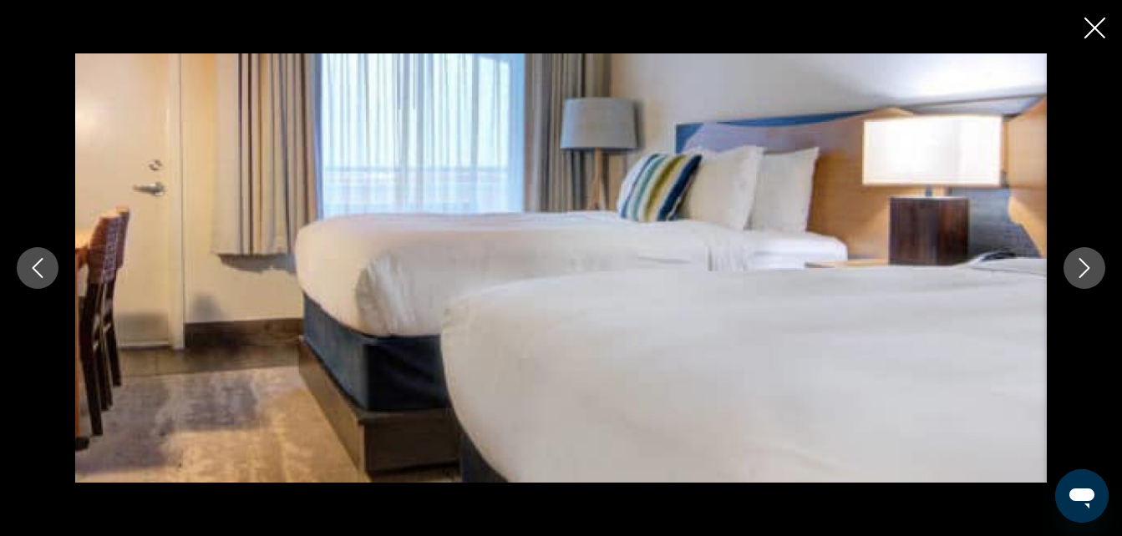
click at [1093, 261] on icon "Next image" at bounding box center [1084, 268] width 20 height 20
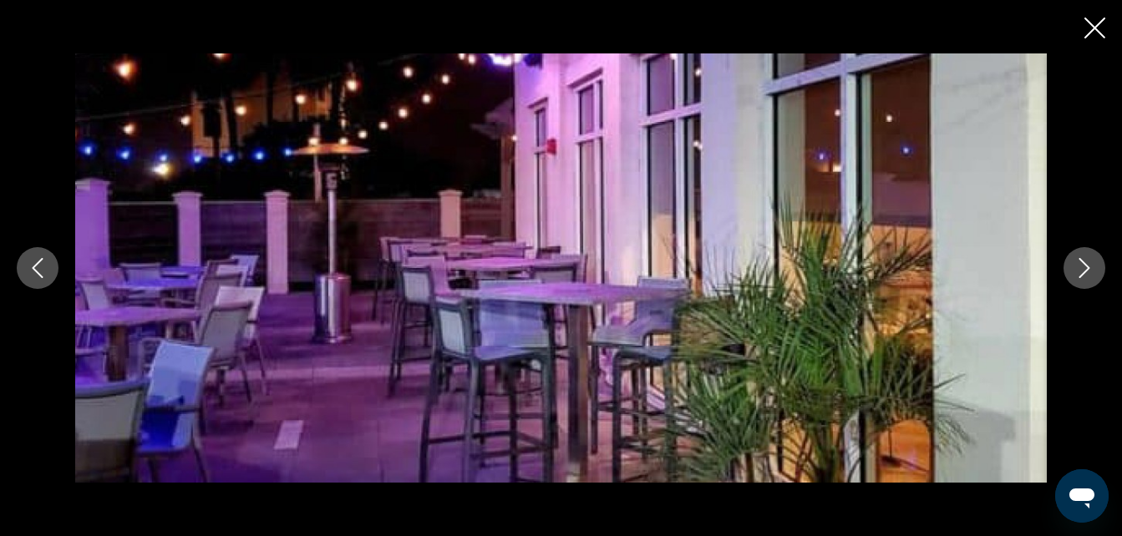
click at [1093, 261] on icon "Next image" at bounding box center [1084, 268] width 20 height 20
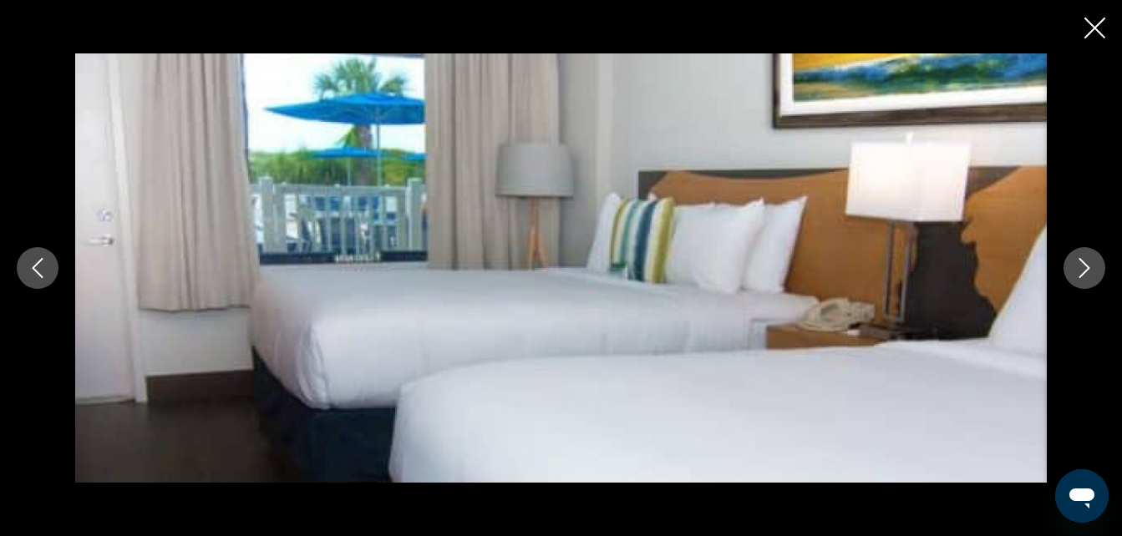
click at [1093, 261] on icon "Next image" at bounding box center [1084, 268] width 20 height 20
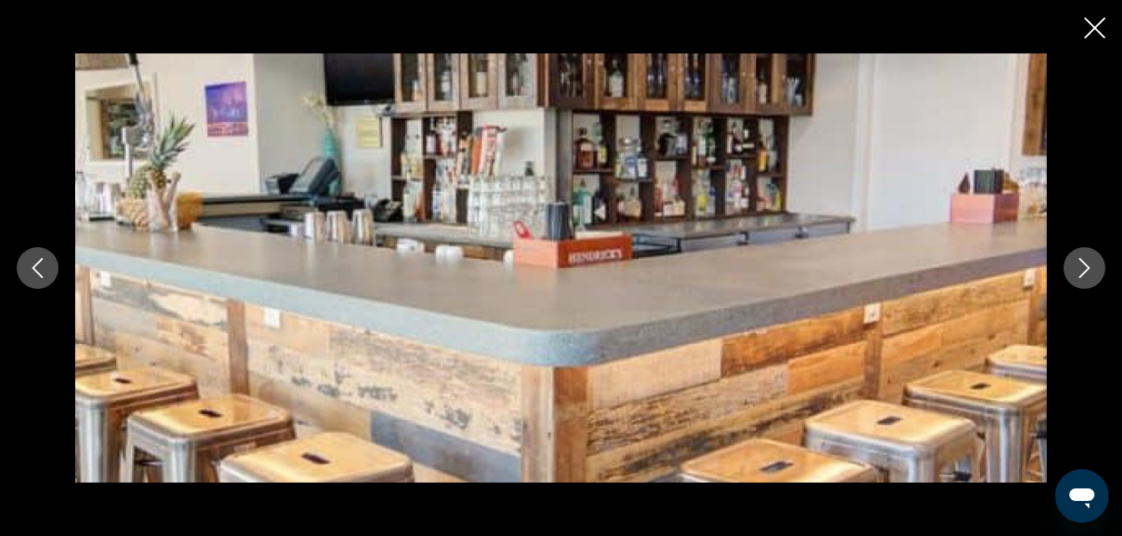
click at [1093, 261] on icon "Next image" at bounding box center [1084, 268] width 20 height 20
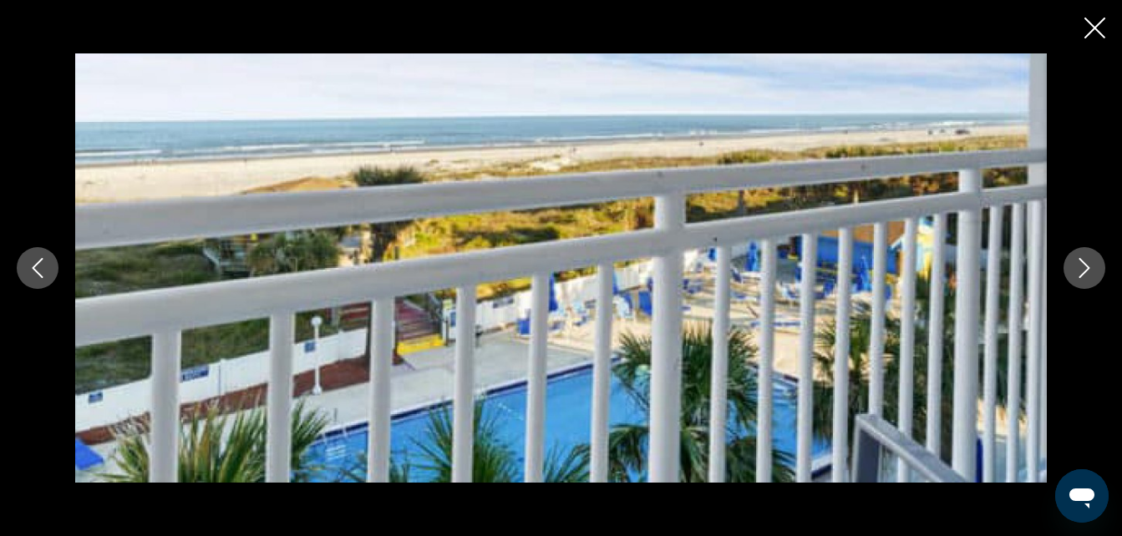
click at [1093, 261] on icon "Next image" at bounding box center [1084, 268] width 20 height 20
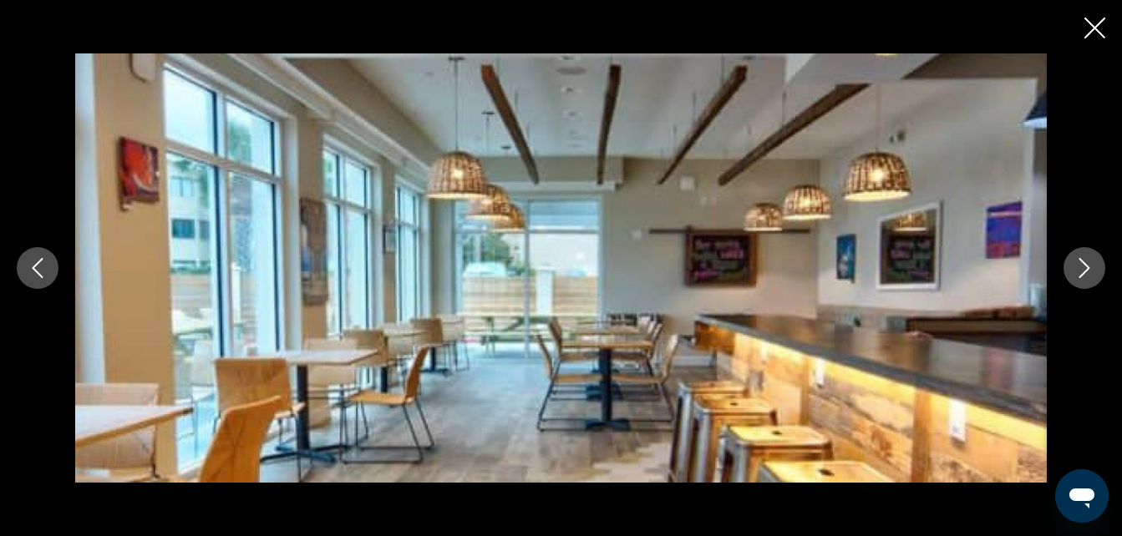
click at [1093, 261] on icon "Next image" at bounding box center [1084, 268] width 20 height 20
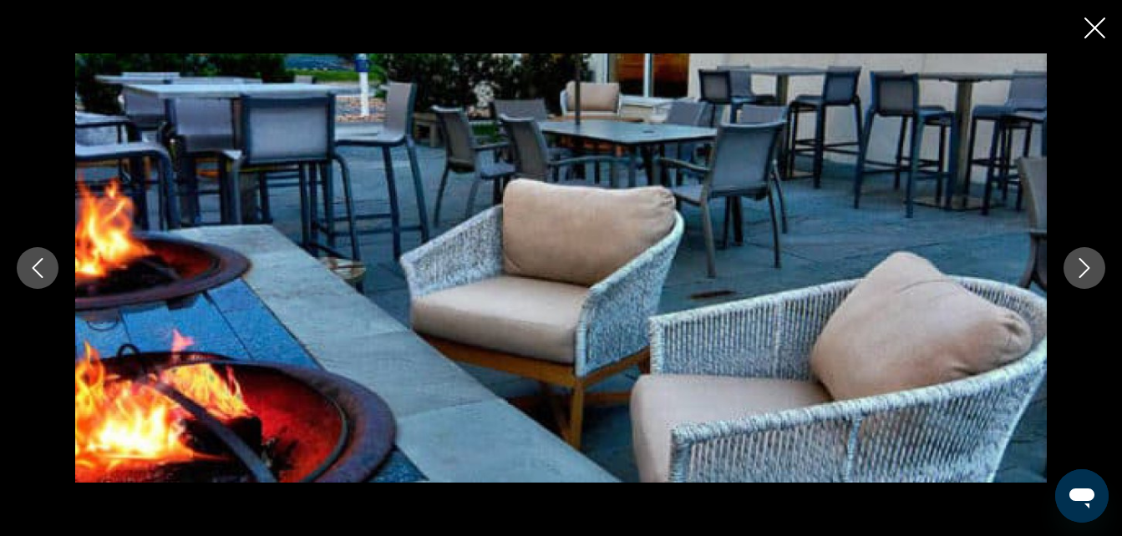
click at [1093, 261] on icon "Next image" at bounding box center [1084, 268] width 20 height 20
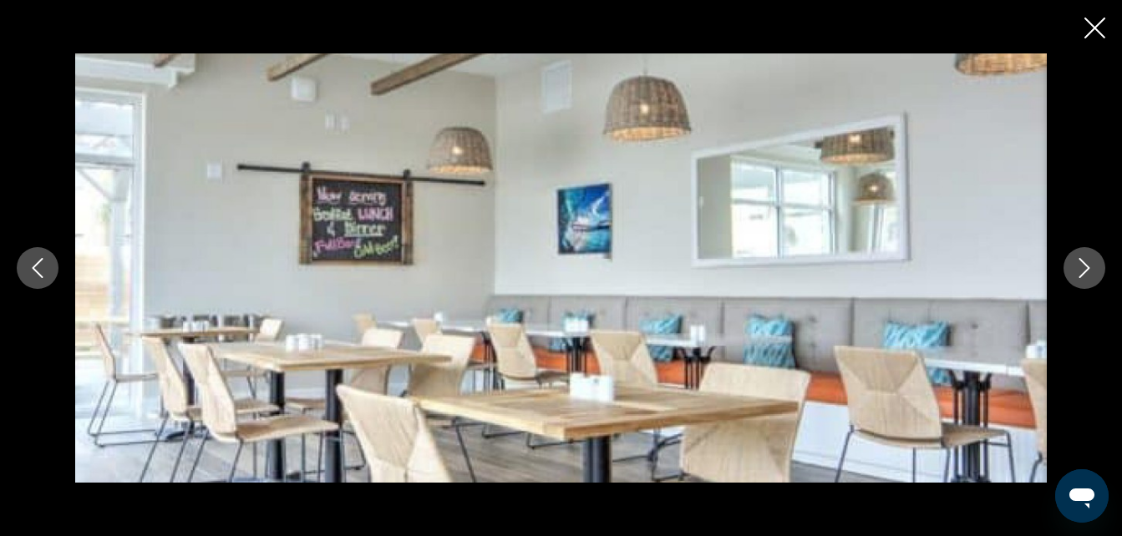
click at [1093, 261] on icon "Next image" at bounding box center [1084, 268] width 20 height 20
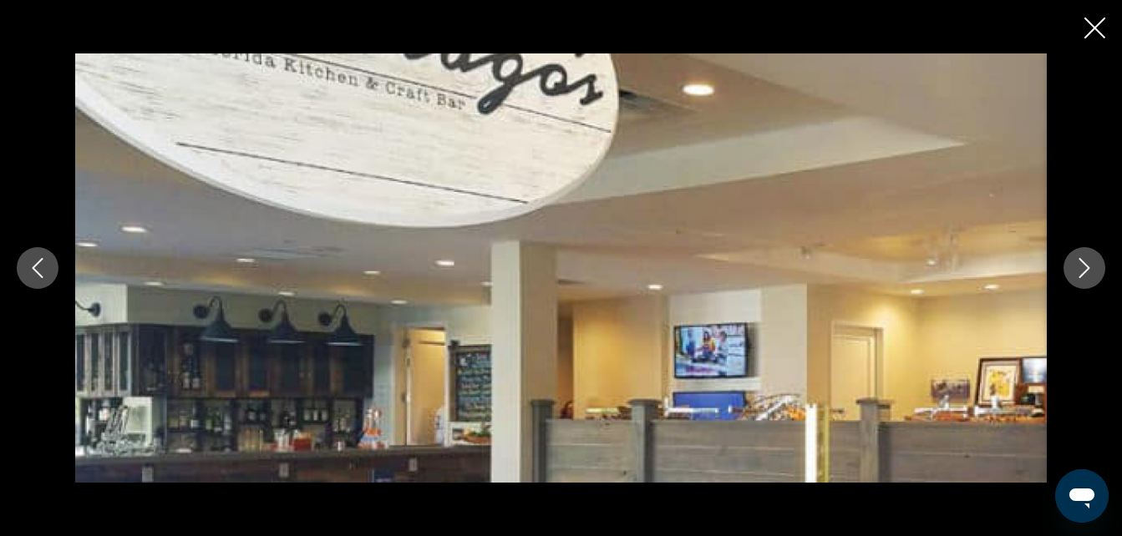
click at [1093, 261] on icon "Next image" at bounding box center [1084, 268] width 20 height 20
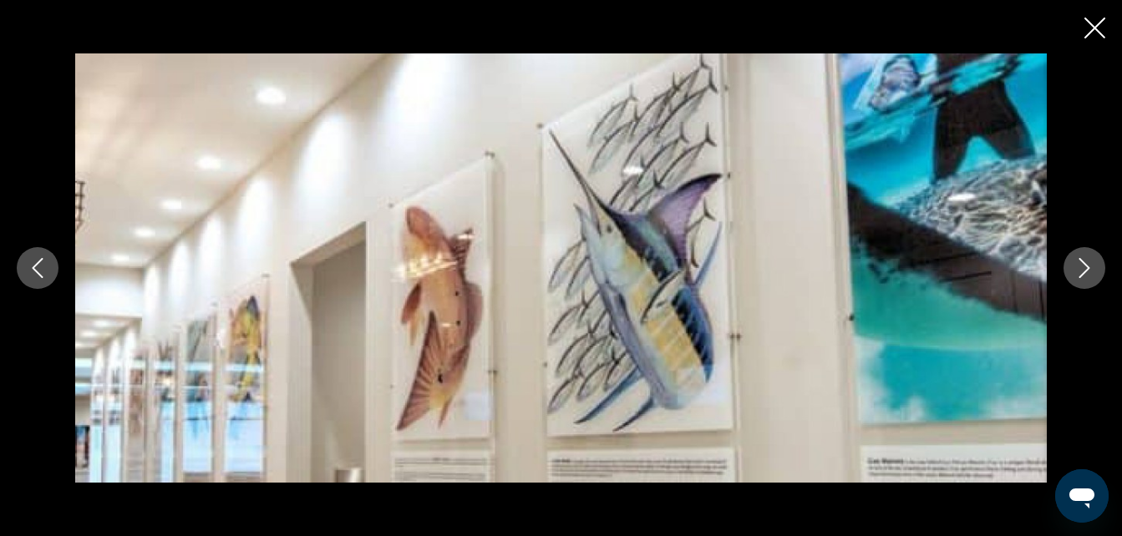
click at [1093, 261] on icon "Next image" at bounding box center [1084, 268] width 20 height 20
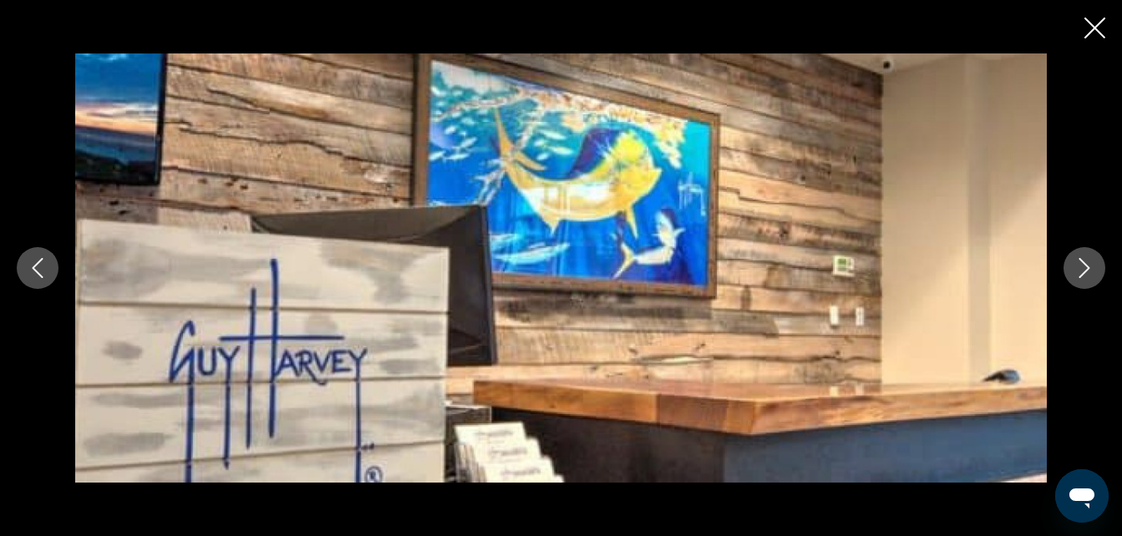
click at [1093, 261] on icon "Next image" at bounding box center [1084, 268] width 20 height 20
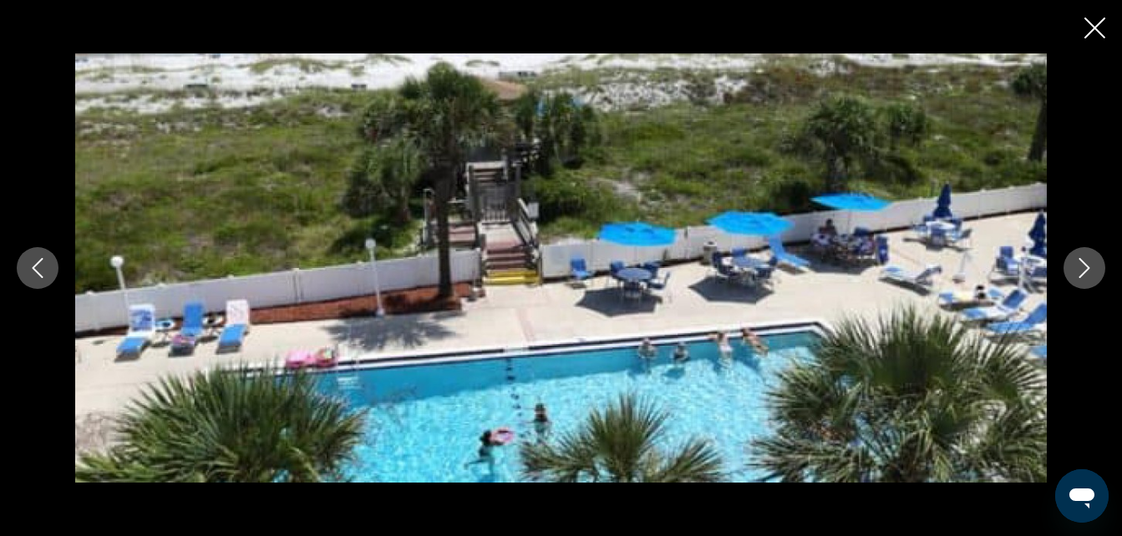
click at [1100, 33] on icon "Close slideshow" at bounding box center [1094, 28] width 21 height 21
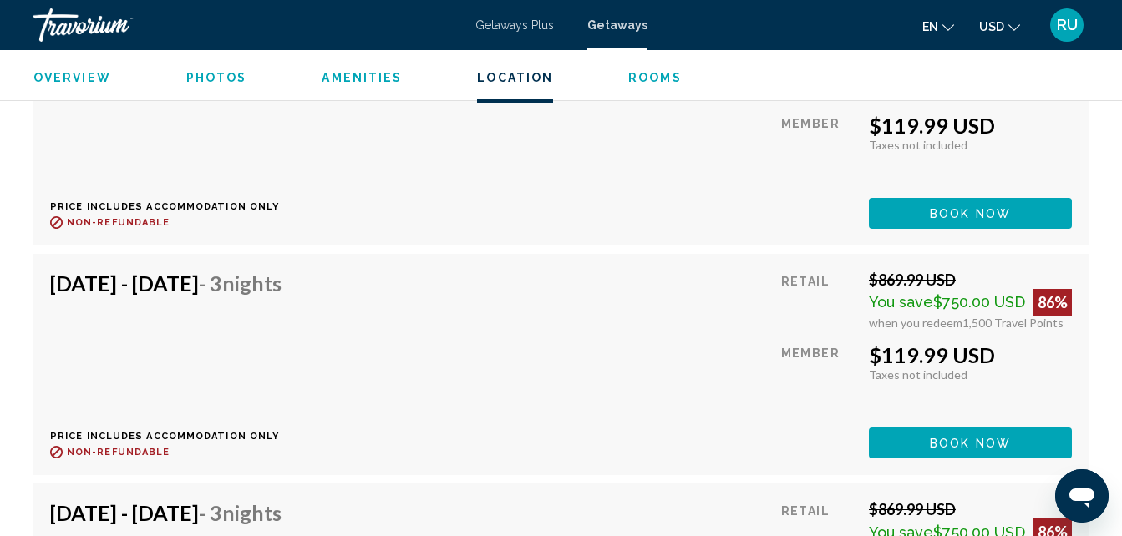
scroll to position [9281, 0]
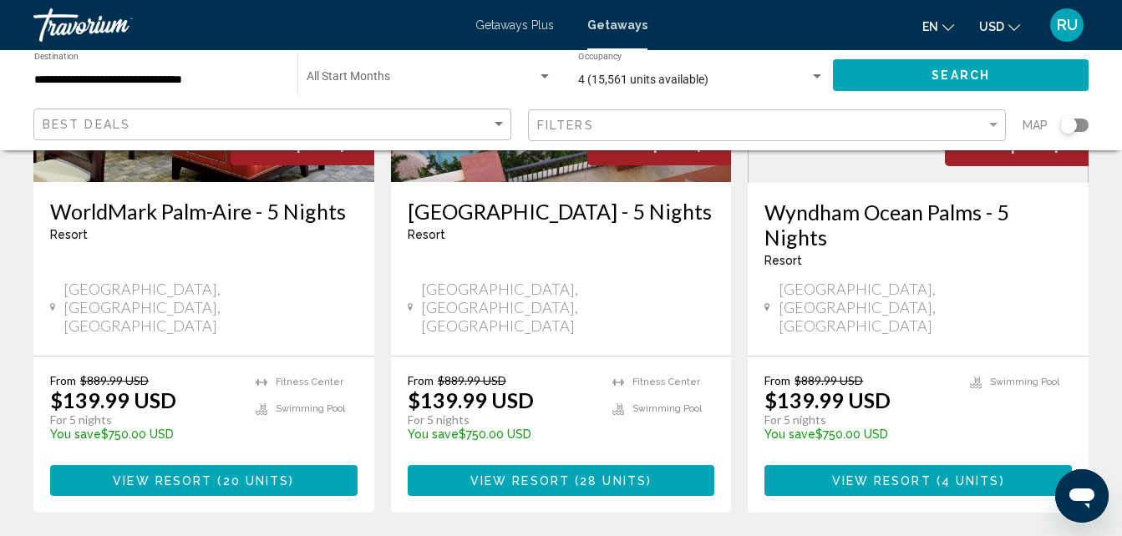
scroll to position [2255, 0]
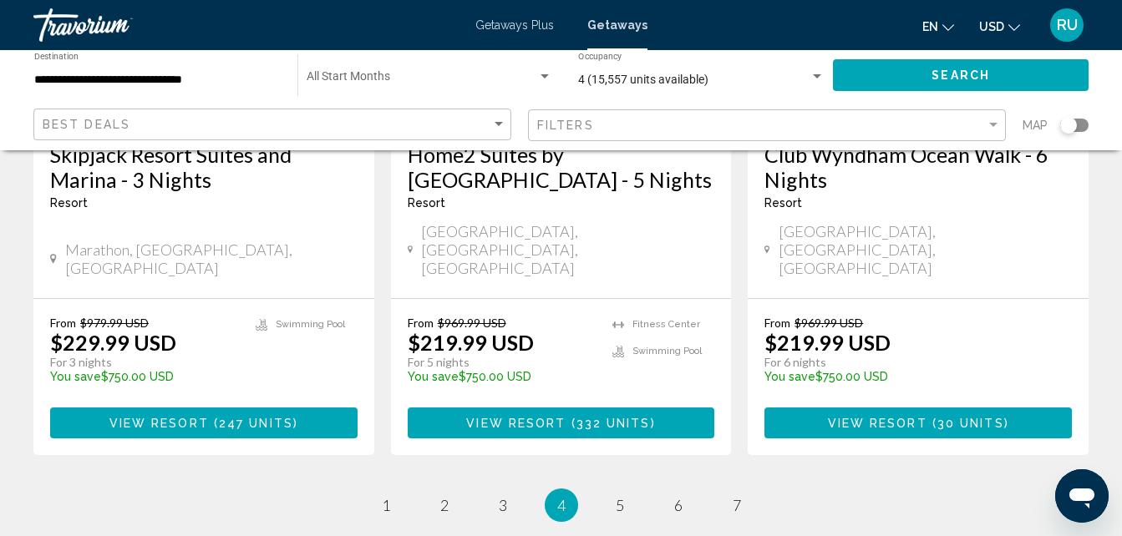
scroll to position [2337, 0]
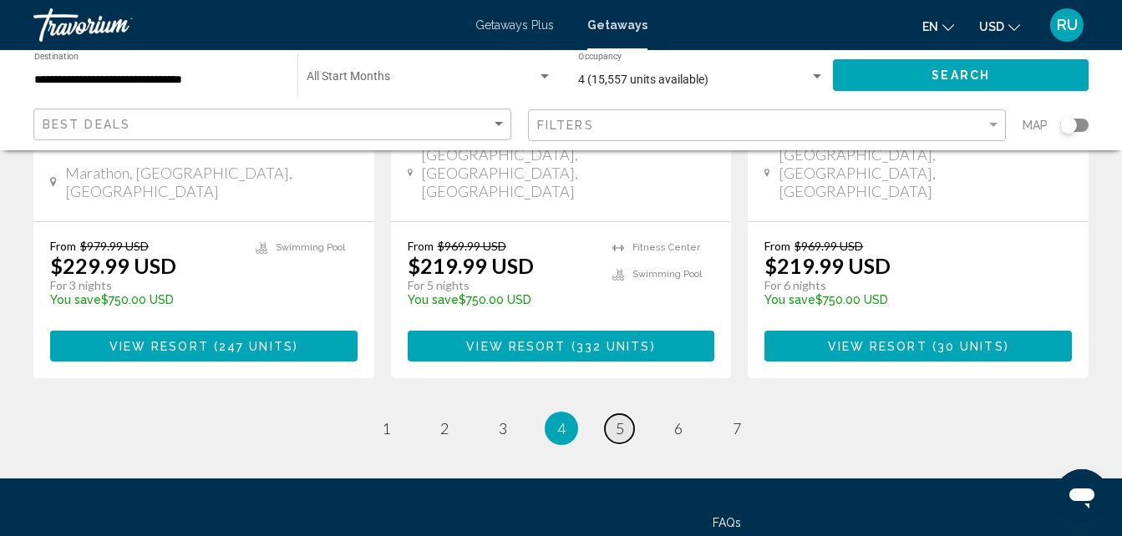
click at [613, 414] on link "page 5" at bounding box center [619, 428] width 29 height 29
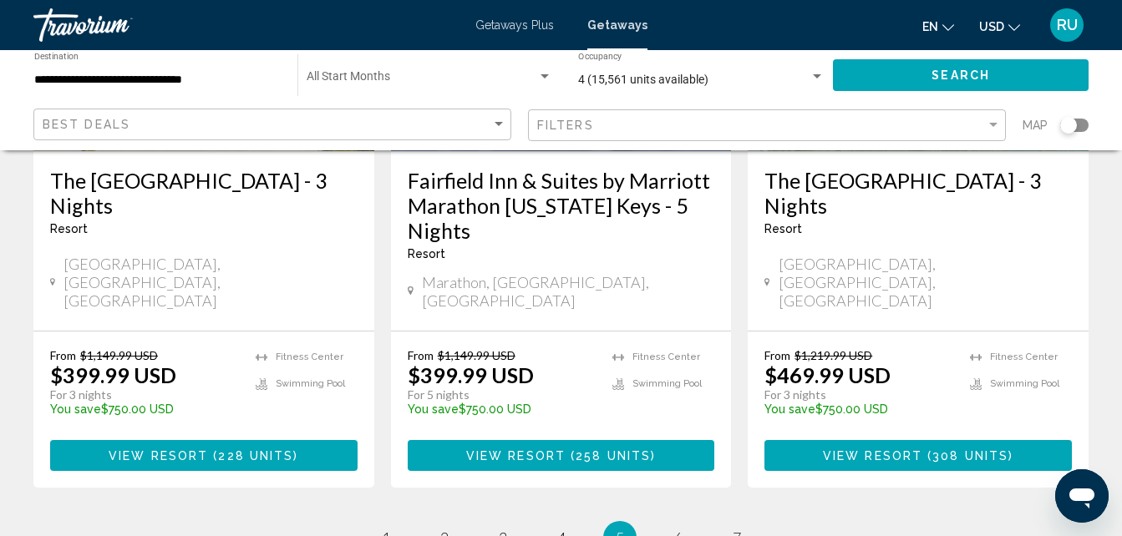
scroll to position [2338, 0]
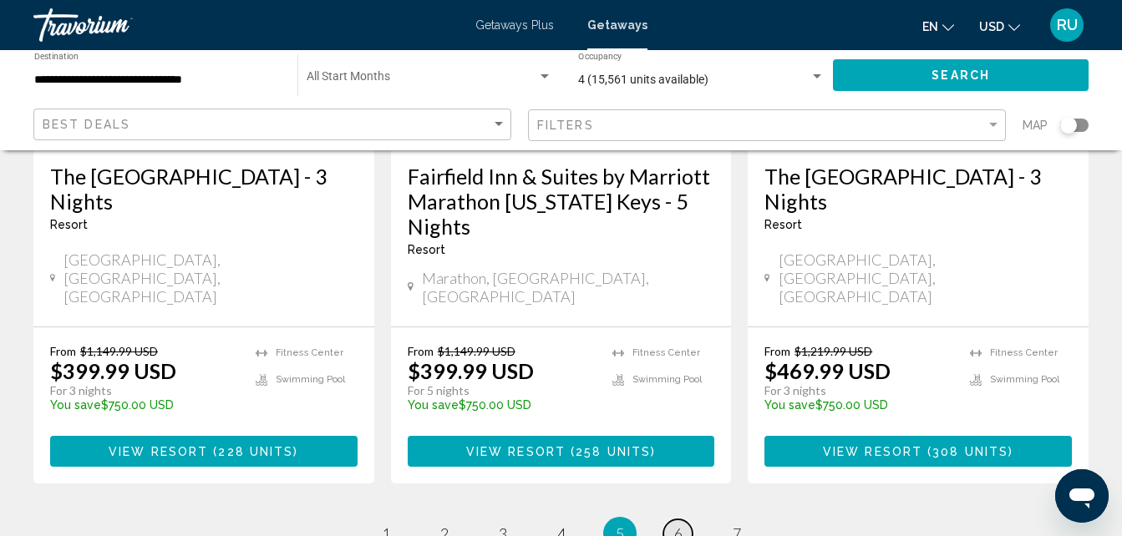
click at [674, 524] on span "6" at bounding box center [678, 533] width 8 height 18
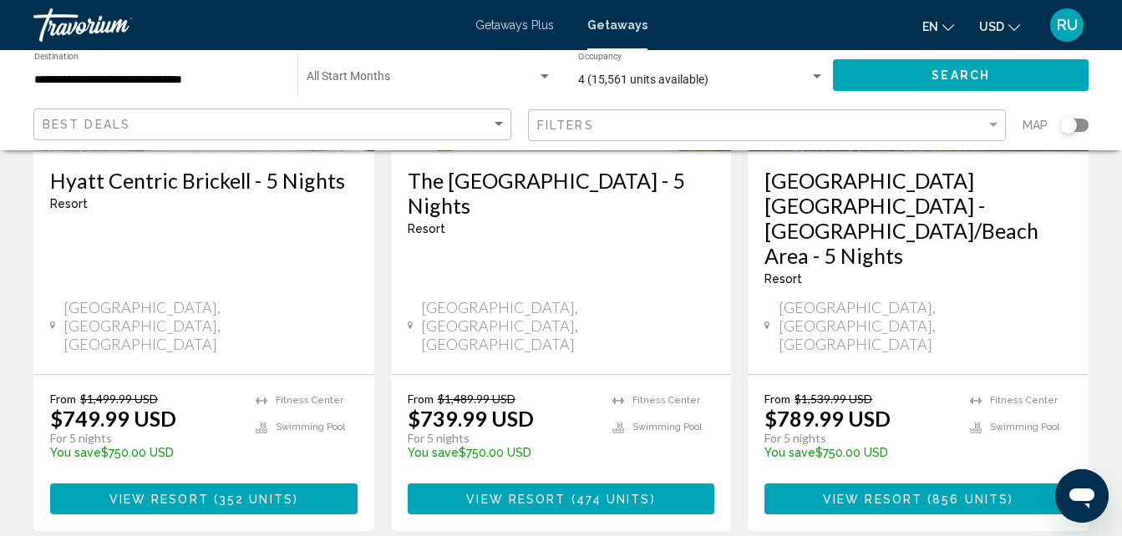
scroll to position [2255, 0]
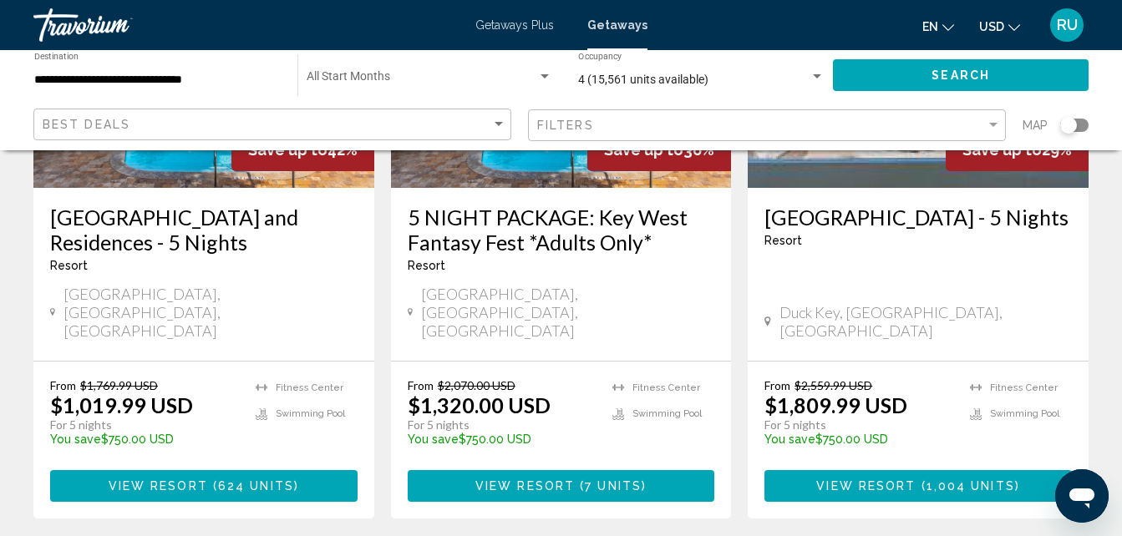
scroll to position [1086, 0]
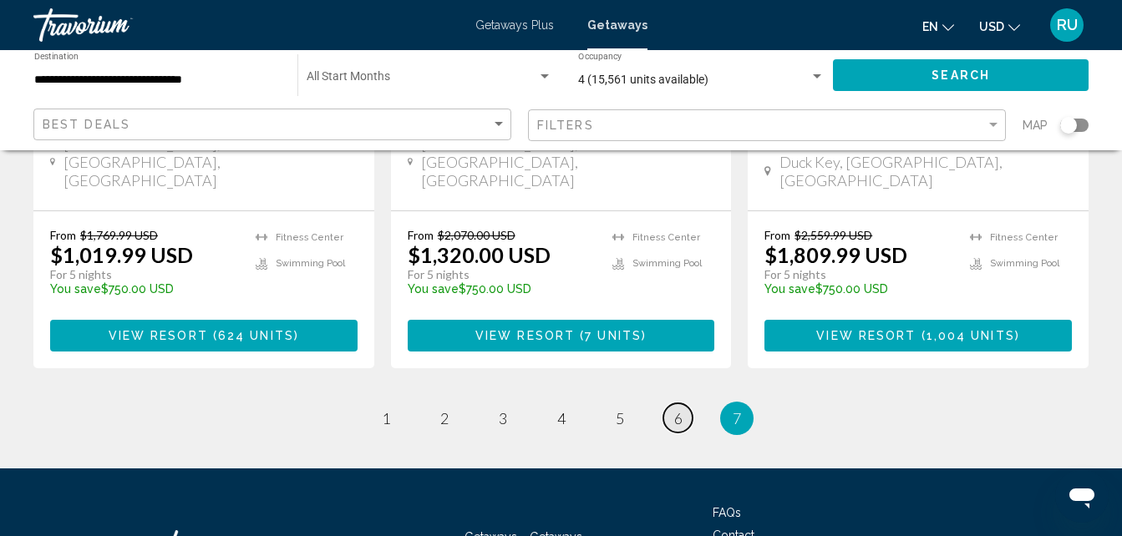
click at [685, 403] on link "page 6" at bounding box center [677, 417] width 29 height 29
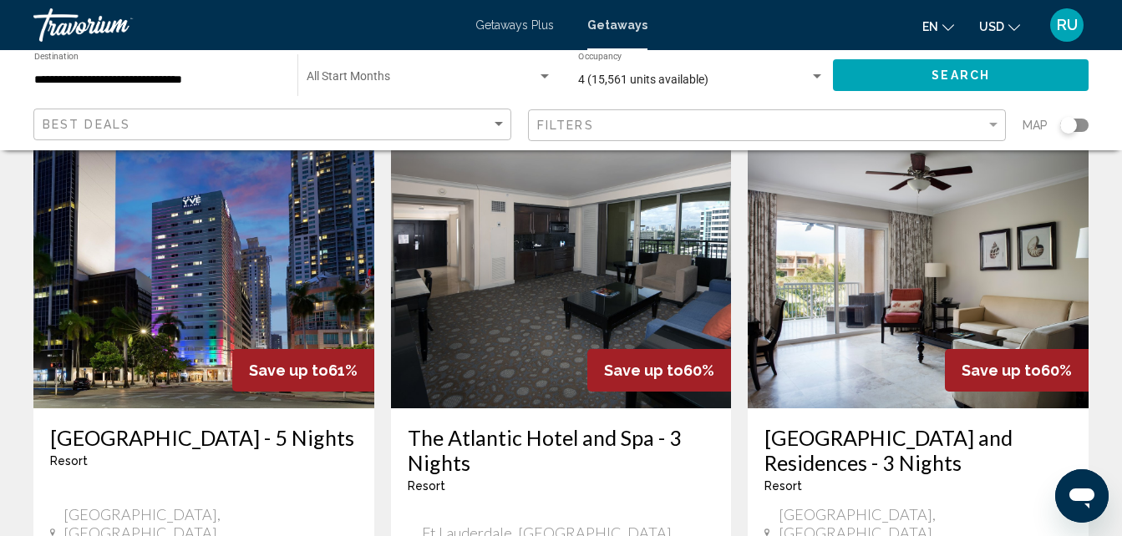
scroll to position [84, 0]
click at [985, 240] on img "Main content" at bounding box center [917, 275] width 341 height 267
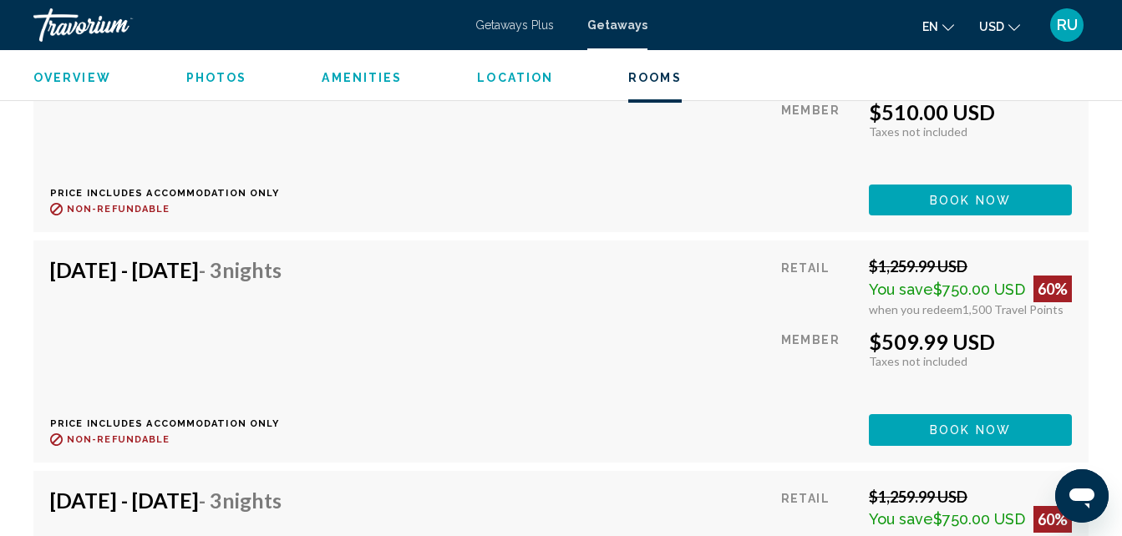
scroll to position [19553, 0]
